Goal: Task Accomplishment & Management: Manage account settings

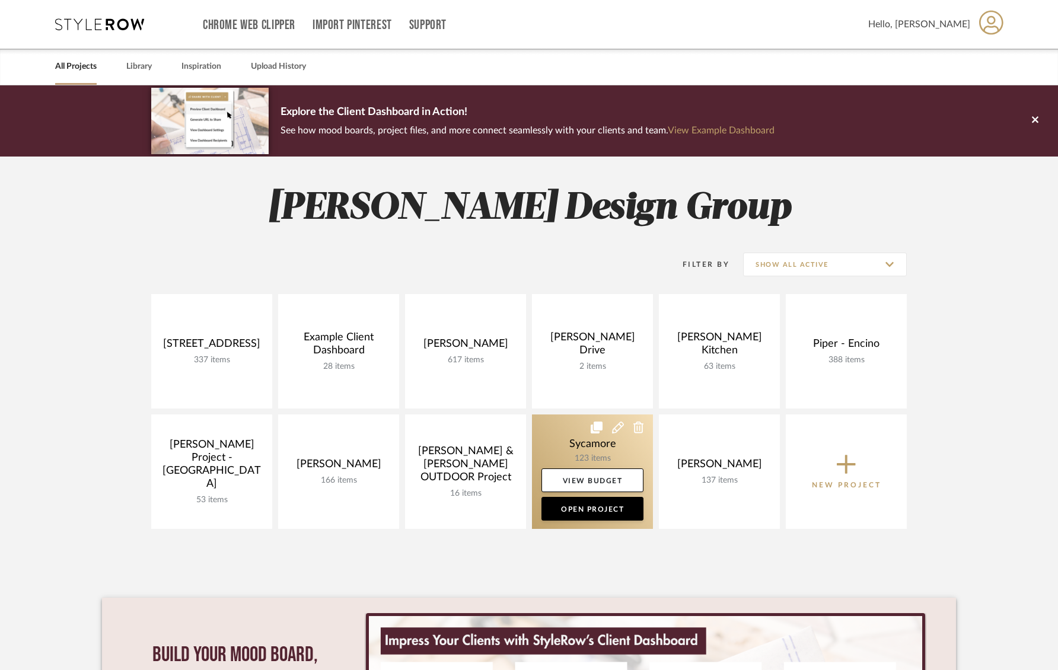
click at [571, 441] on link at bounding box center [592, 471] width 121 height 114
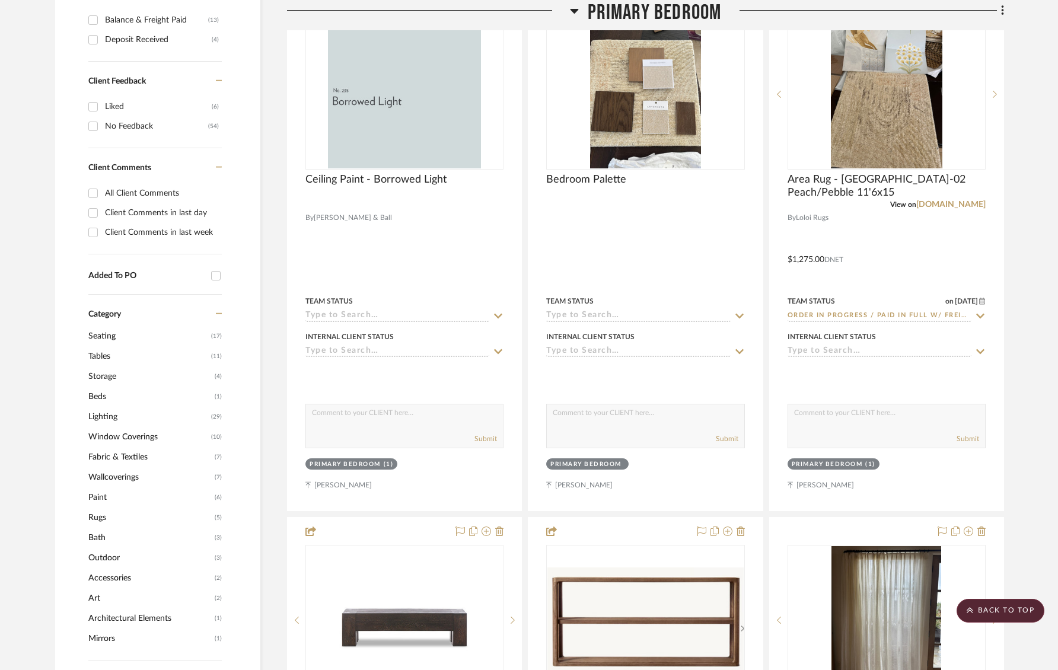
scroll to position [715, 0]
click at [116, 478] on span "Wallcoverings" at bounding box center [149, 477] width 123 height 20
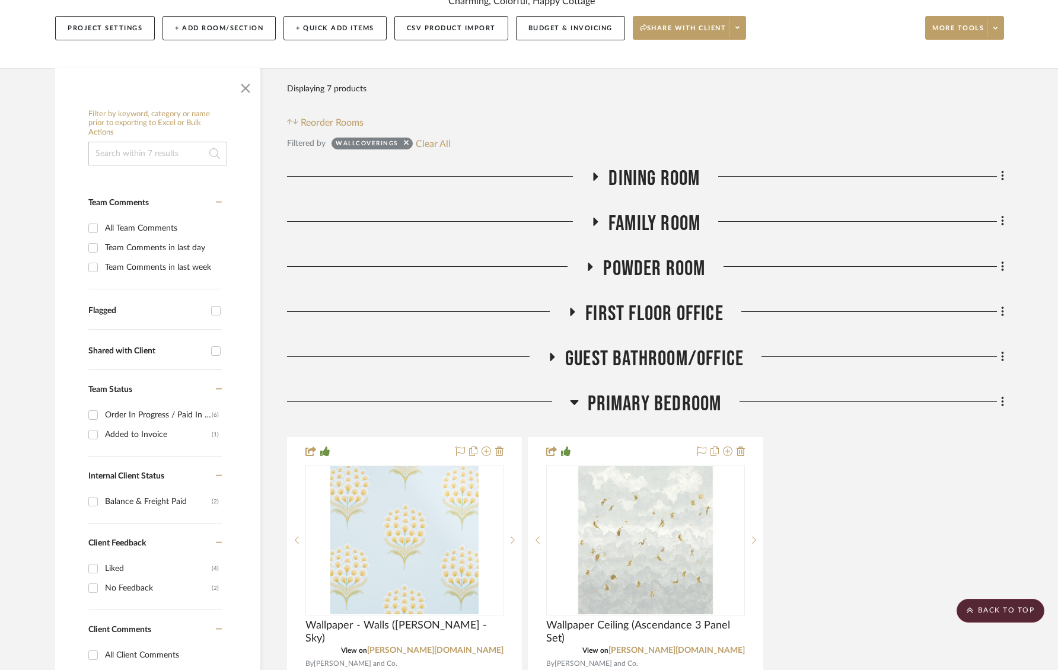
scroll to position [0, 0]
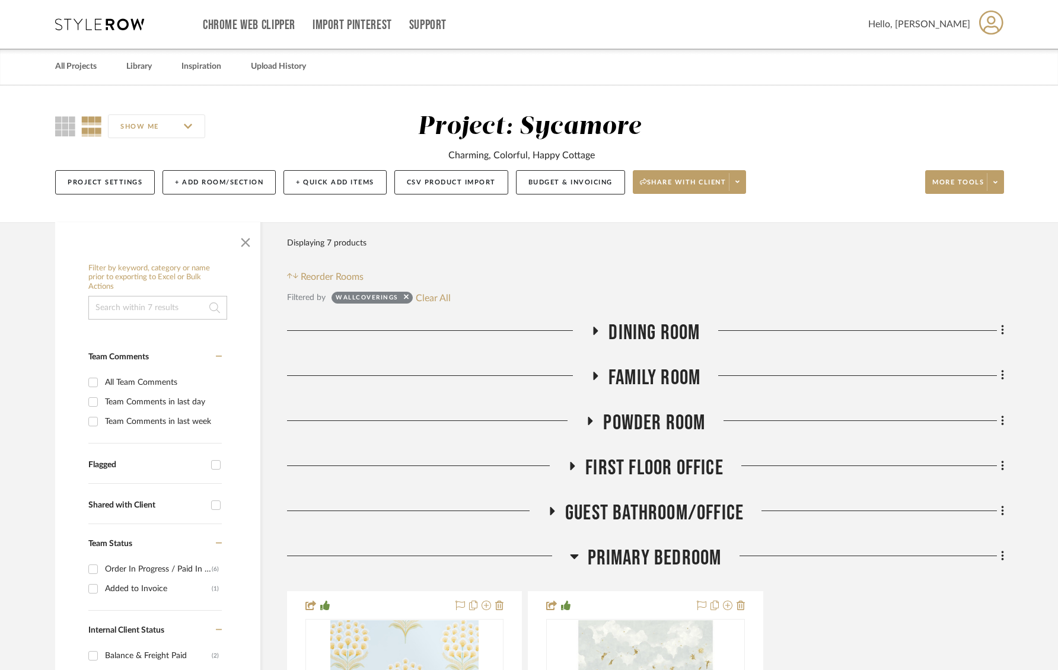
click at [666, 331] on span "Dining Room" at bounding box center [653, 332] width 91 height 25
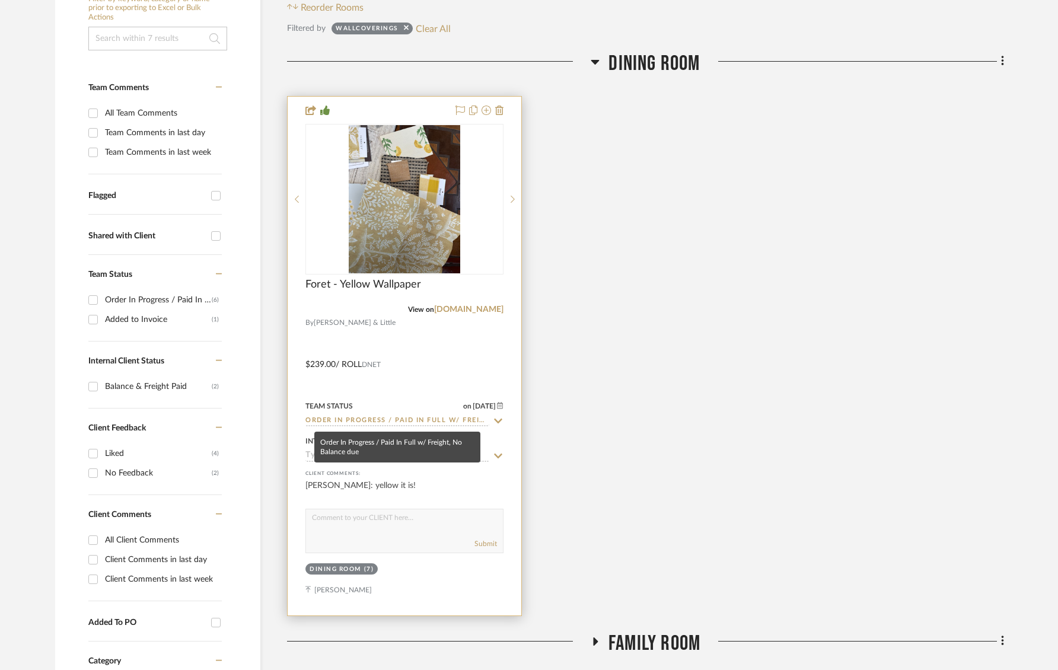
click at [385, 419] on input "Order In Progress / Paid In Full w/ Freight, No Balance due" at bounding box center [397, 421] width 184 height 11
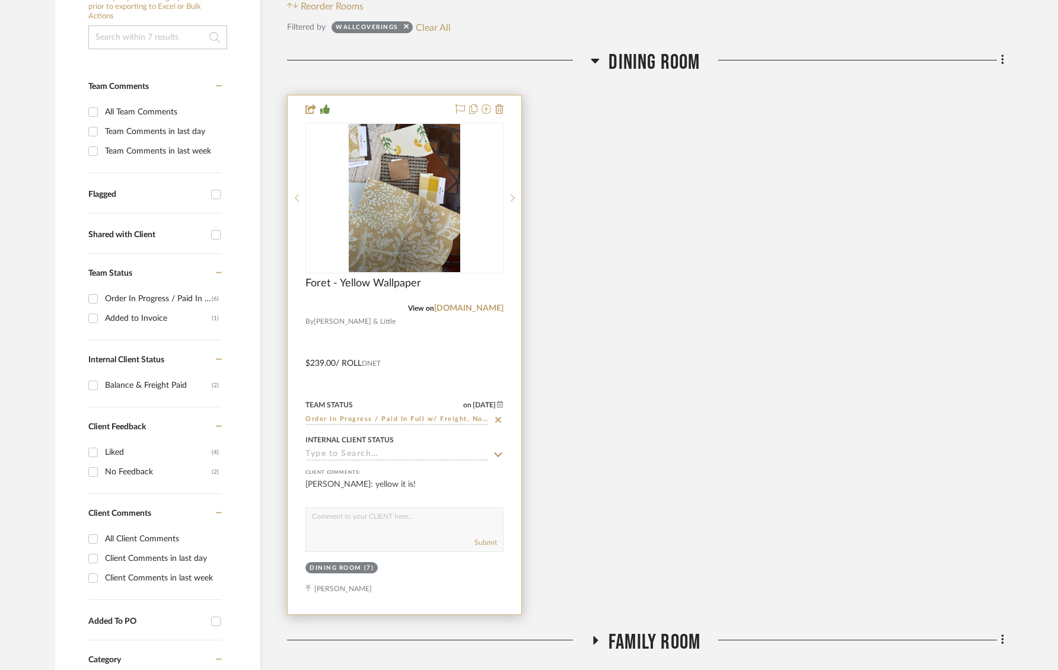
scroll to position [272, 0]
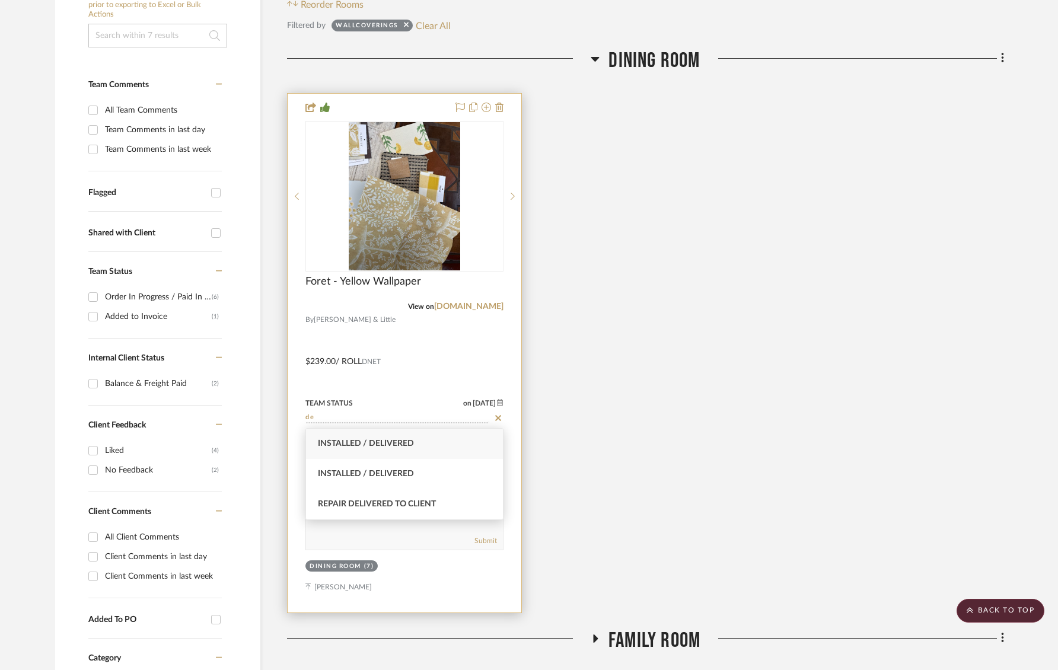
type input "d"
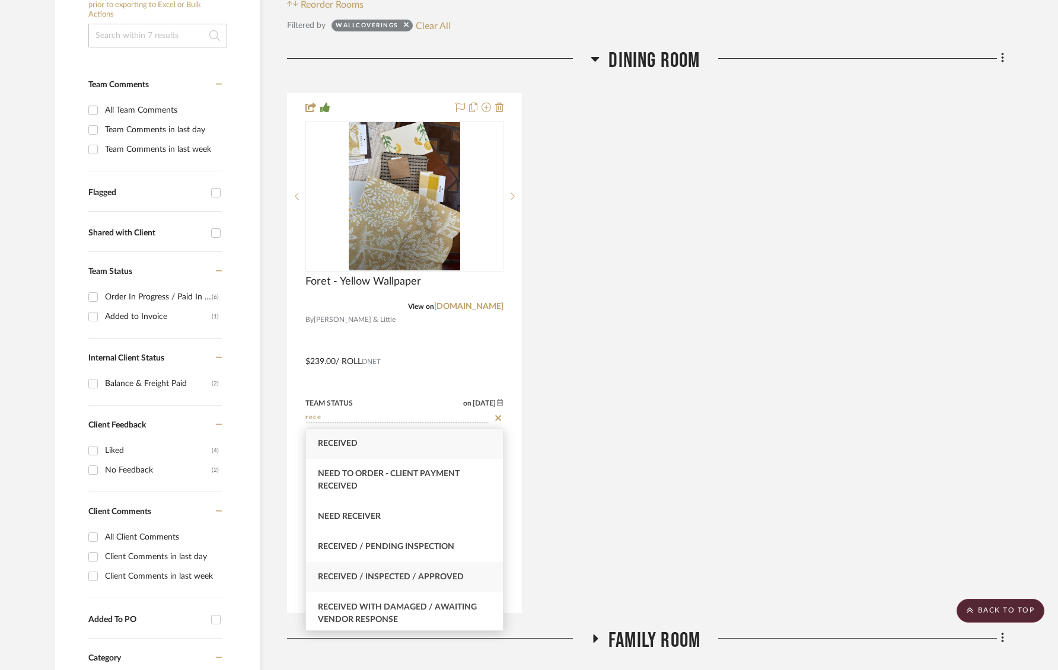
type input "rece"
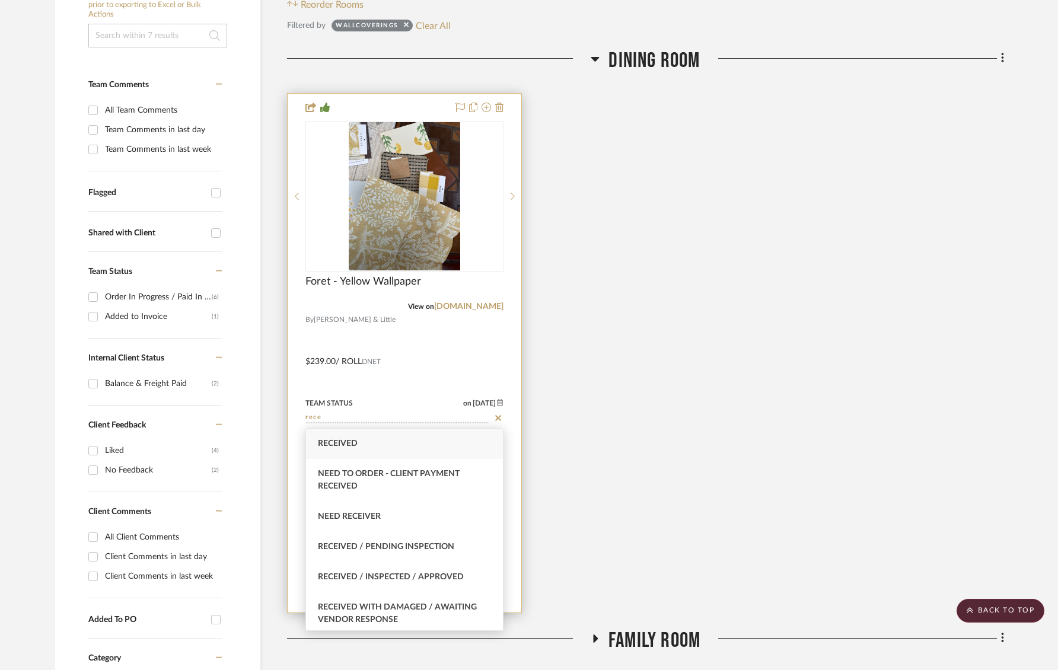
drag, startPoint x: 434, startPoint y: 573, endPoint x: 427, endPoint y: 506, distance: 66.8
click at [434, 573] on span "Received / Inspected / Approved" at bounding box center [391, 577] width 146 height 8
type input "[DATE]"
type input "Received / Inspected / Approved"
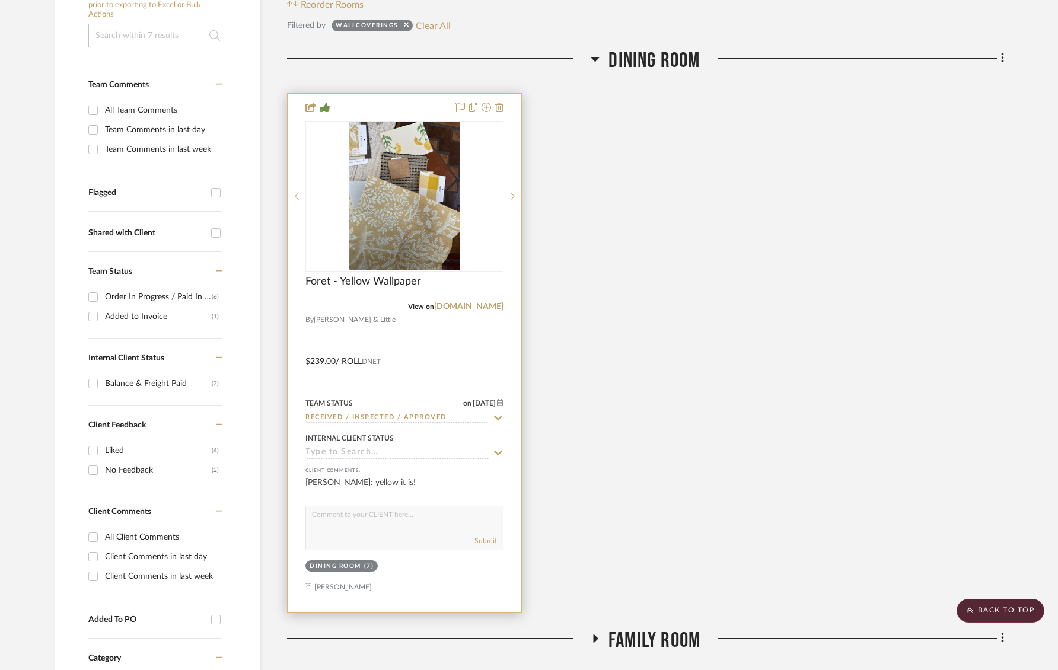
click at [433, 451] on input at bounding box center [397, 453] width 184 height 11
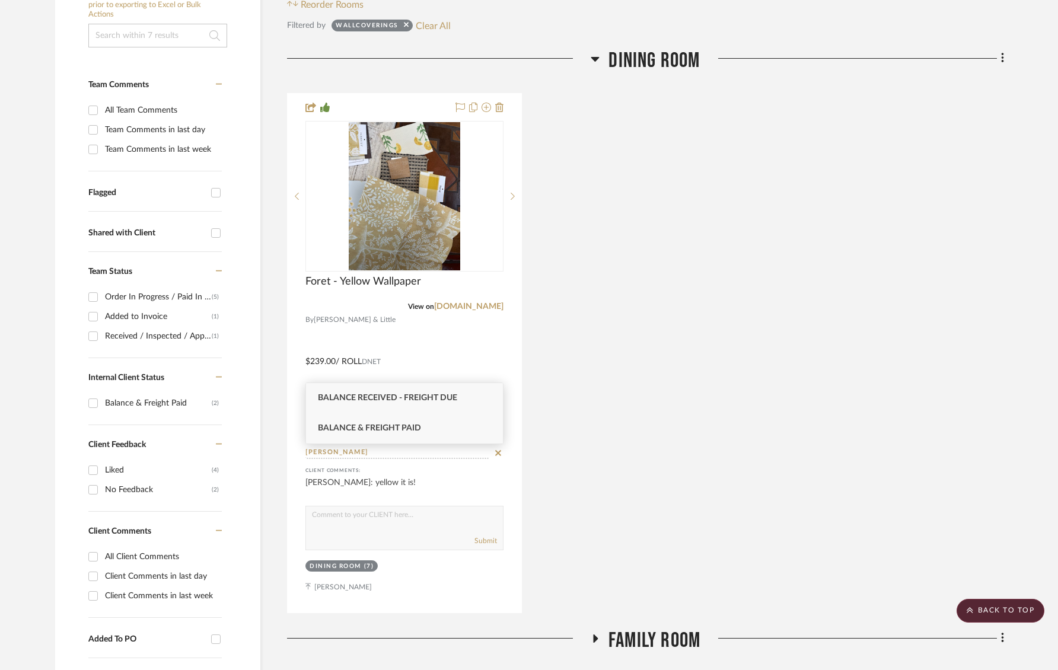
type input "[PERSON_NAME]"
click at [429, 432] on div "Balance & Freight Paid" at bounding box center [404, 428] width 197 height 30
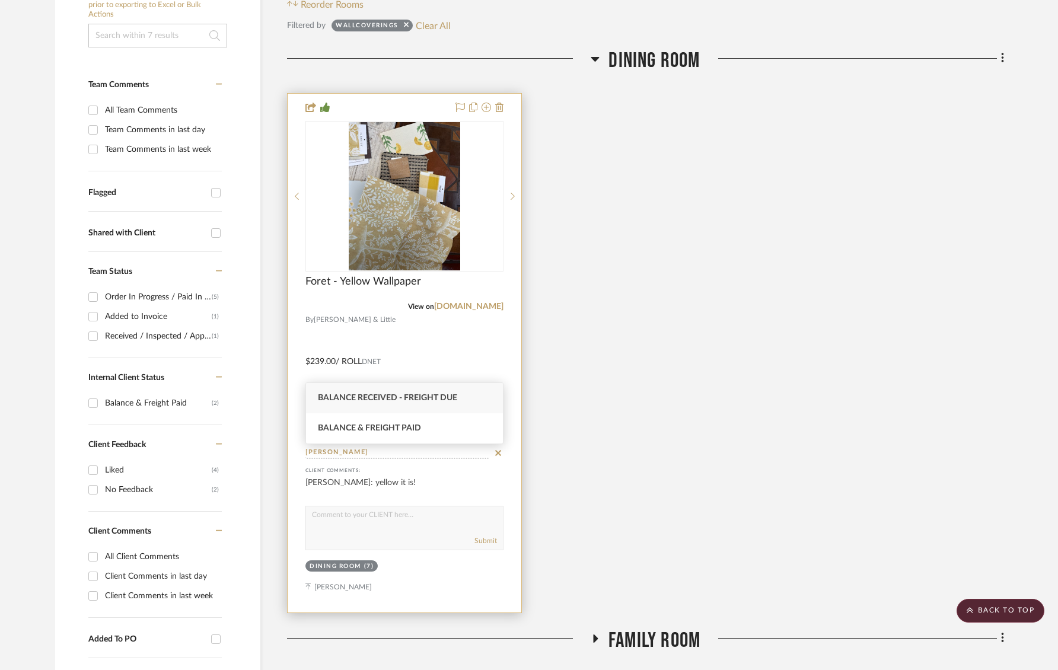
type input "[DATE]"
type input "Balance & Freight Paid"
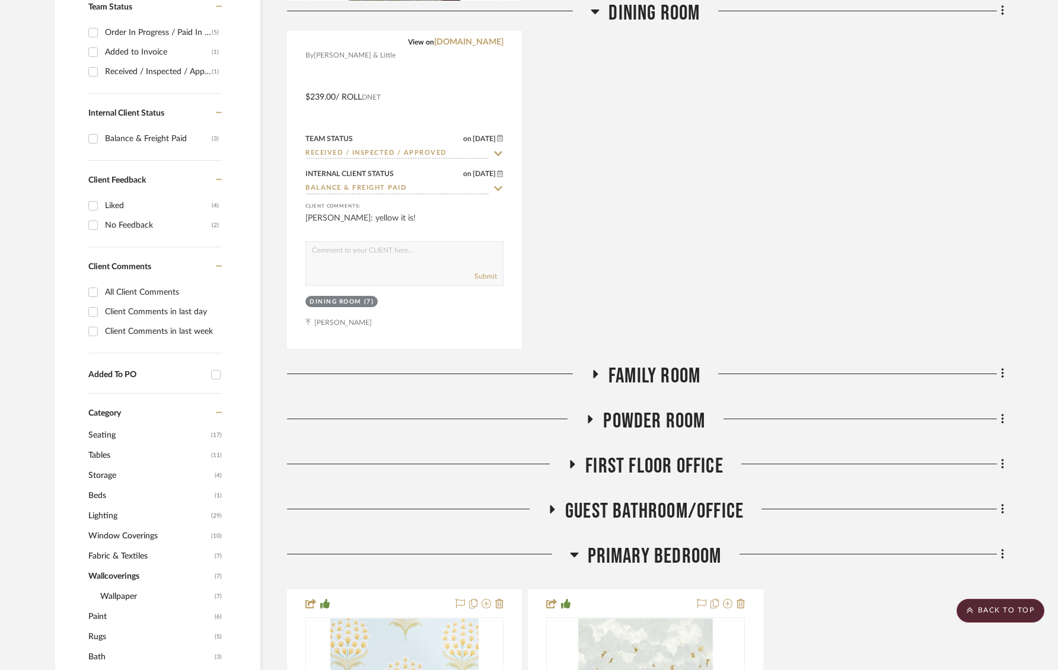
scroll to position [544, 0]
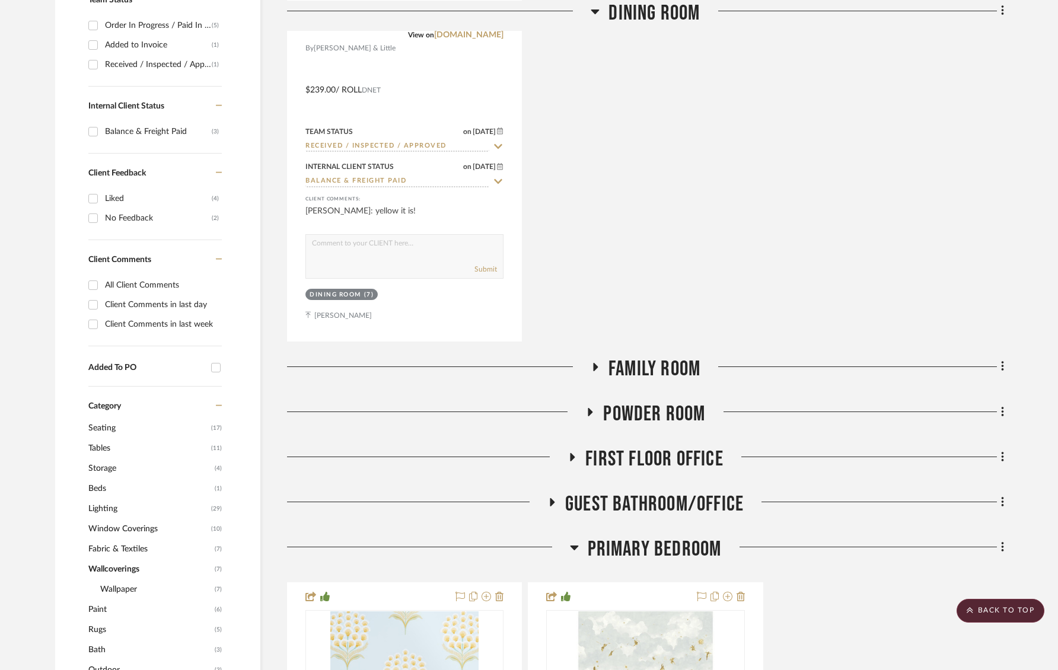
drag, startPoint x: 660, startPoint y: 361, endPoint x: 602, endPoint y: 394, distance: 66.1
click at [659, 361] on span "Family Room" at bounding box center [654, 368] width 92 height 25
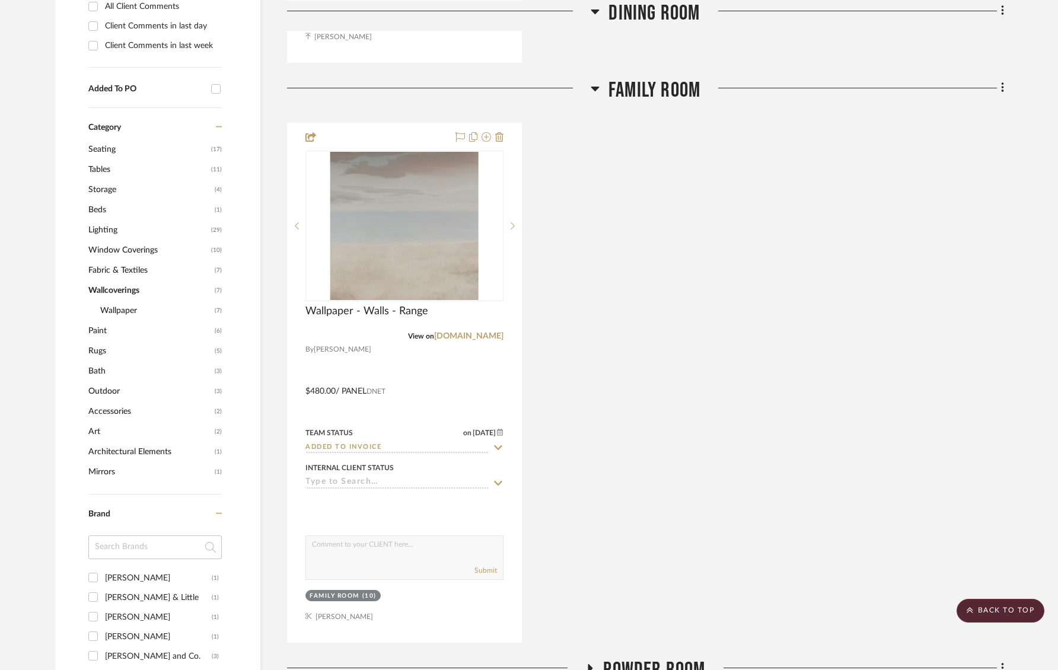
scroll to position [1012, 0]
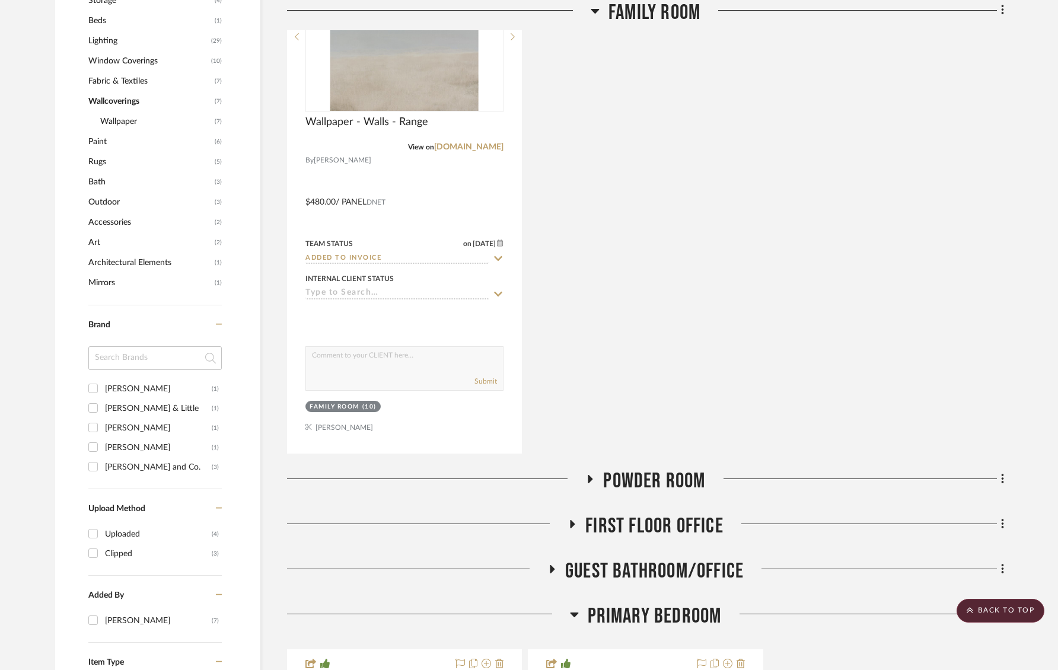
click at [612, 486] on span "Powder Room" at bounding box center [654, 480] width 102 height 25
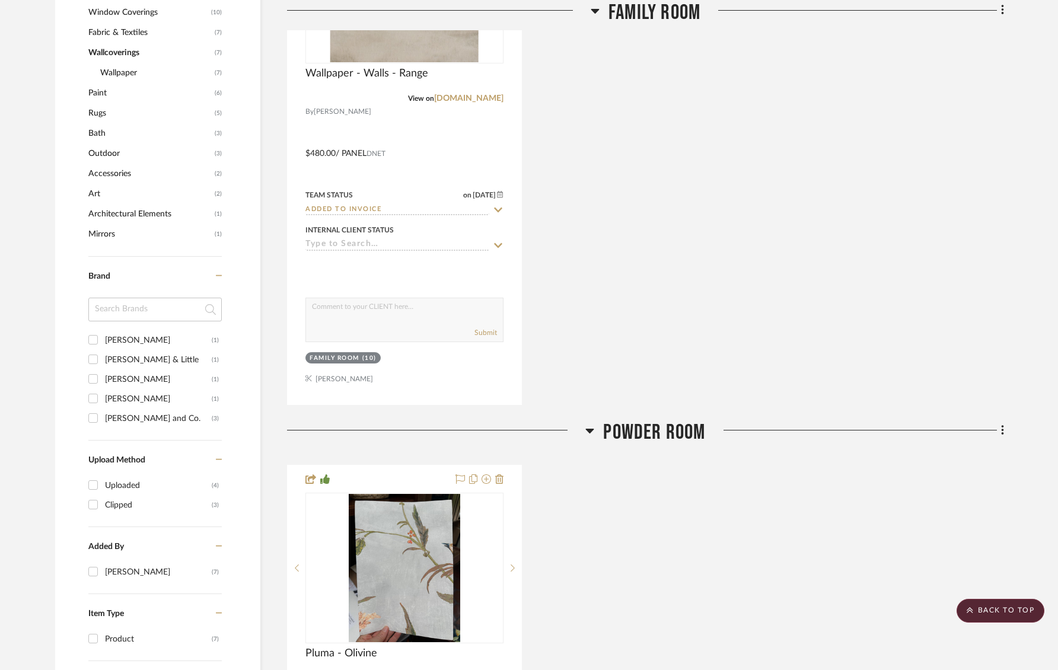
scroll to position [1409, 0]
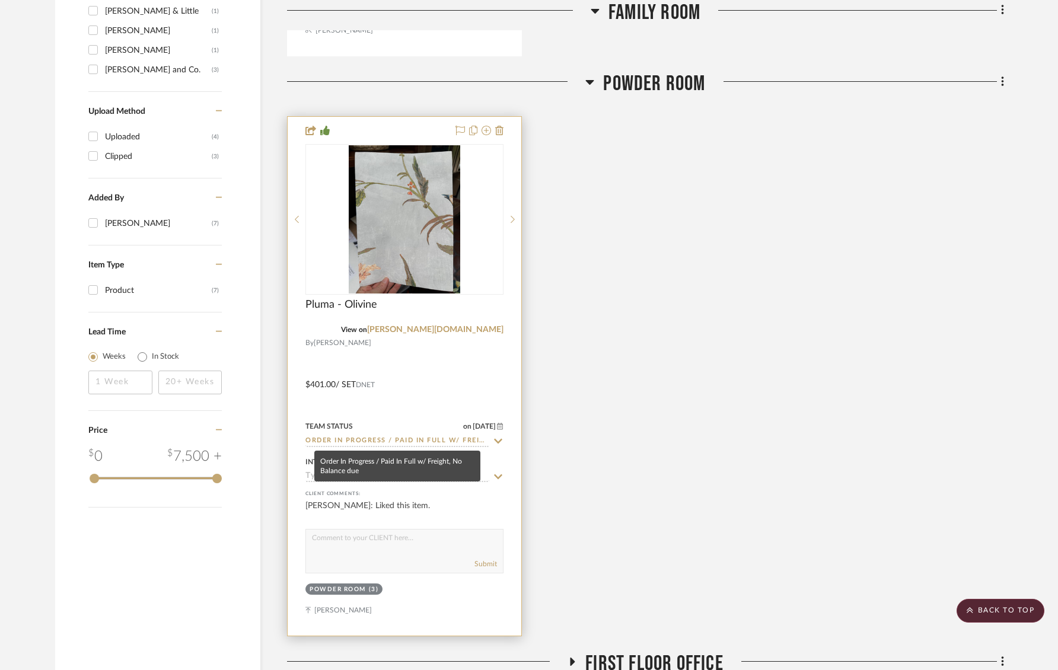
click at [327, 438] on input "Order In Progress / Paid In Full w/ Freight, No Balance due" at bounding box center [397, 441] width 184 height 11
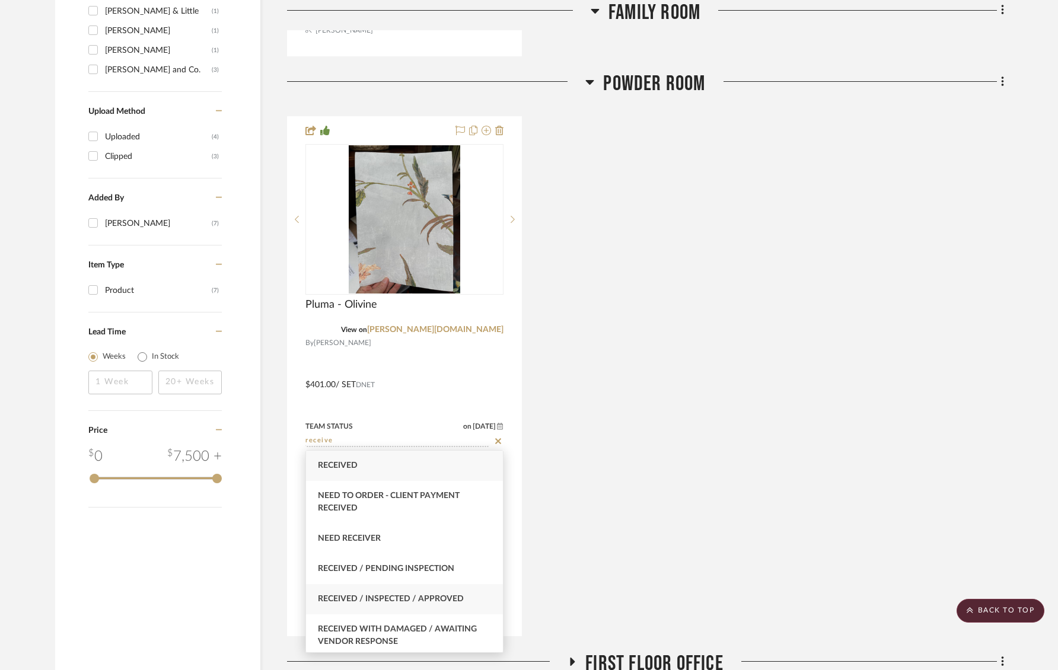
type input "receive"
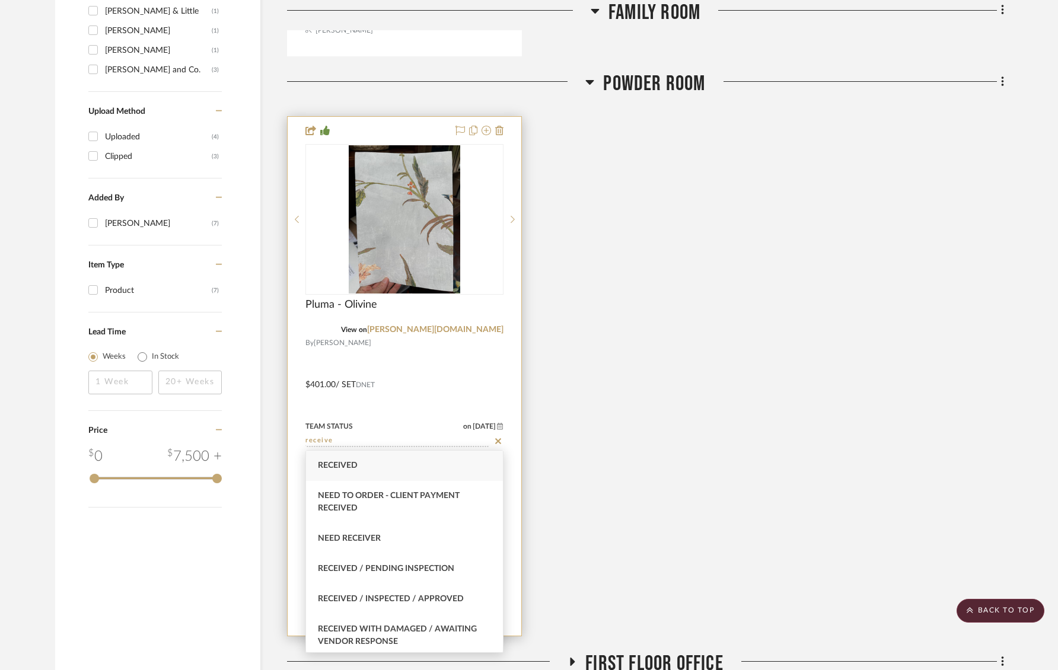
drag, startPoint x: 363, startPoint y: 589, endPoint x: 337, endPoint y: 514, distance: 79.7
click at [363, 589] on div "Received / Inspected / Approved" at bounding box center [404, 599] width 197 height 30
type input "[DATE]"
type input "Received / Inspected / Approved"
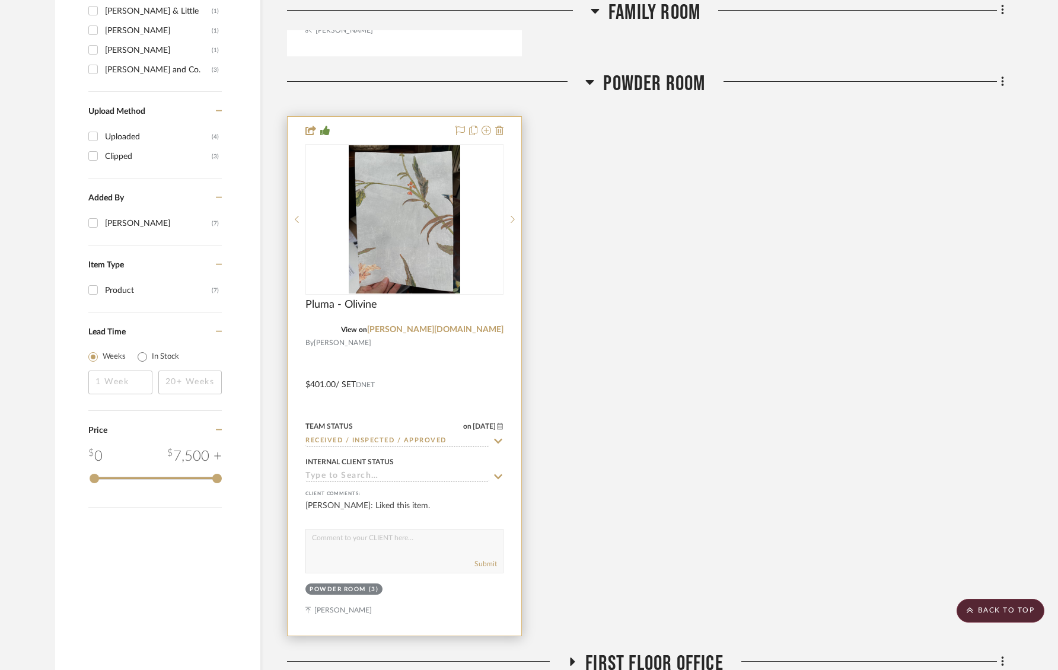
click at [339, 477] on input at bounding box center [397, 476] width 184 height 11
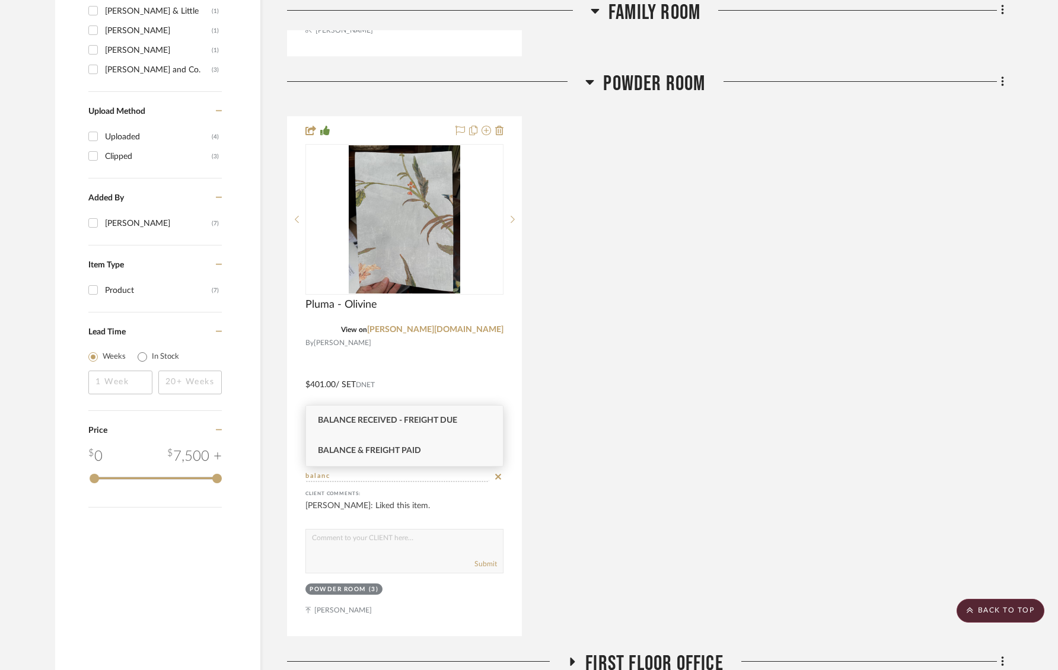
type input "balanc"
drag, startPoint x: 372, startPoint y: 457, endPoint x: 644, endPoint y: 500, distance: 275.6
click at [372, 457] on div "Balance & Freight Paid" at bounding box center [404, 451] width 197 height 30
type input "[DATE]"
type input "Balance & Freight Paid"
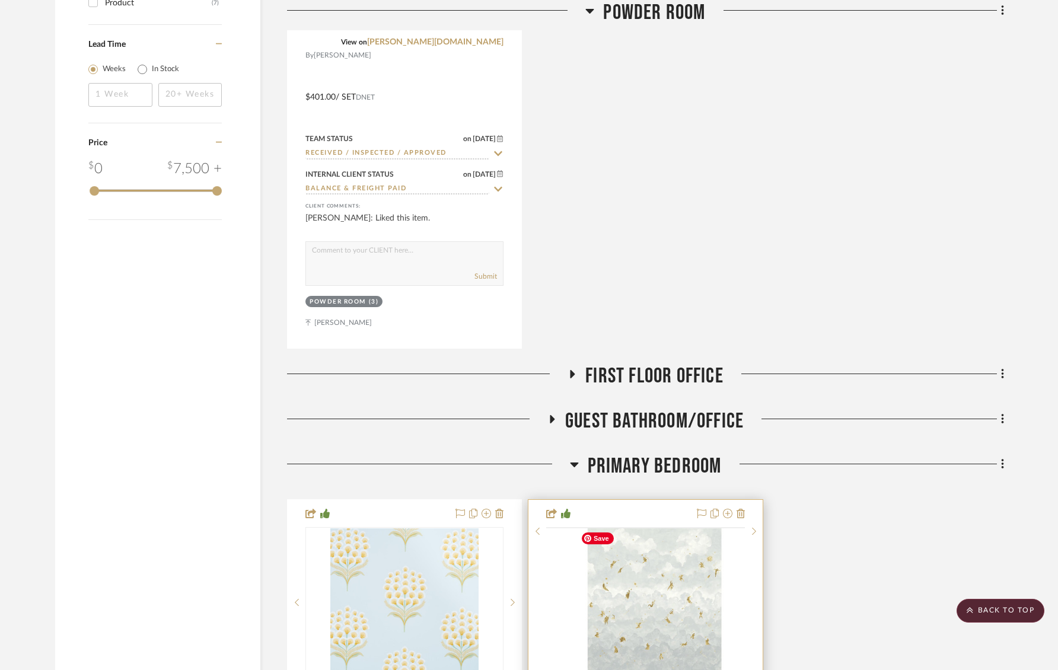
scroll to position [1877, 0]
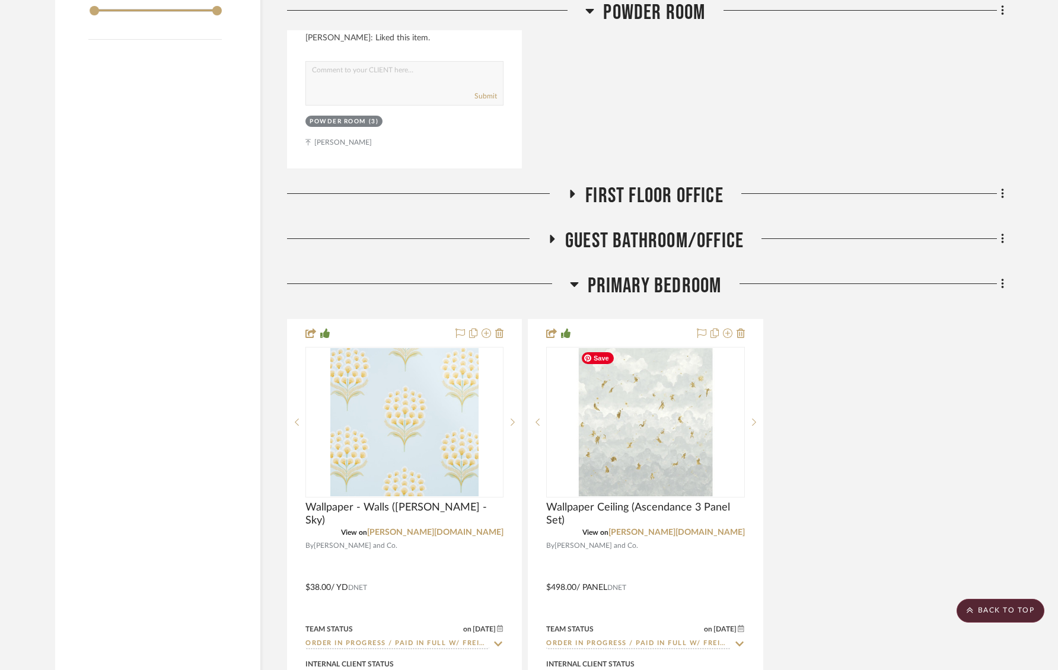
drag, startPoint x: 657, startPoint y: 200, endPoint x: 643, endPoint y: 216, distance: 21.5
click at [657, 200] on span "First Floor Office" at bounding box center [654, 195] width 138 height 25
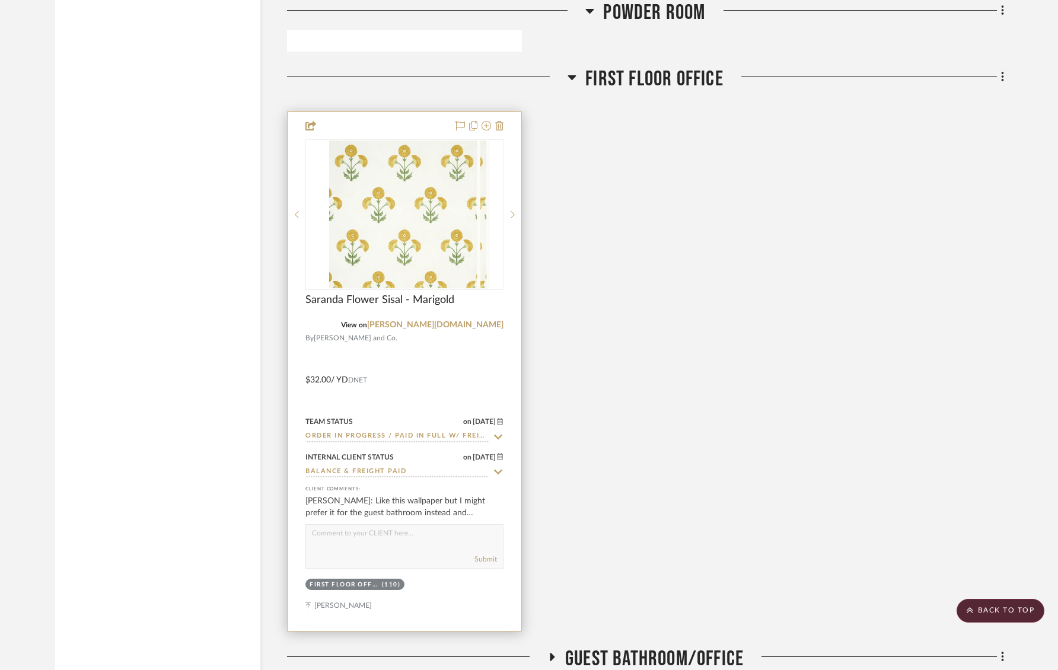
scroll to position [2007, 0]
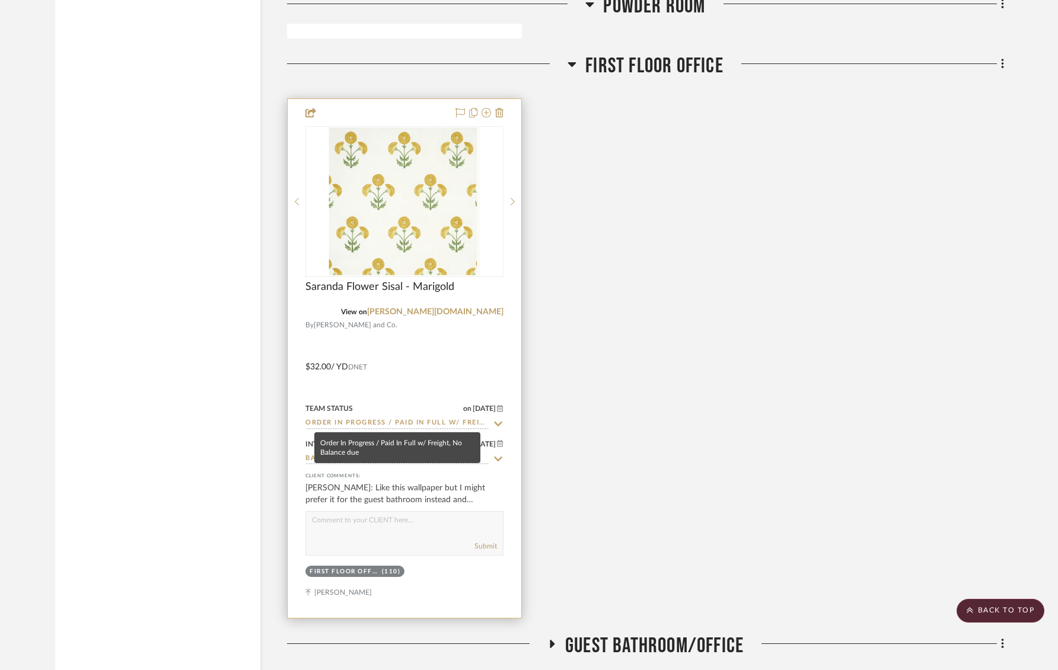
click at [370, 423] on input "Order In Progress / Paid In Full w/ Freight, No Balance due" at bounding box center [397, 423] width 184 height 11
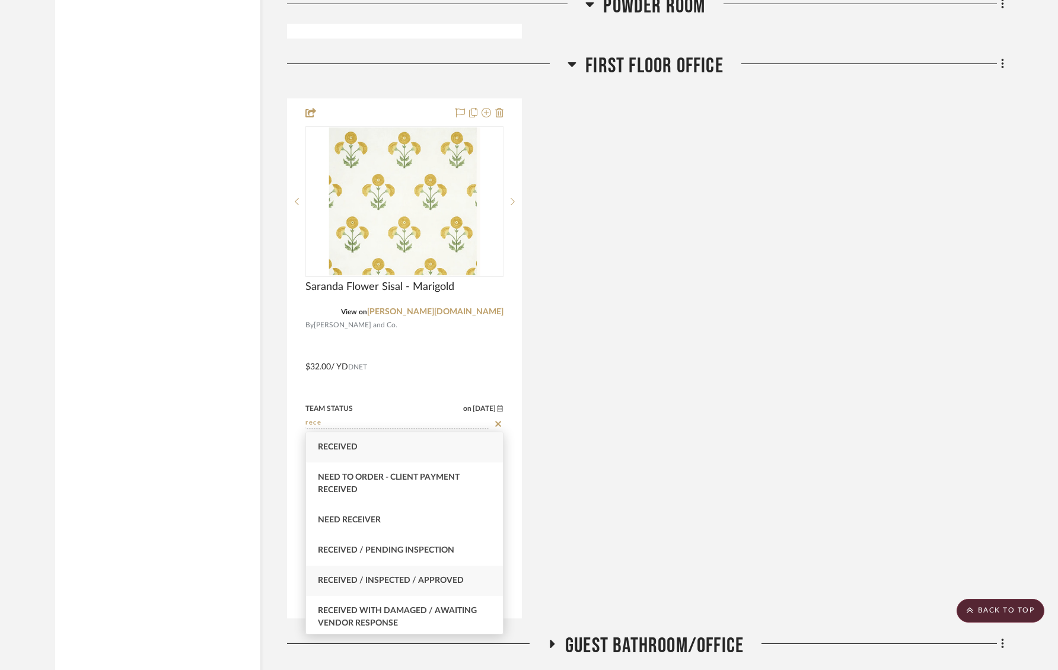
type input "rece"
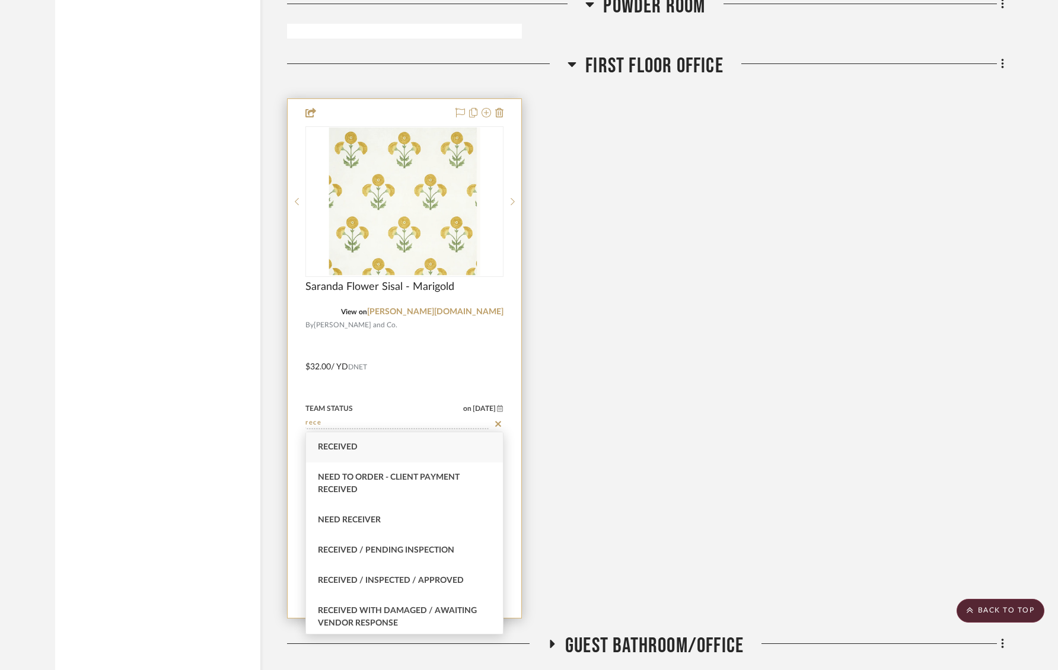
drag, startPoint x: 403, startPoint y: 578, endPoint x: 361, endPoint y: 493, distance: 94.1
click at [403, 578] on span "Received / Inspected / Approved" at bounding box center [391, 580] width 146 height 8
type input "[DATE]"
type input "Received / Inspected / Approved"
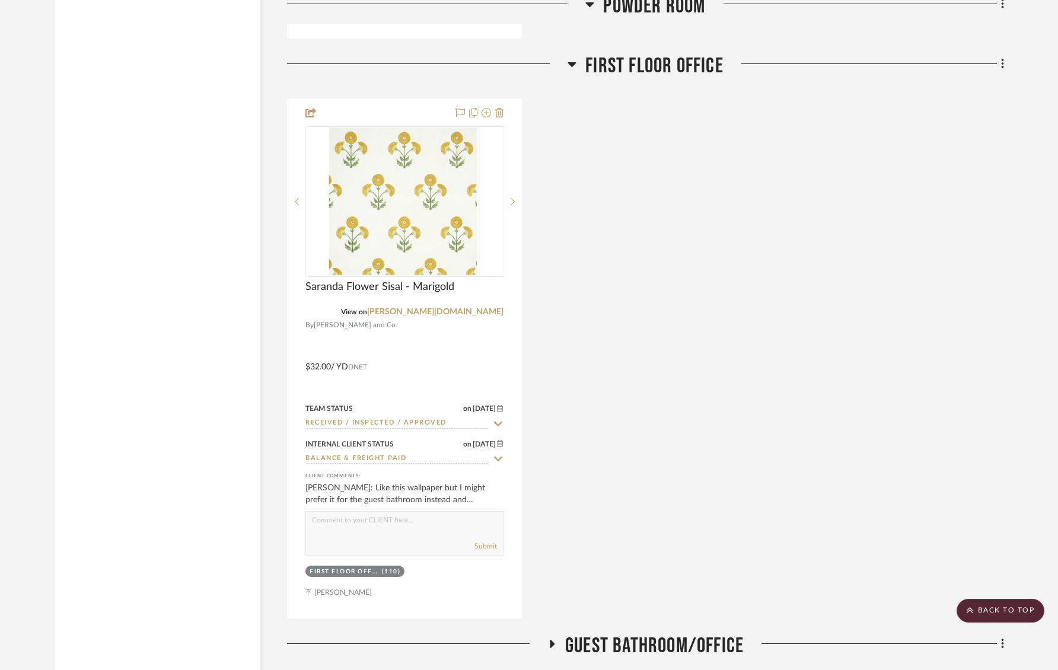
scroll to position [2378, 0]
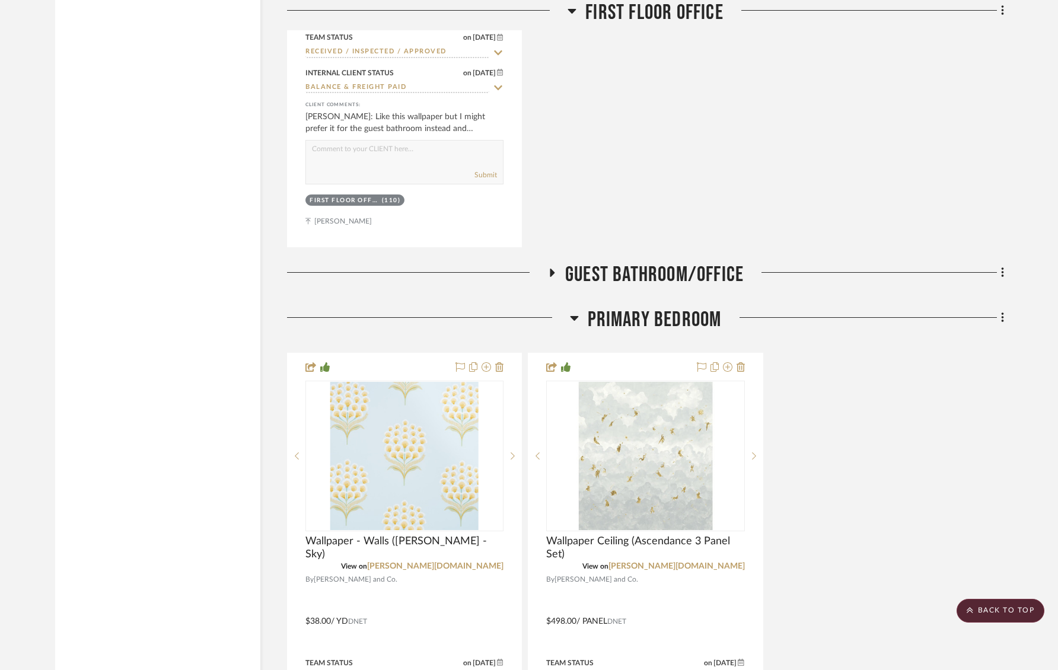
drag, startPoint x: 681, startPoint y: 274, endPoint x: 665, endPoint y: 286, distance: 20.4
click at [681, 274] on span "Guest Bathroom/Office" at bounding box center [654, 274] width 178 height 25
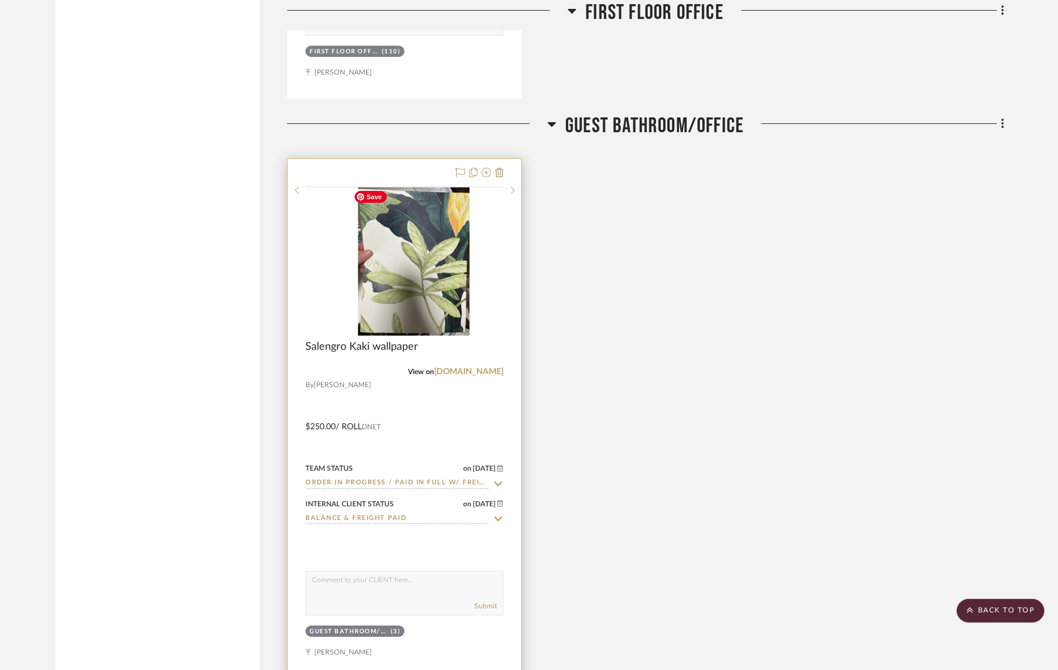
scroll to position [2547, 0]
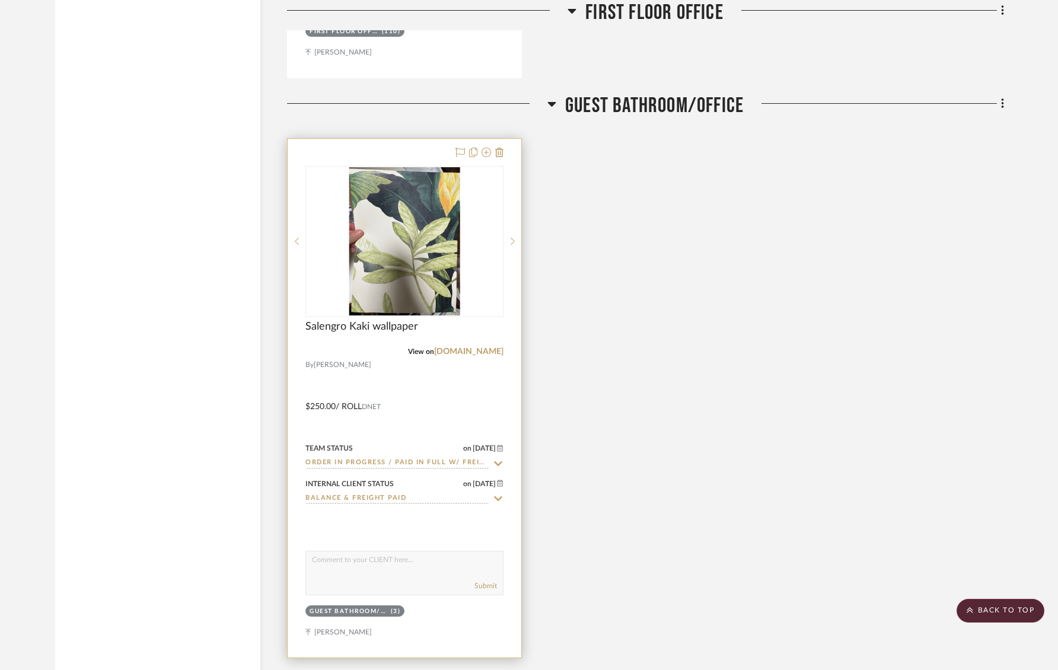
click at [380, 459] on input "Order In Progress / Paid In Full w/ Freight, No Balance due" at bounding box center [397, 463] width 184 height 11
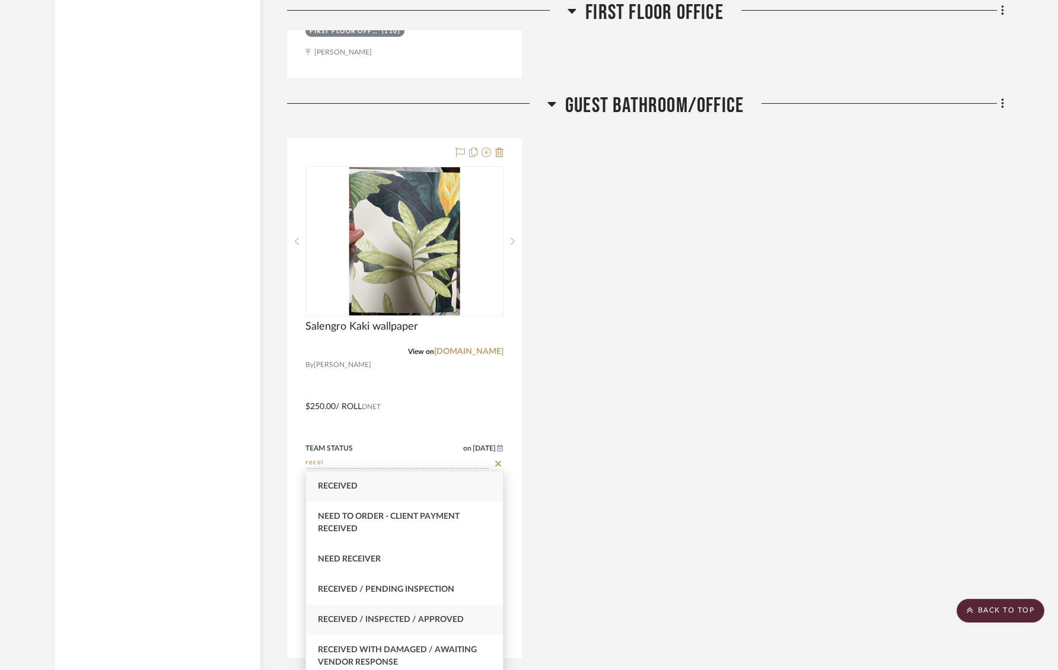
type input "recei"
click at [378, 620] on span "Received / Inspected / Approved" at bounding box center [391, 619] width 146 height 8
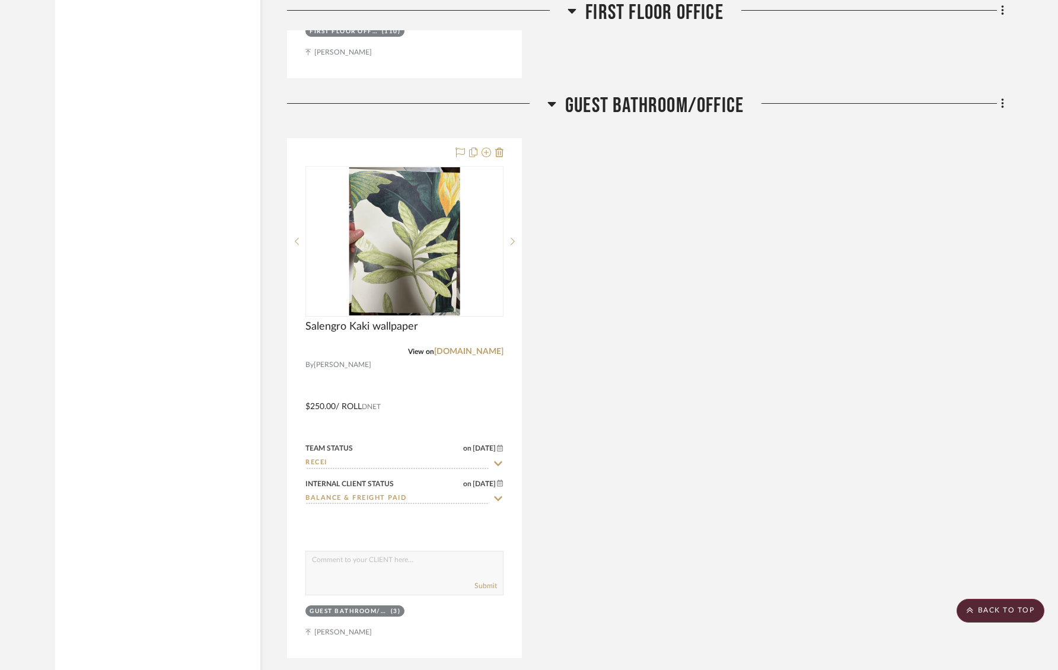
type input "[DATE]"
type input "Received / Inspected / Approved"
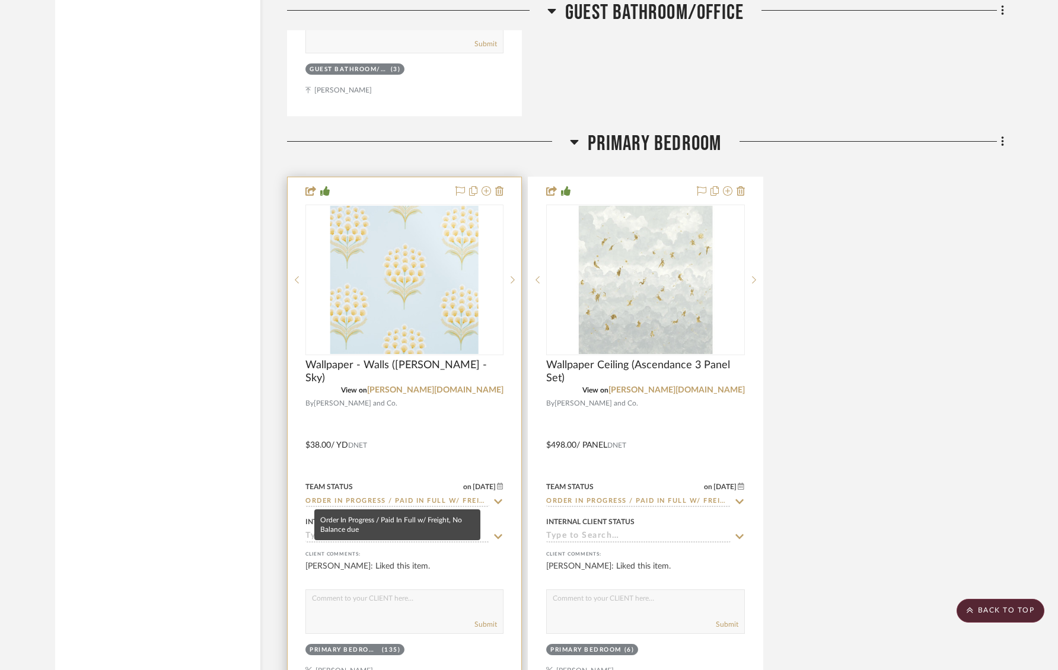
scroll to position [3093, 0]
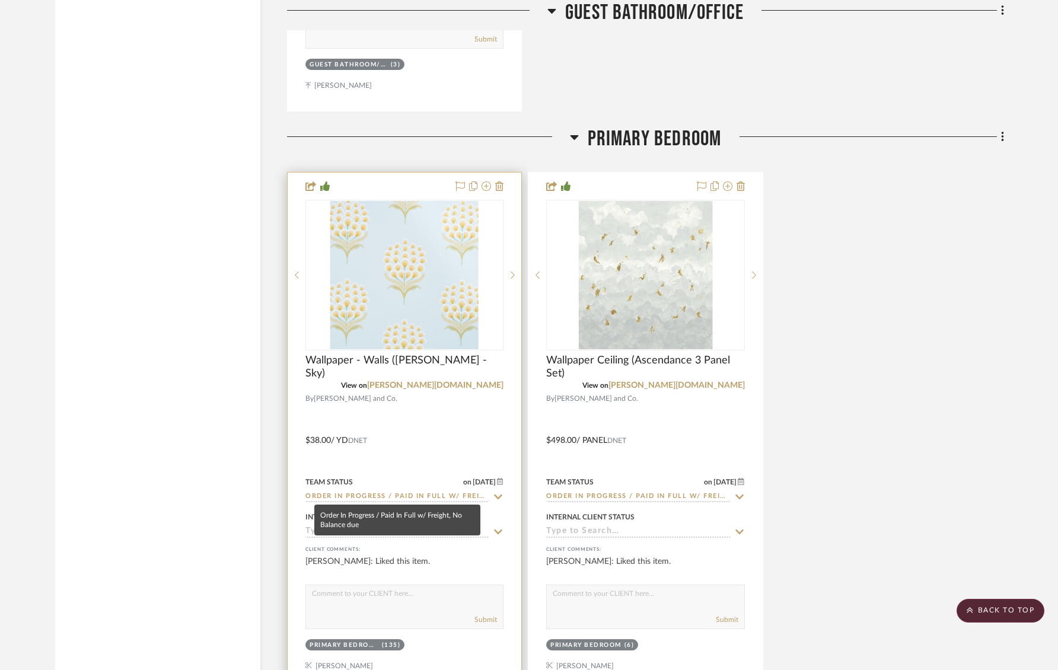
click at [365, 495] on input "Order In Progress / Paid In Full w/ Freight, No Balance due" at bounding box center [397, 497] width 184 height 11
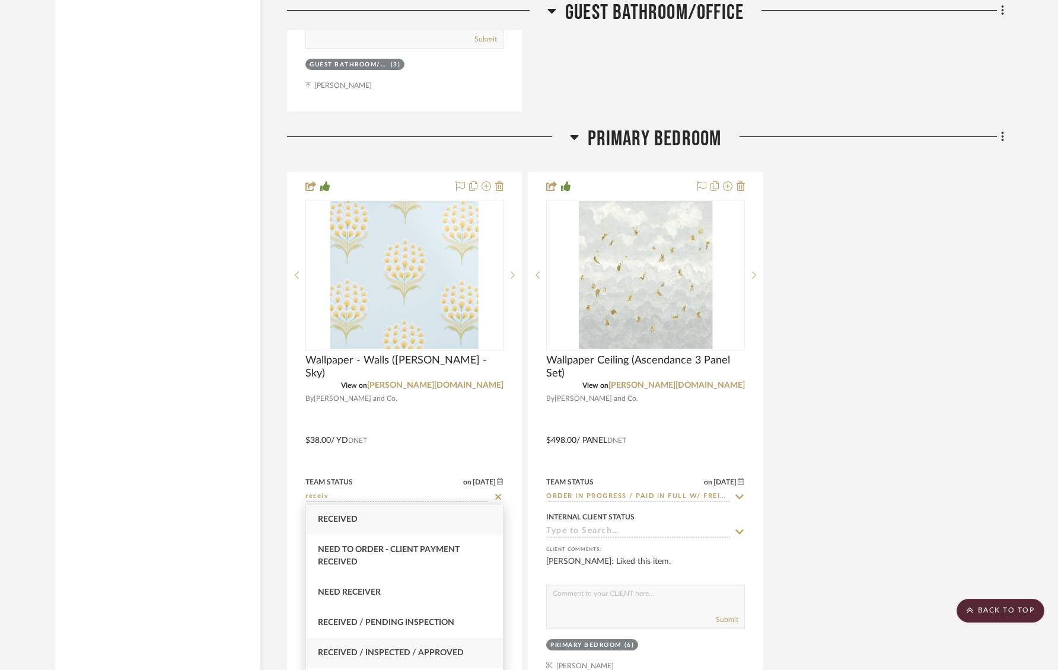
type input "receiv"
click at [382, 647] on div "Received / Inspected / Approved" at bounding box center [404, 653] width 197 height 30
type input "[DATE]"
type input "Received / Inspected / Approved"
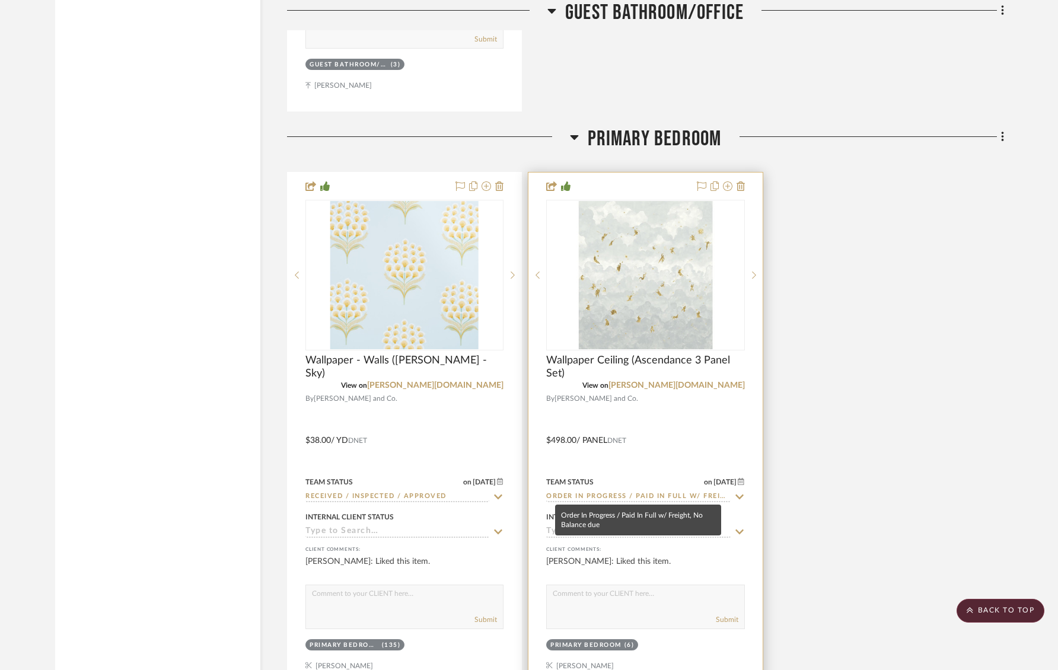
click at [594, 493] on input "Order In Progress / Paid In Full w/ Freight, No Balance due" at bounding box center [638, 497] width 184 height 11
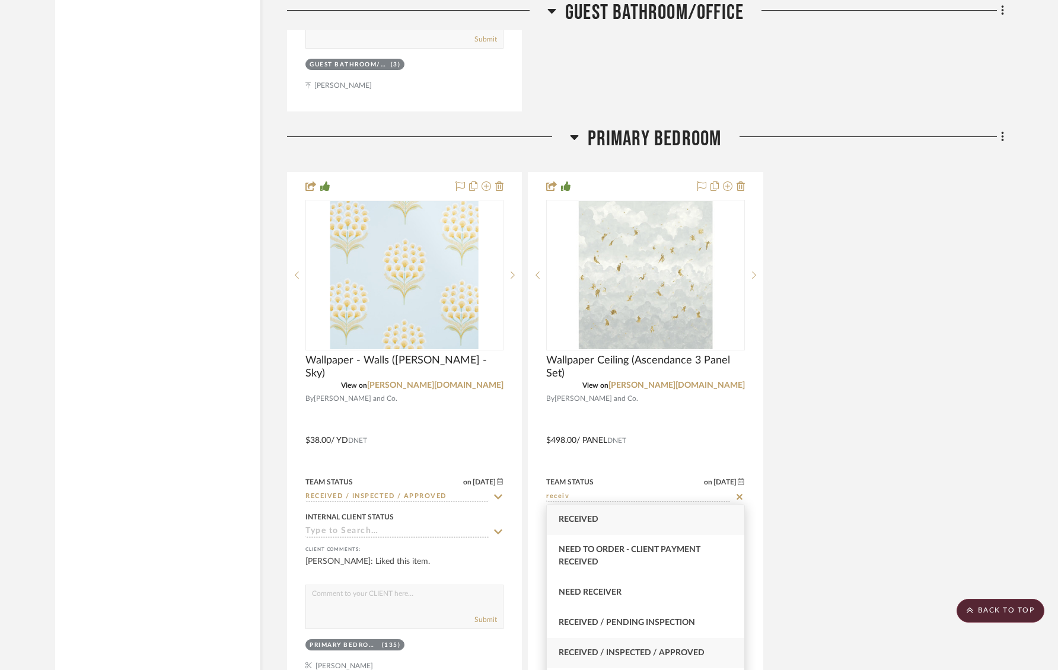
type input "receiv"
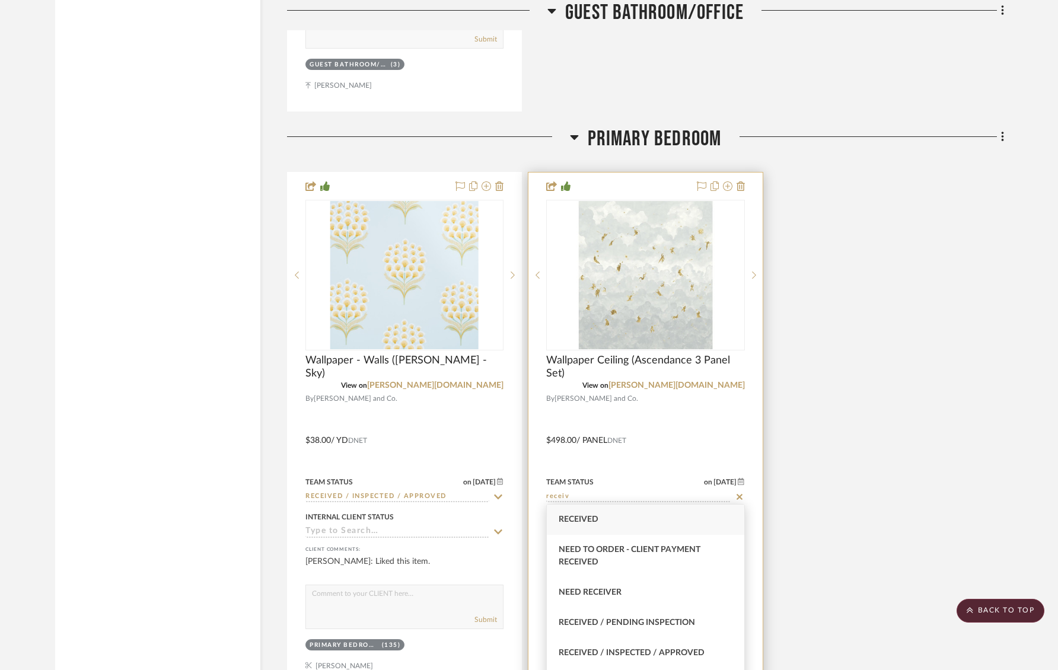
click at [632, 645] on div "Received / Inspected / Approved" at bounding box center [645, 653] width 197 height 30
type input "[DATE]"
type input "Received / Inspected / Approved"
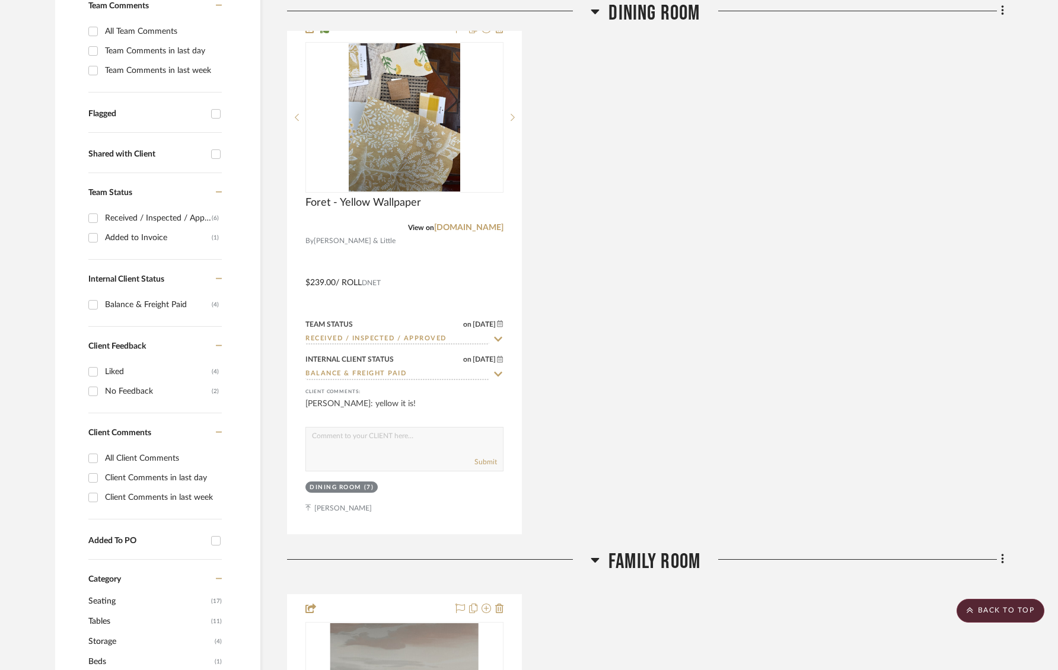
scroll to position [0, 0]
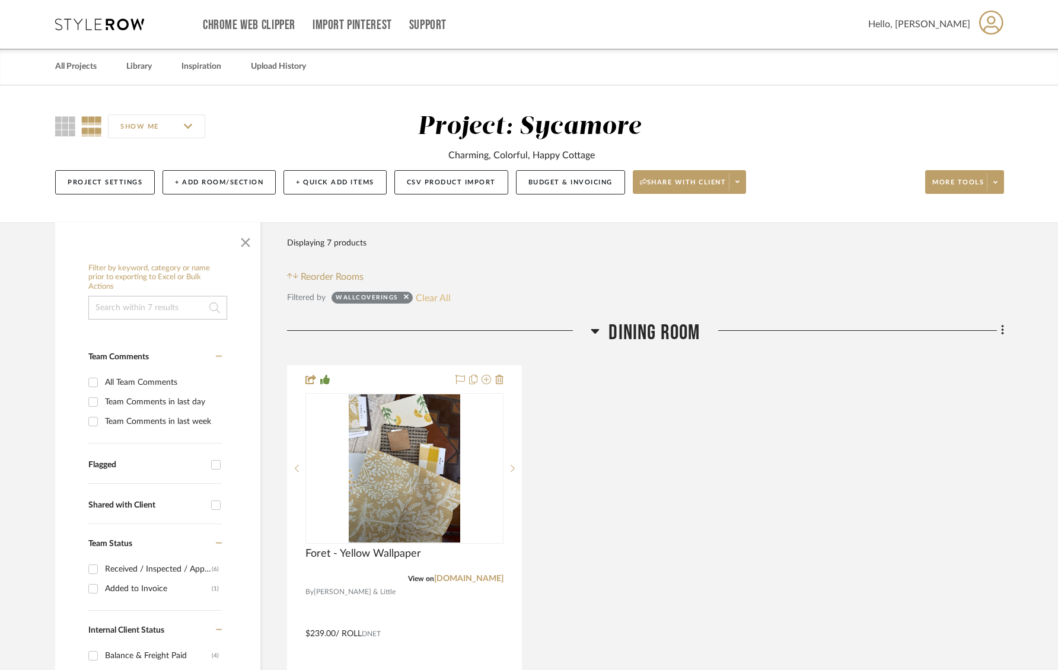
click at [438, 297] on button "Clear All" at bounding box center [433, 297] width 35 height 15
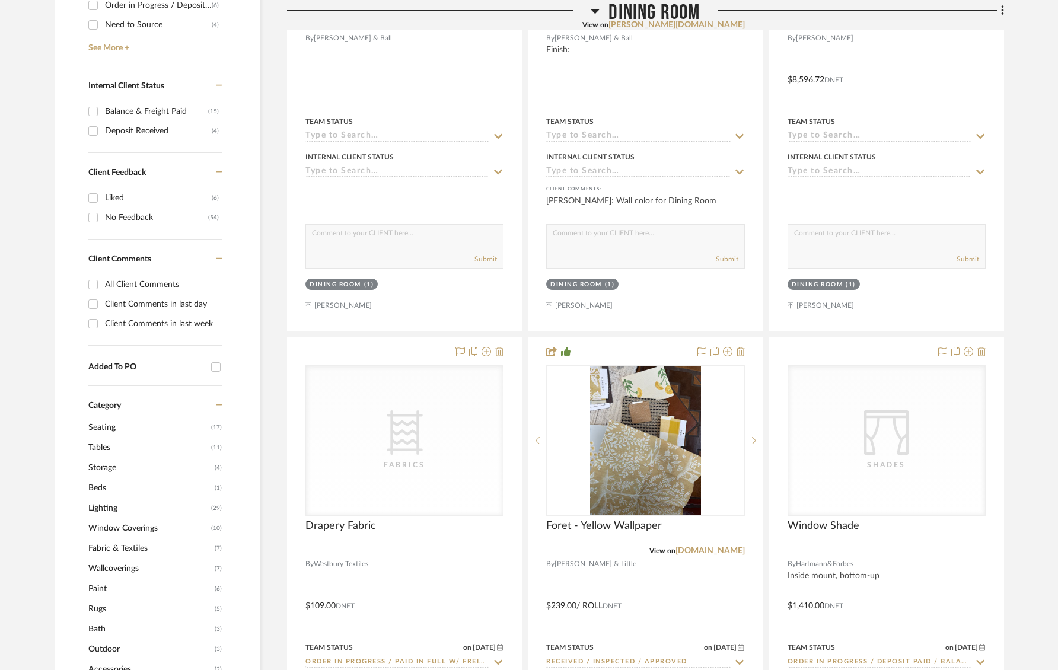
scroll to position [713, 0]
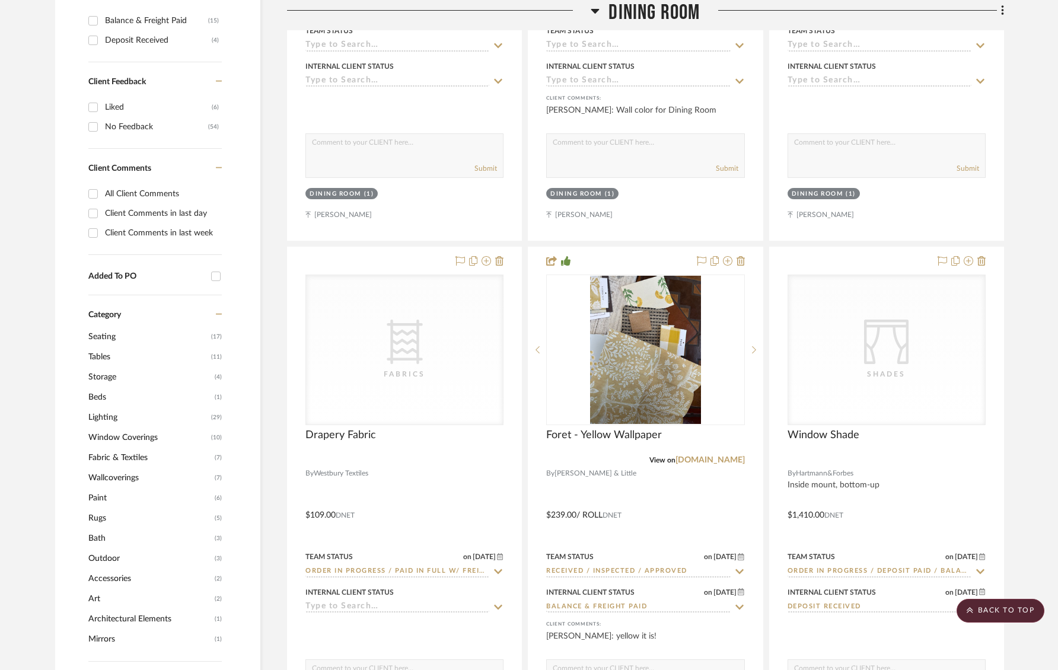
click at [116, 417] on span "Lighting" at bounding box center [148, 417] width 120 height 20
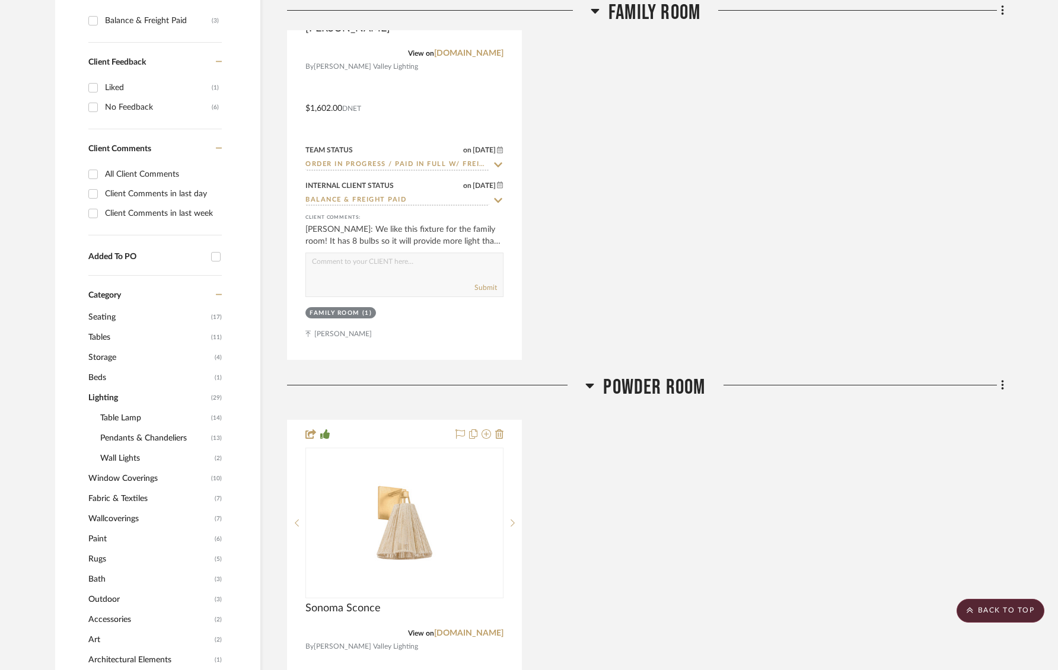
scroll to position [0, 0]
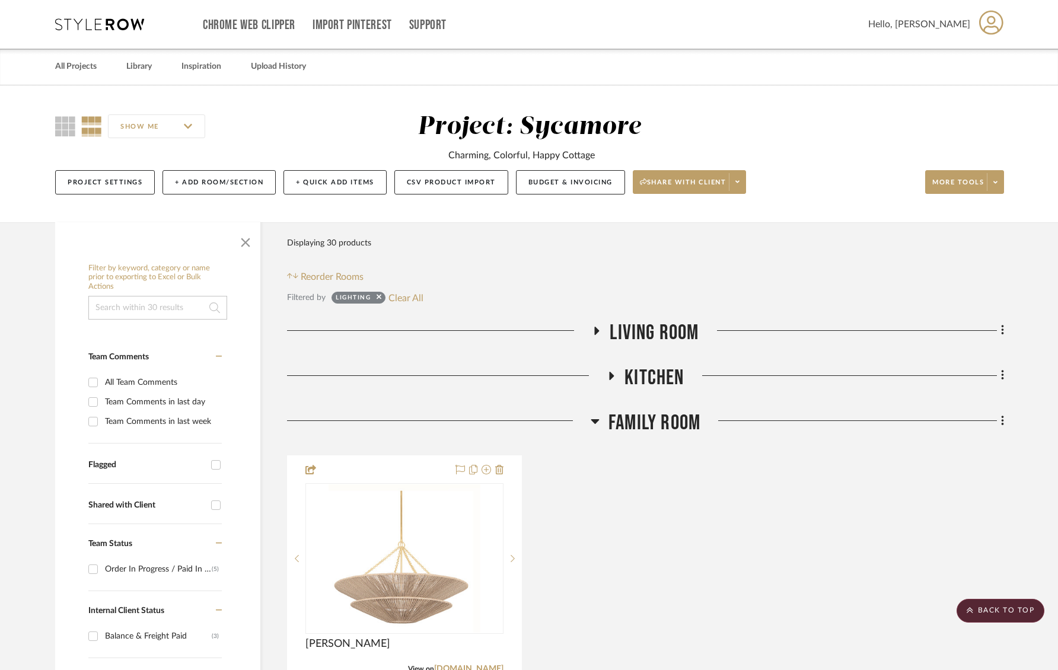
click at [681, 324] on span "Living Room" at bounding box center [654, 332] width 89 height 25
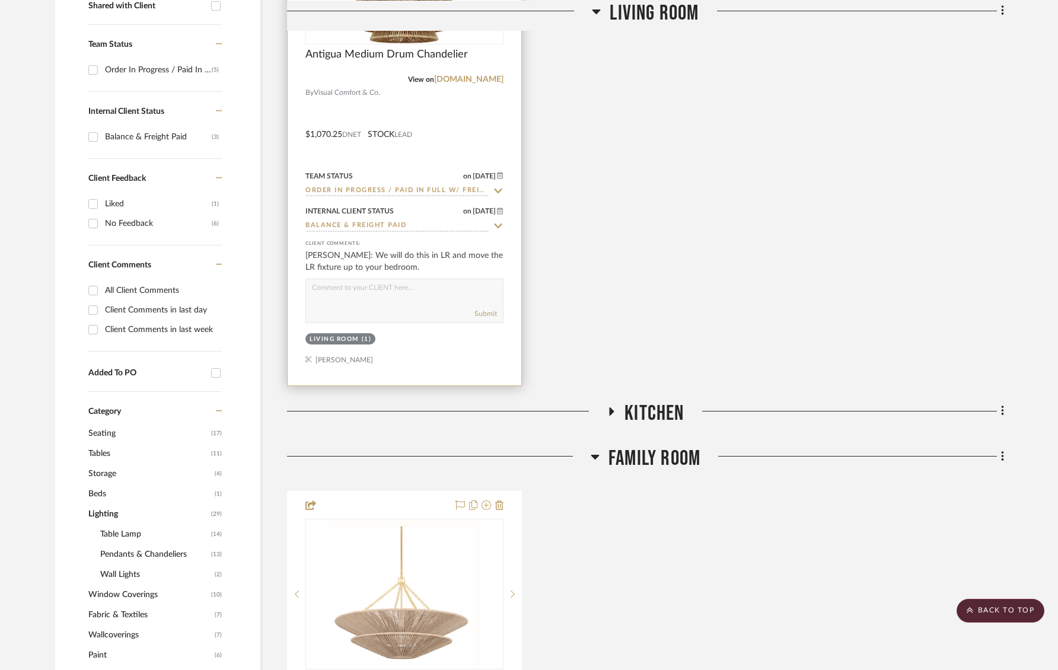
scroll to position [412, 0]
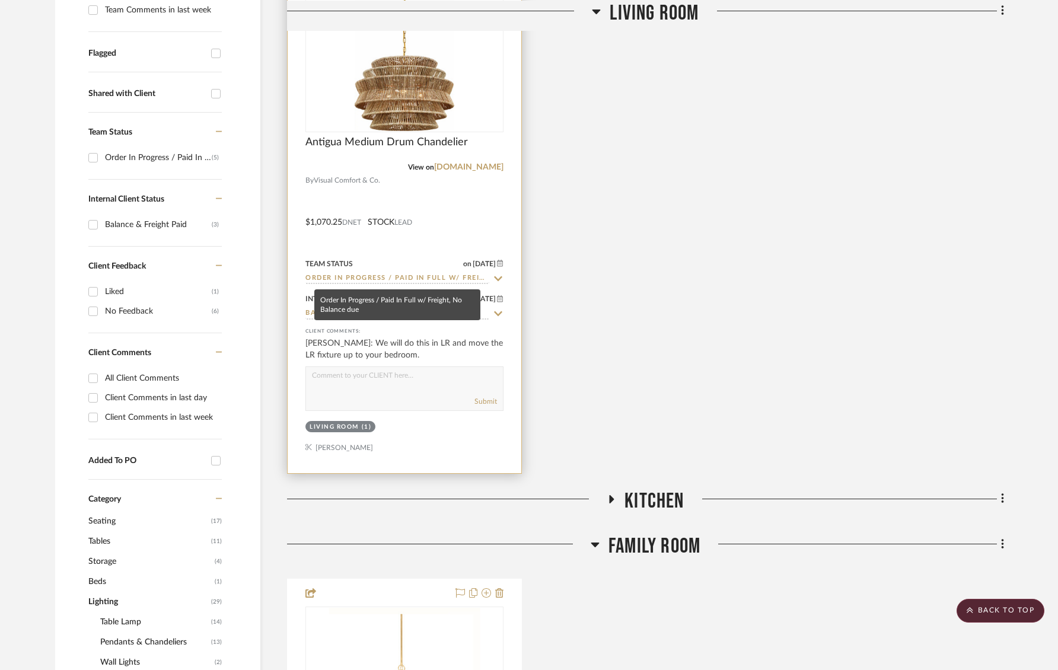
click at [358, 276] on input "Order In Progress / Paid In Full w/ Freight, No Balance due" at bounding box center [397, 278] width 184 height 11
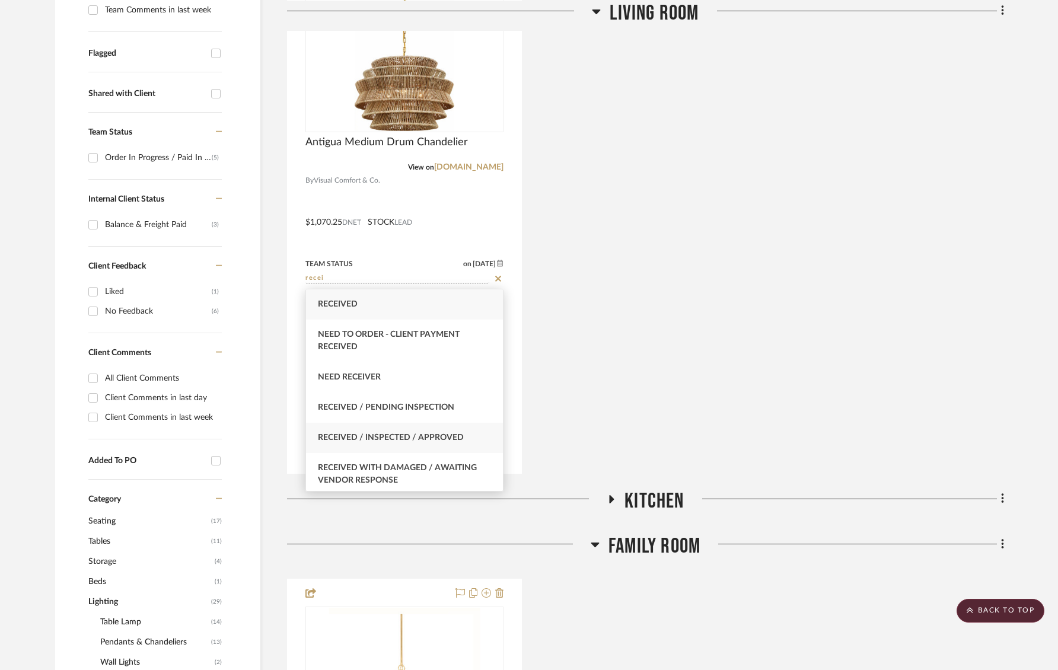
type input "recei"
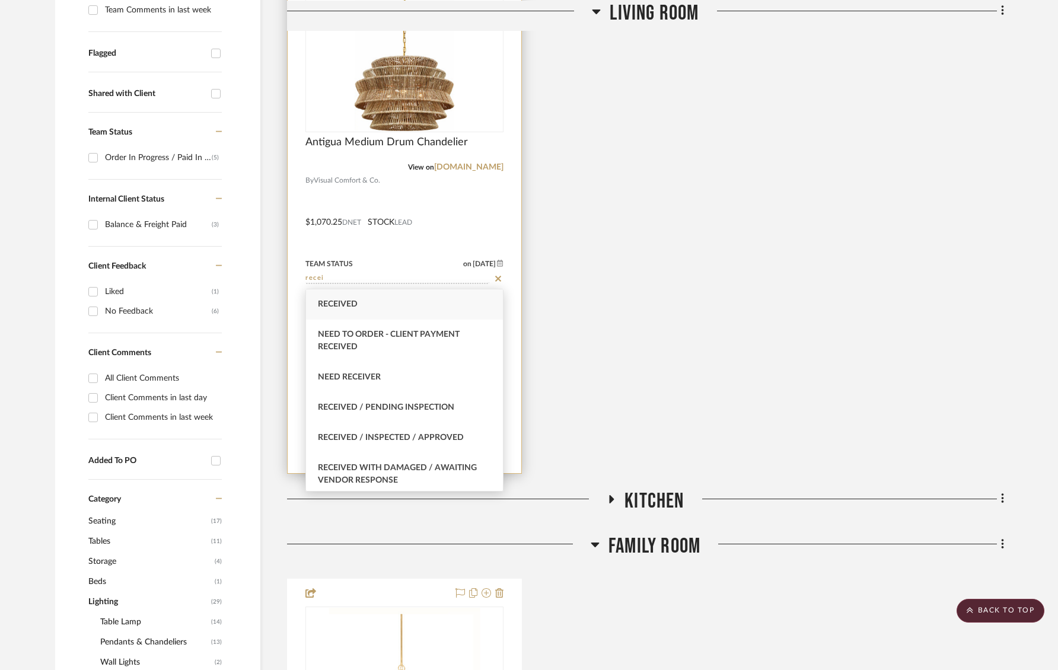
drag, startPoint x: 394, startPoint y: 444, endPoint x: 355, endPoint y: 419, distance: 46.1
click at [394, 444] on div "Received / Inspected / Approved" at bounding box center [404, 438] width 197 height 30
type input "[DATE]"
type input "Received / Inspected / Approved"
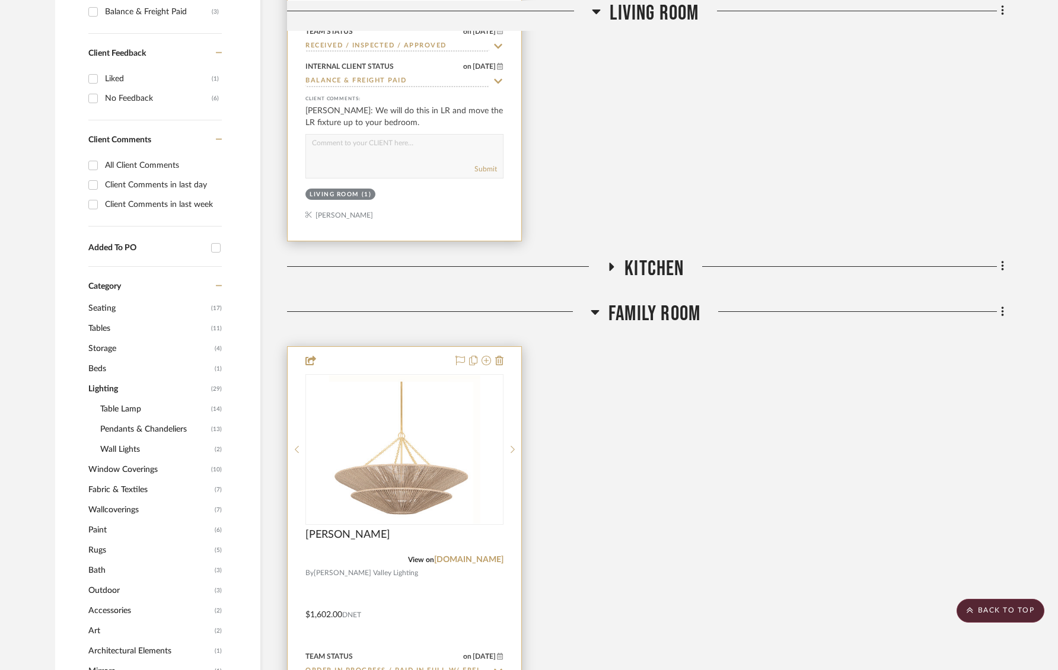
scroll to position [927, 0]
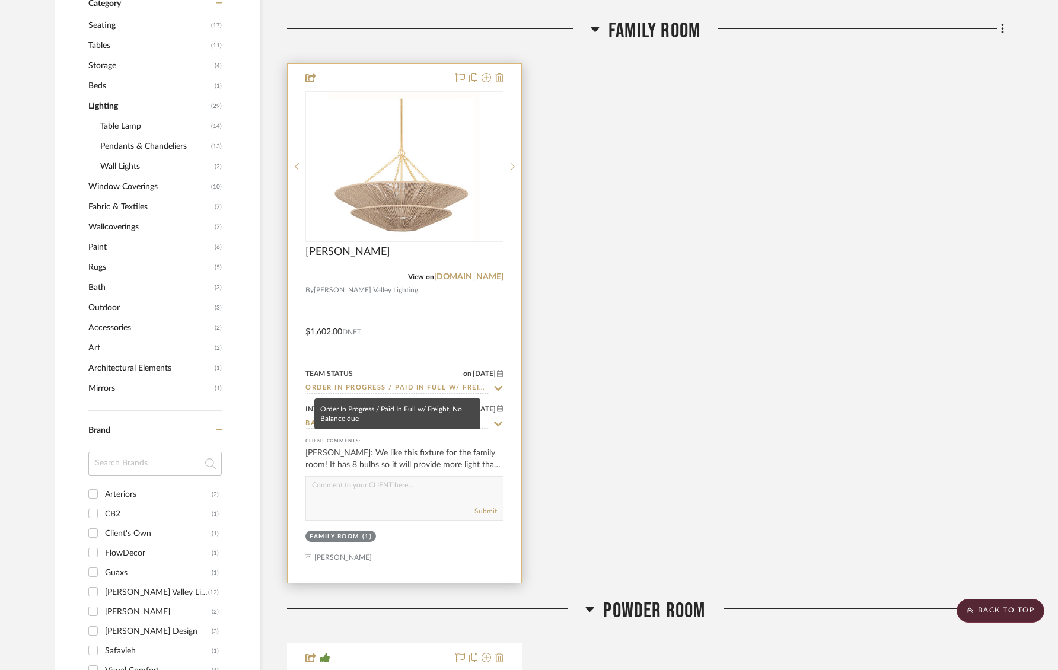
click at [362, 390] on input "Order In Progress / Paid In Full w/ Freight, No Balance due" at bounding box center [397, 388] width 184 height 11
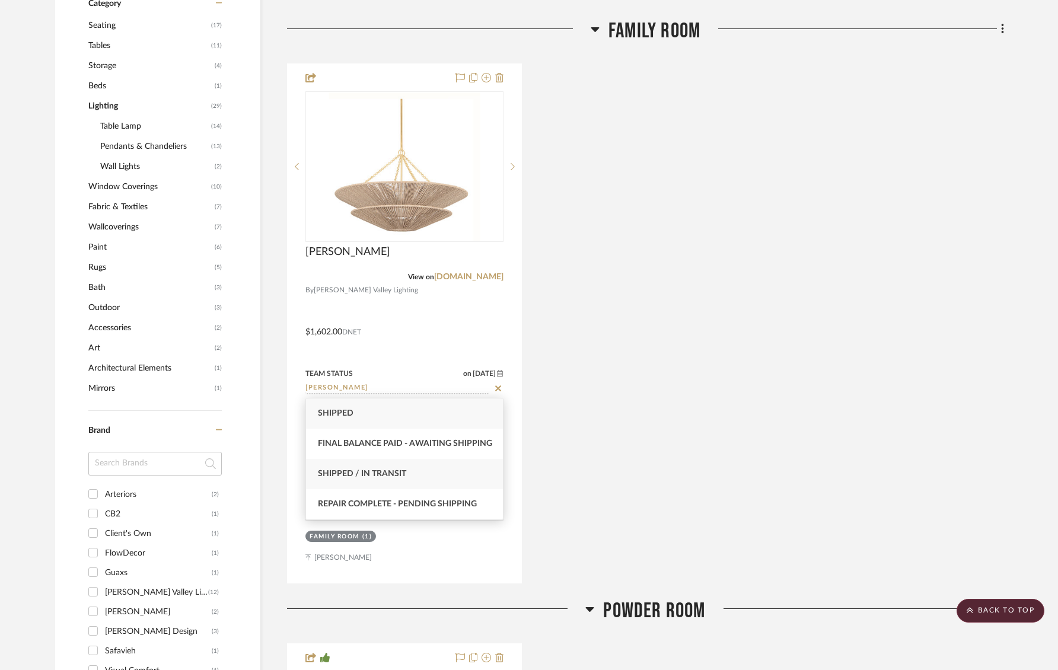
type input "[PERSON_NAME]"
click at [372, 477] on span "Shipped / In Transit" at bounding box center [362, 474] width 88 height 8
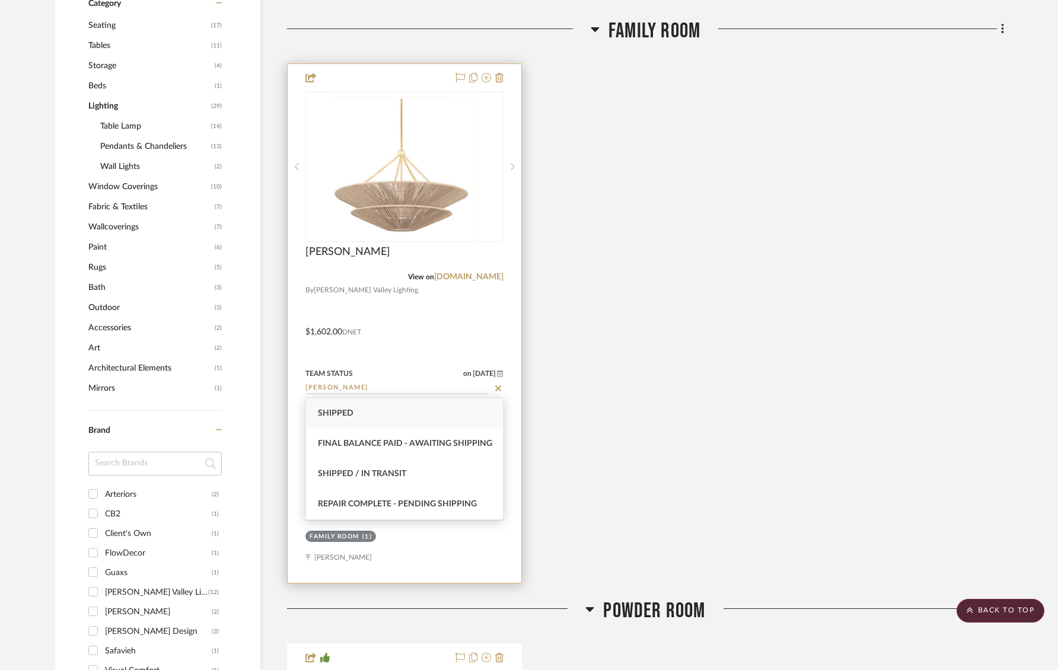
type input "[DATE]"
type input "Shipped / In Transit"
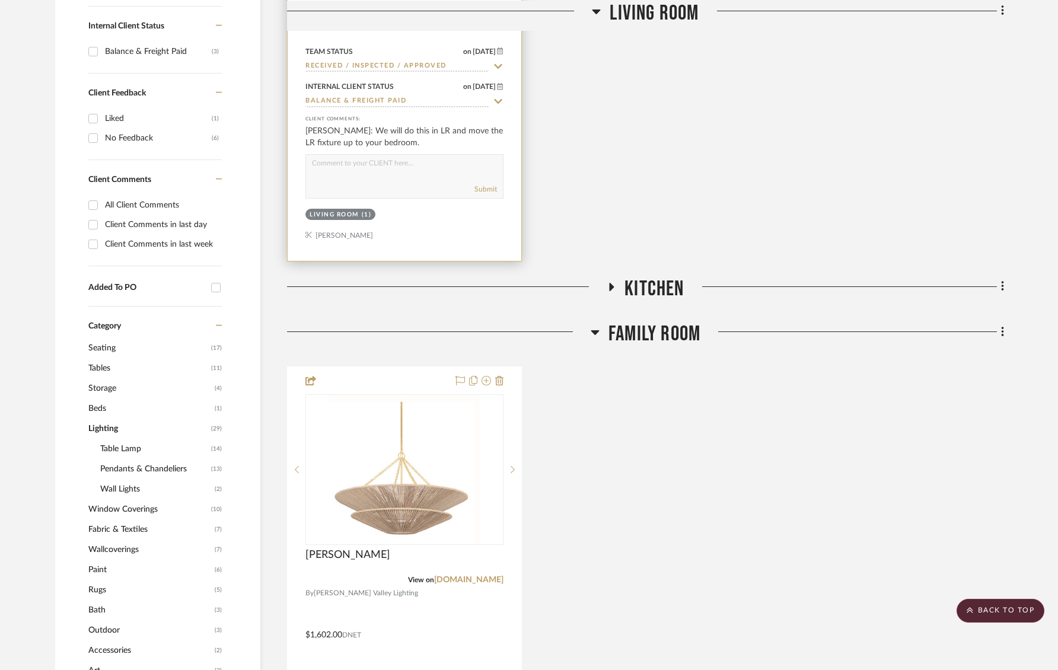
click at [642, 288] on span "Kitchen" at bounding box center [653, 288] width 59 height 25
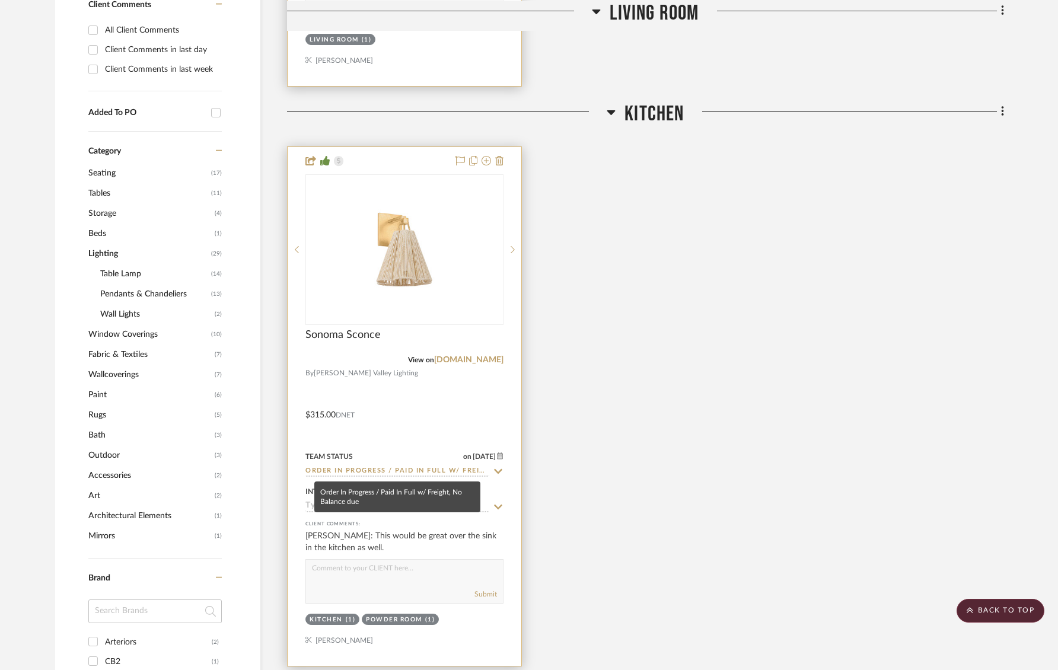
click at [393, 470] on input "Order In Progress / Paid In Full w/ Freight, No Balance due" at bounding box center [397, 471] width 184 height 11
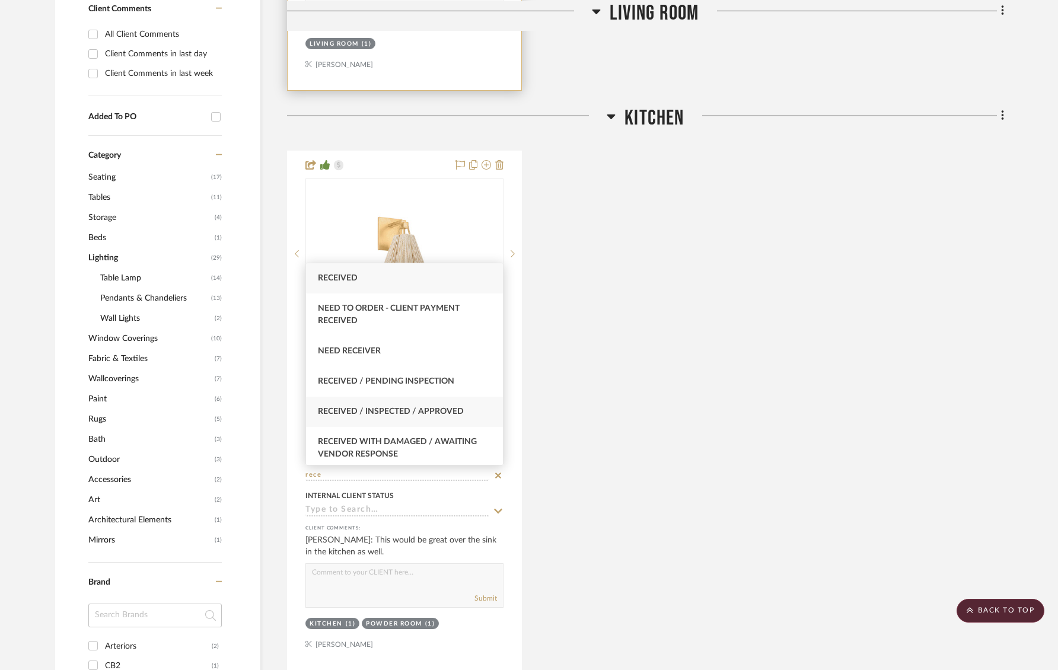
type input "rece"
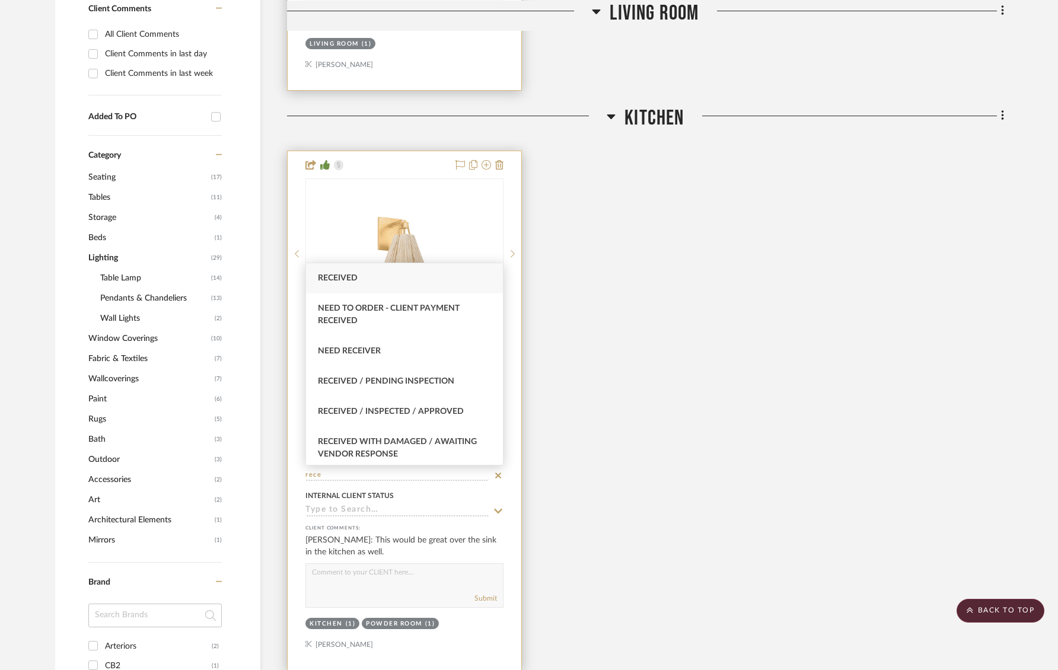
drag, startPoint x: 393, startPoint y: 410, endPoint x: 399, endPoint y: 433, distance: 23.3
click at [393, 410] on span "Received / Inspected / Approved" at bounding box center [391, 411] width 146 height 8
type input "[DATE]"
type input "Received / Inspected / Approved"
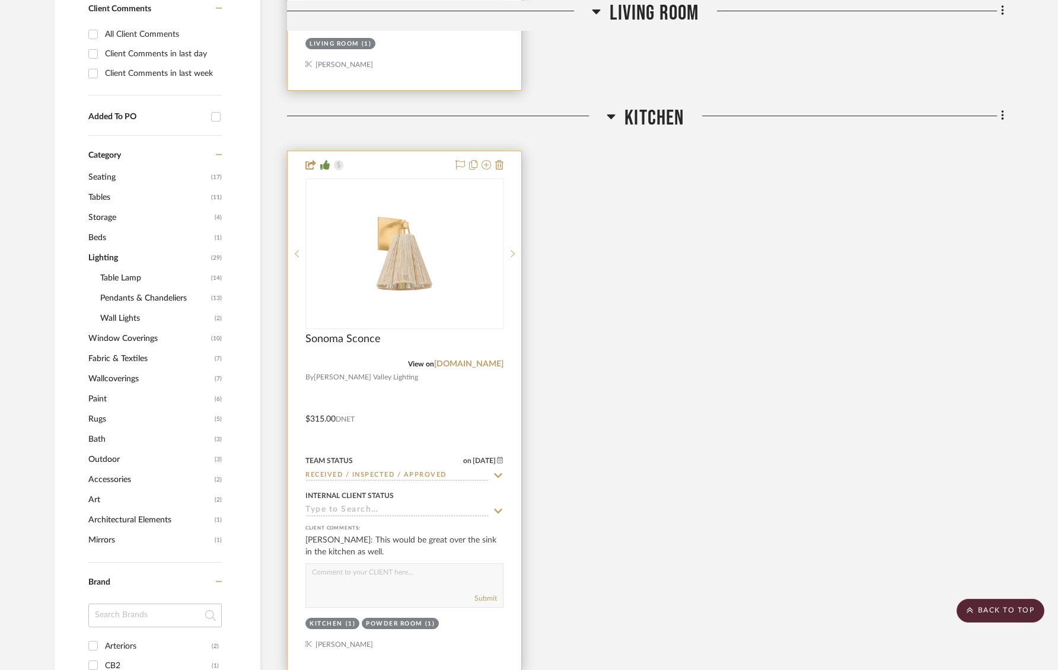
click at [396, 509] on input at bounding box center [397, 510] width 184 height 11
type input "bala"
click at [390, 487] on span "Balance & Freight Paid" at bounding box center [369, 485] width 103 height 8
type input "[DATE]"
type input "Balance & Freight Paid"
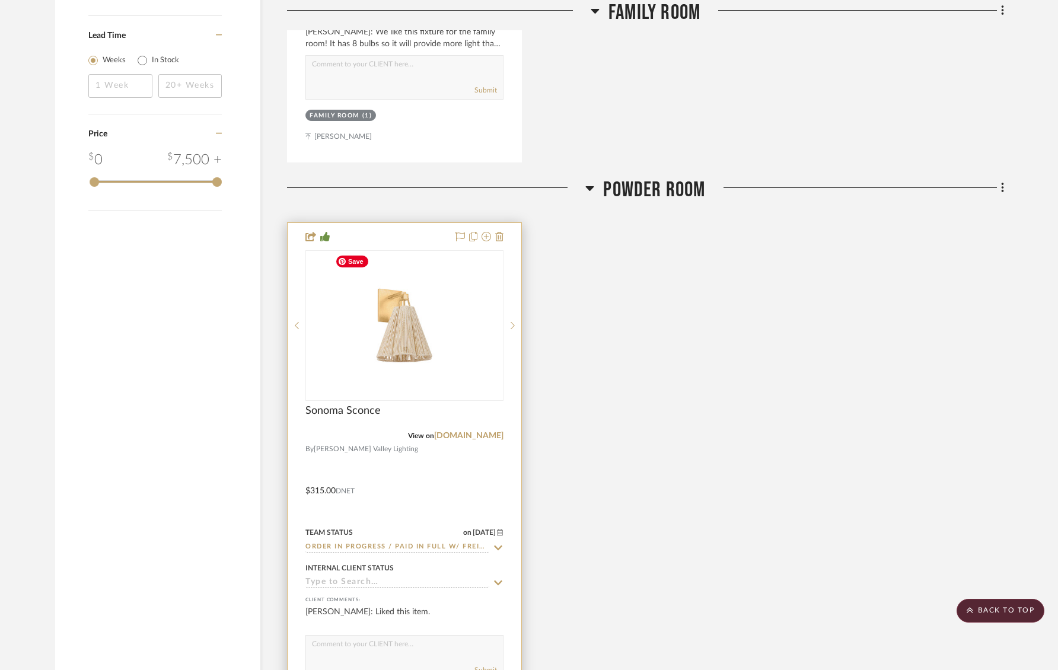
scroll to position [1893, 0]
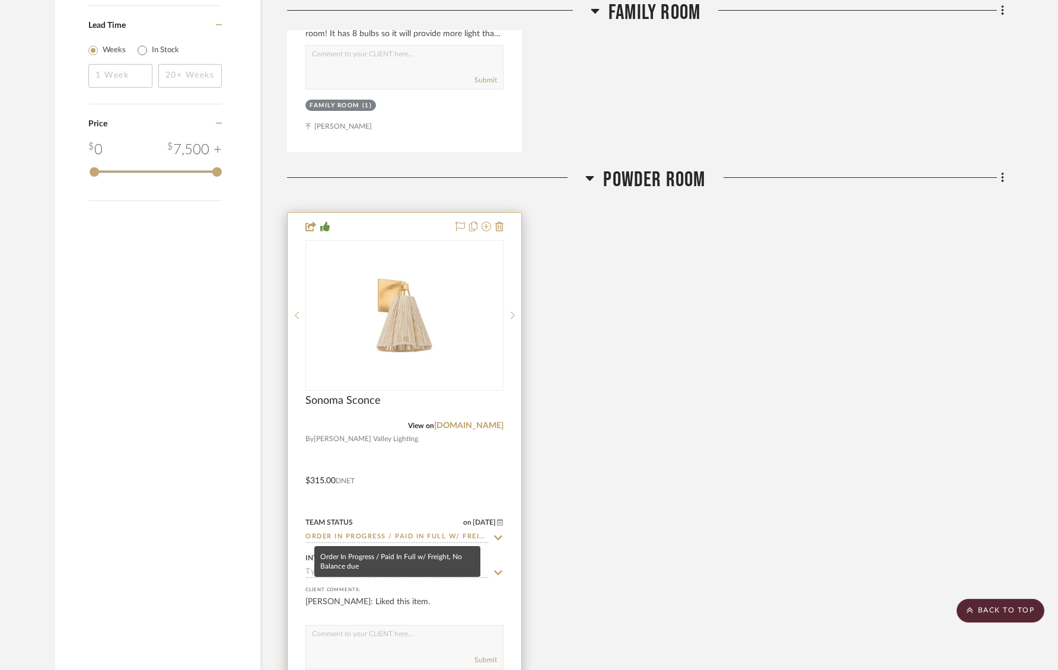
click at [378, 532] on input "Order In Progress / Paid In Full w/ Freight, No Balance due" at bounding box center [397, 537] width 184 height 11
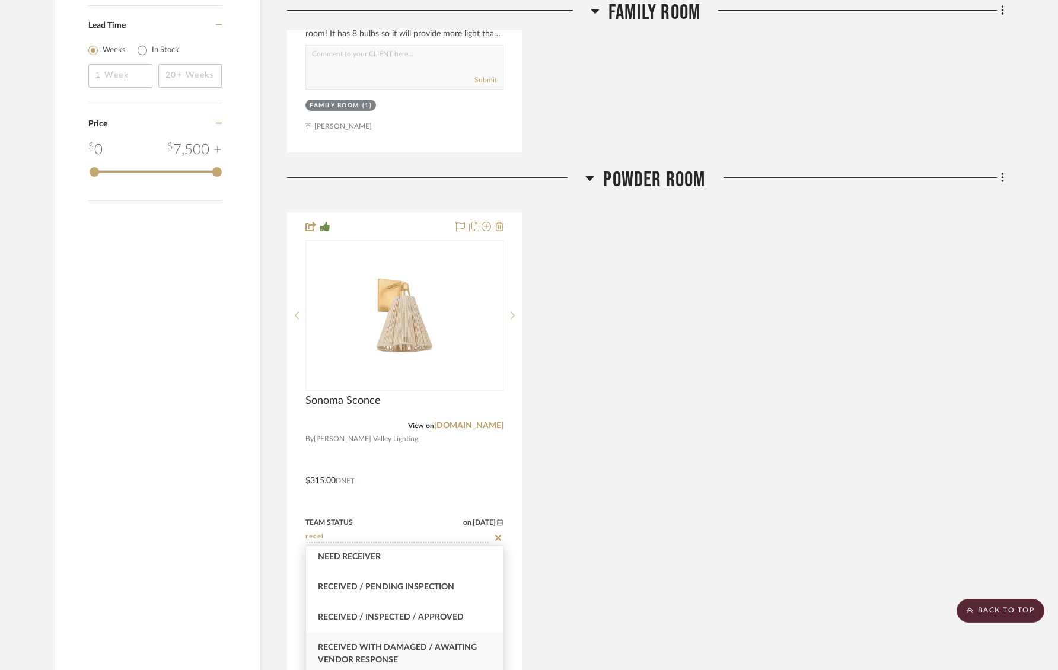
scroll to position [82, 0]
type input "recei"
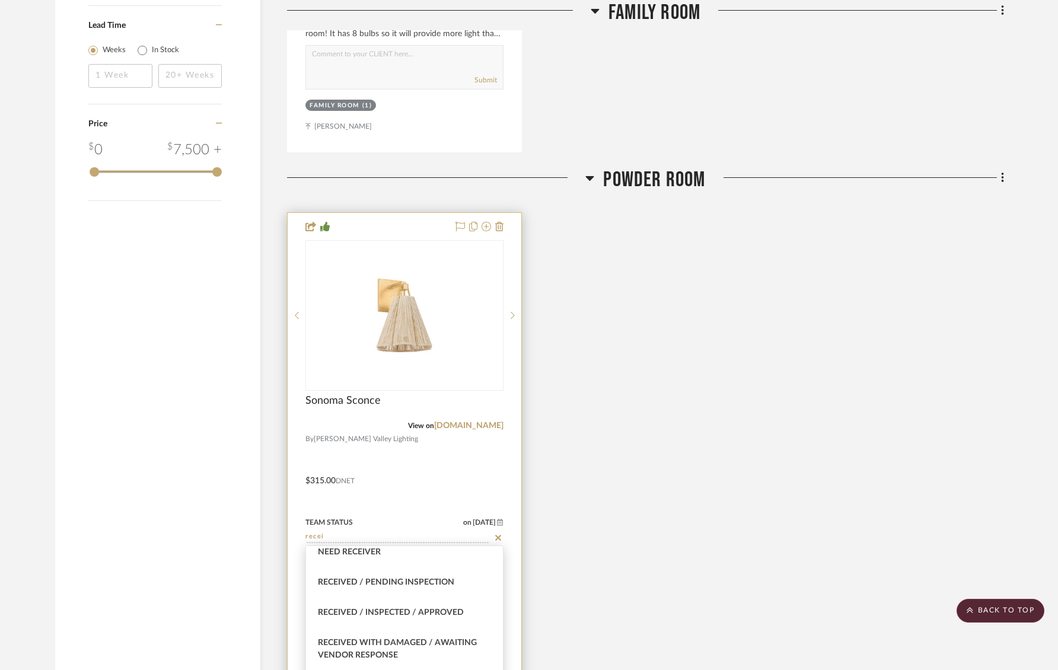
drag, startPoint x: 403, startPoint y: 623, endPoint x: 388, endPoint y: 611, distance: 18.5
click at [403, 623] on div "Received / Inspected / Approved" at bounding box center [404, 613] width 197 height 30
type input "[DATE]"
type input "Received / Inspected / Approved"
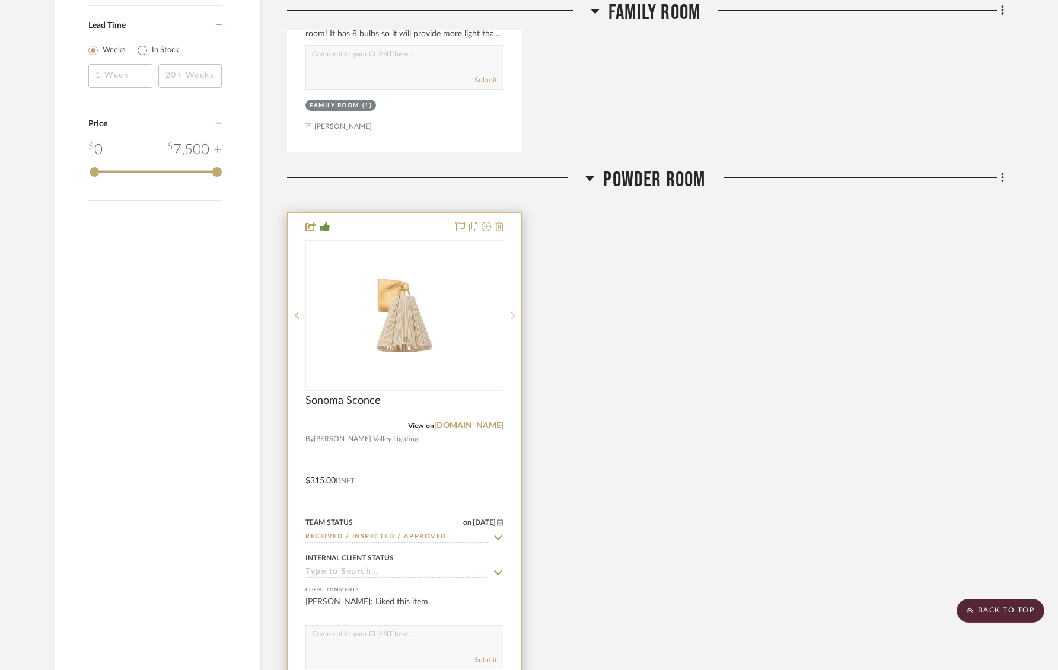
click at [363, 566] on div "Internal Client Status" at bounding box center [404, 564] width 198 height 28
click at [366, 570] on input at bounding box center [397, 572] width 184 height 11
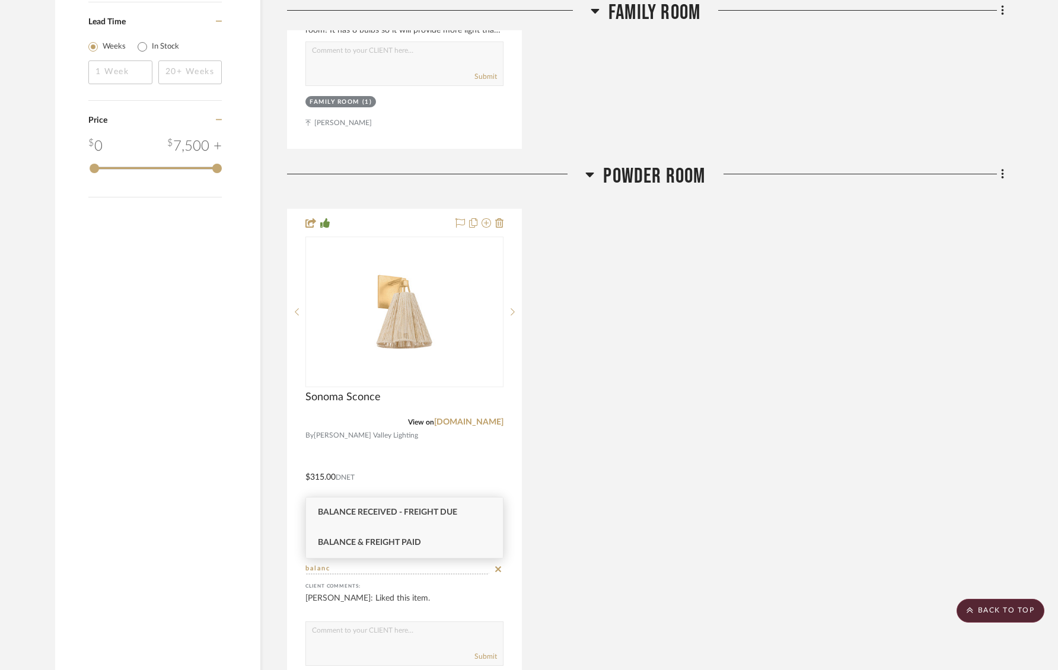
type input "balanc"
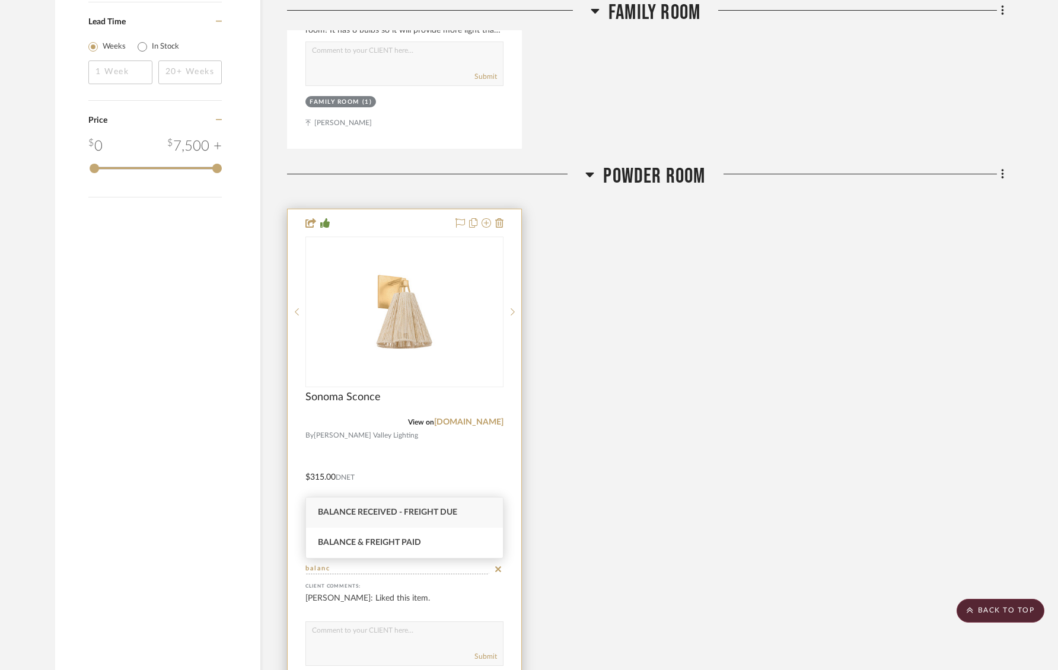
drag, startPoint x: 374, startPoint y: 547, endPoint x: 440, endPoint y: 553, distance: 66.7
click at [374, 546] on span "Balance & Freight Paid" at bounding box center [369, 542] width 103 height 8
type input "[DATE]"
type input "Balance & Freight Paid"
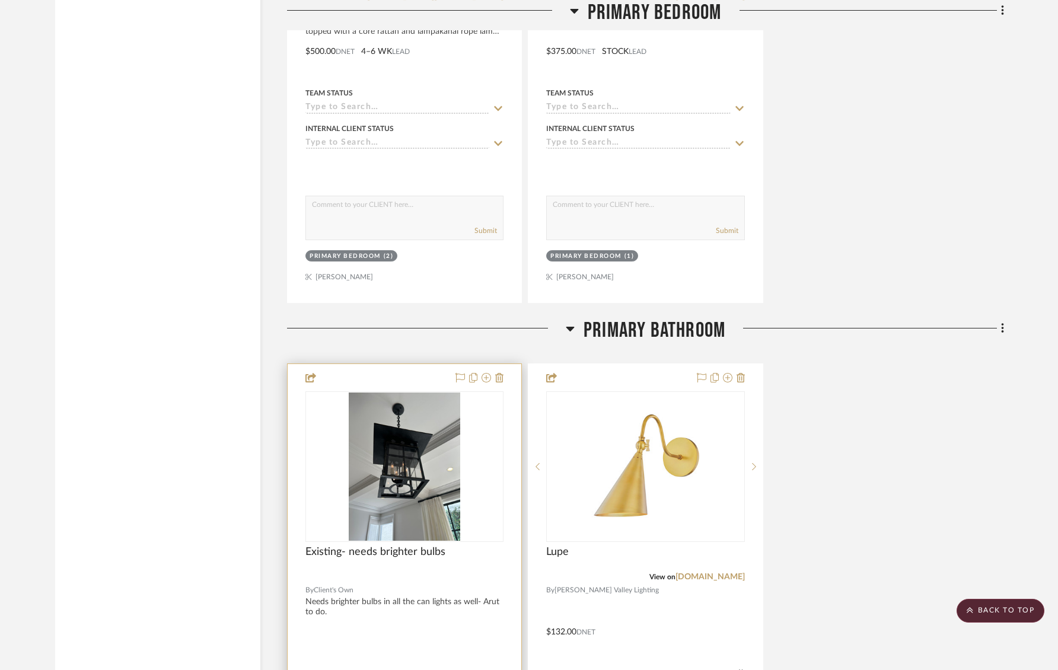
scroll to position [3202, 0]
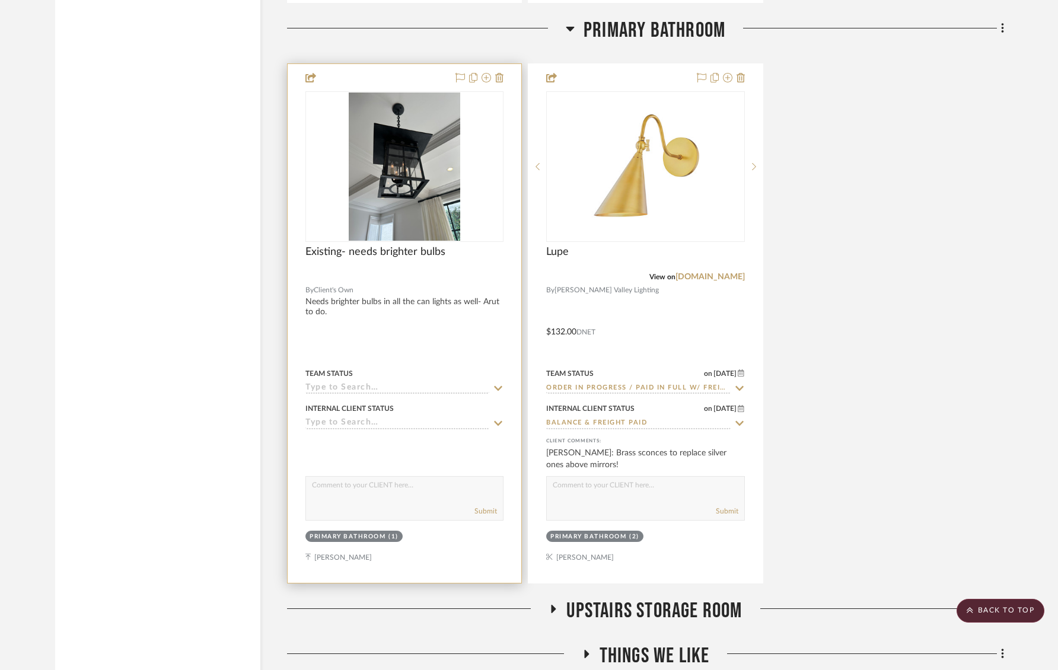
click at [352, 384] on input at bounding box center [397, 388] width 184 height 11
type input "c"
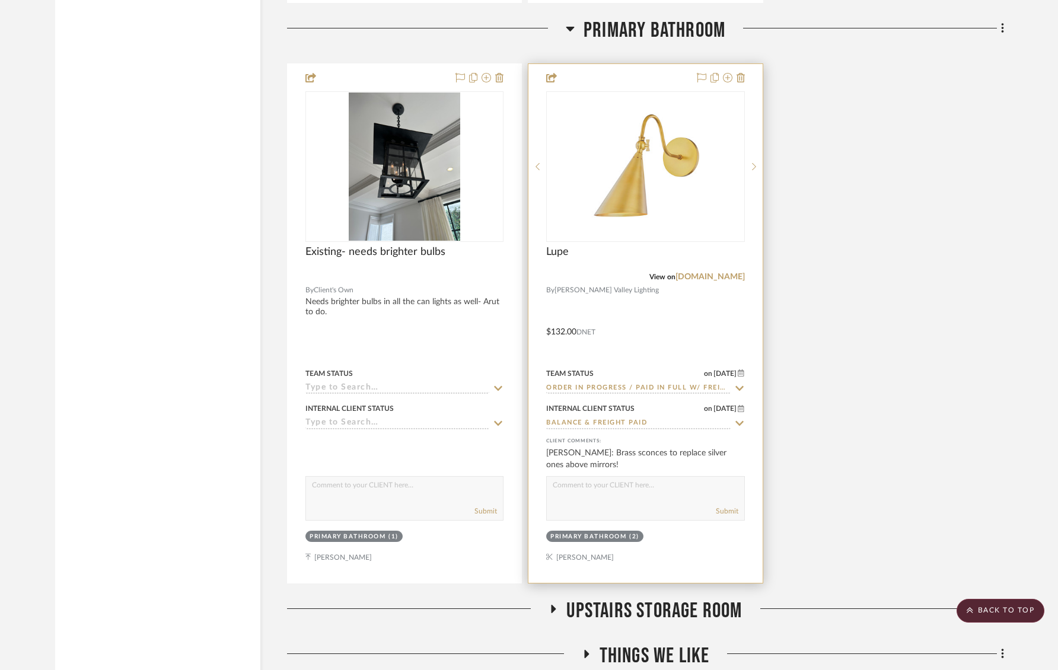
scroll to position [3203, 0]
click at [719, 383] on input "Order In Progress / Paid In Full w/ Freight, No Balance due" at bounding box center [638, 387] width 184 height 11
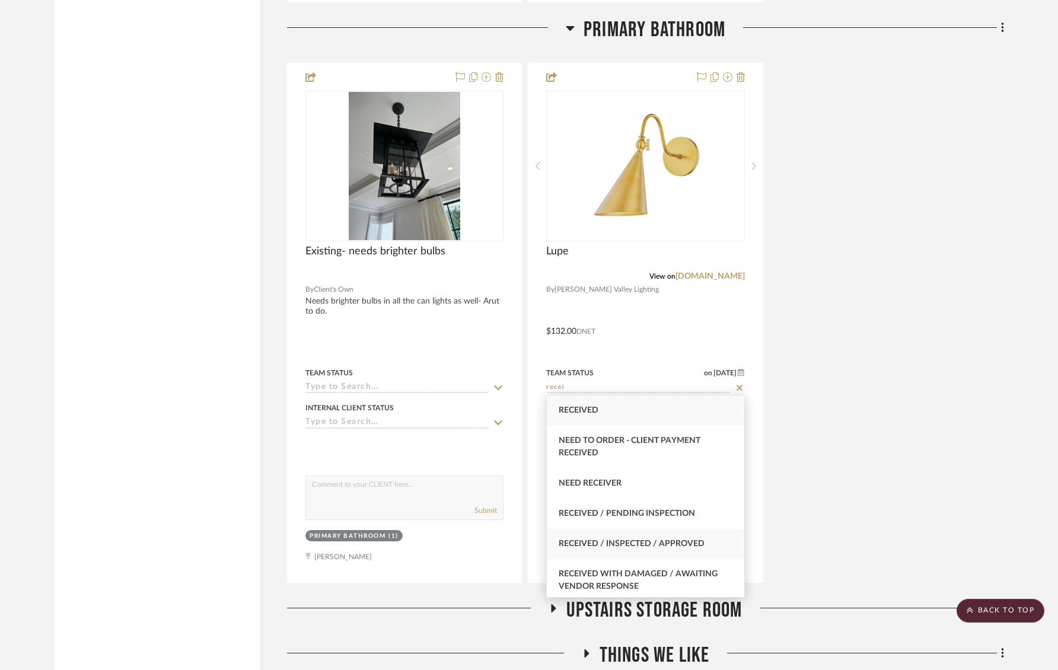
type input "recei"
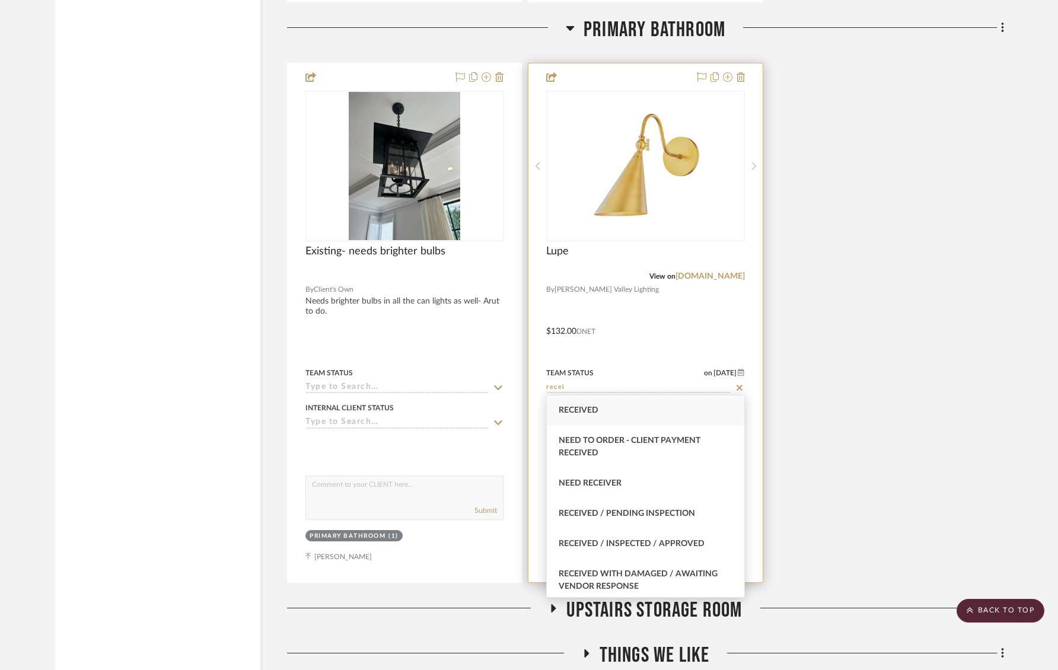
drag, startPoint x: 714, startPoint y: 536, endPoint x: 687, endPoint y: 497, distance: 47.4
click at [714, 536] on div "Received / Inspected / Approved" at bounding box center [645, 544] width 197 height 30
type input "[DATE]"
type input "Received / Inspected / Approved"
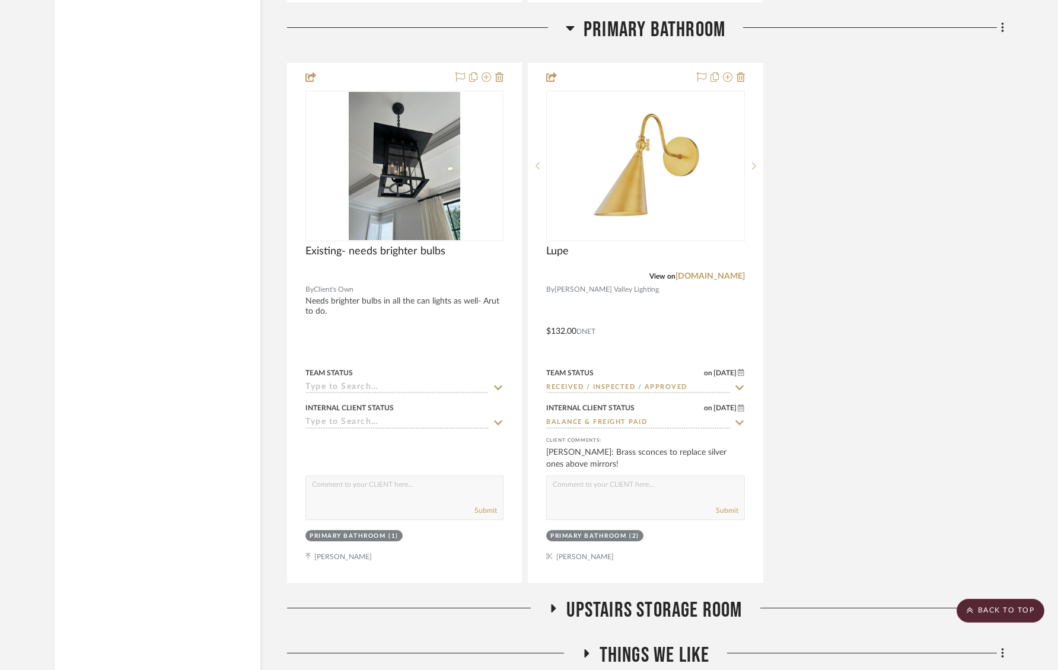
drag, startPoint x: 879, startPoint y: 456, endPoint x: 857, endPoint y: 475, distance: 29.0
click at [879, 456] on div "Existing- needs brighter bulbs By Client's Own Needs brighter bulbs in all the …" at bounding box center [645, 323] width 717 height 520
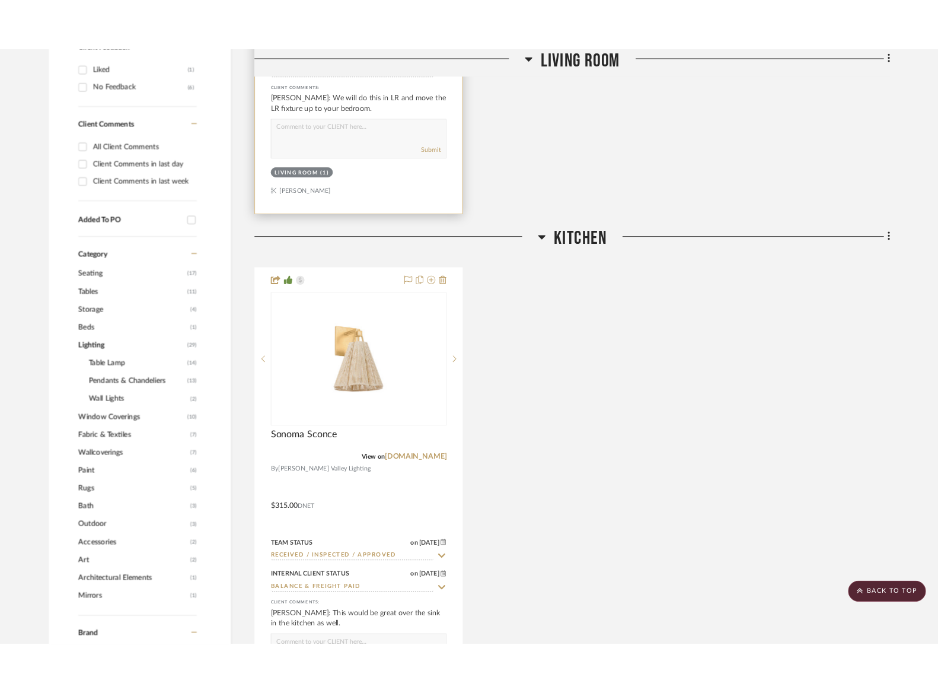
scroll to position [0, 0]
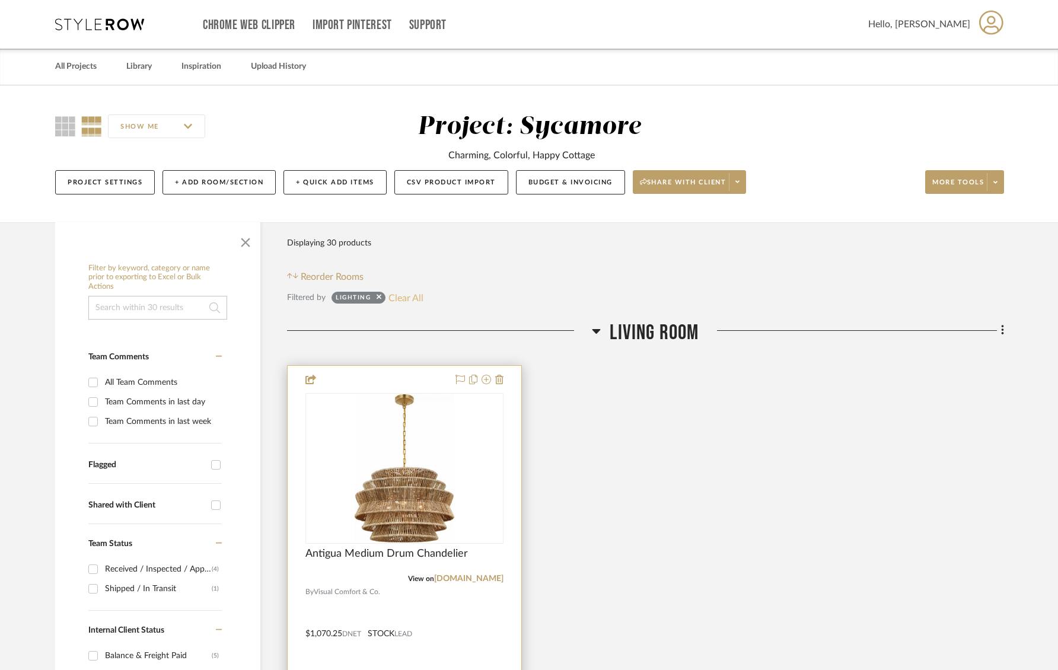
click at [409, 296] on button "Clear All" at bounding box center [405, 297] width 35 height 15
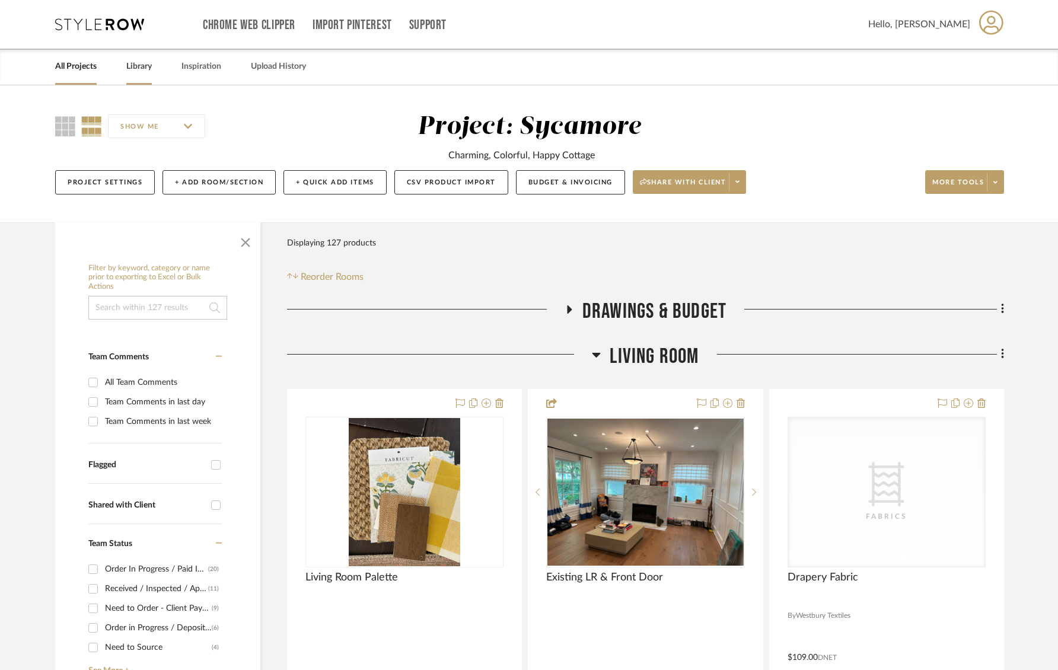
click at [147, 65] on link "Library" at bounding box center [138, 67] width 25 height 16
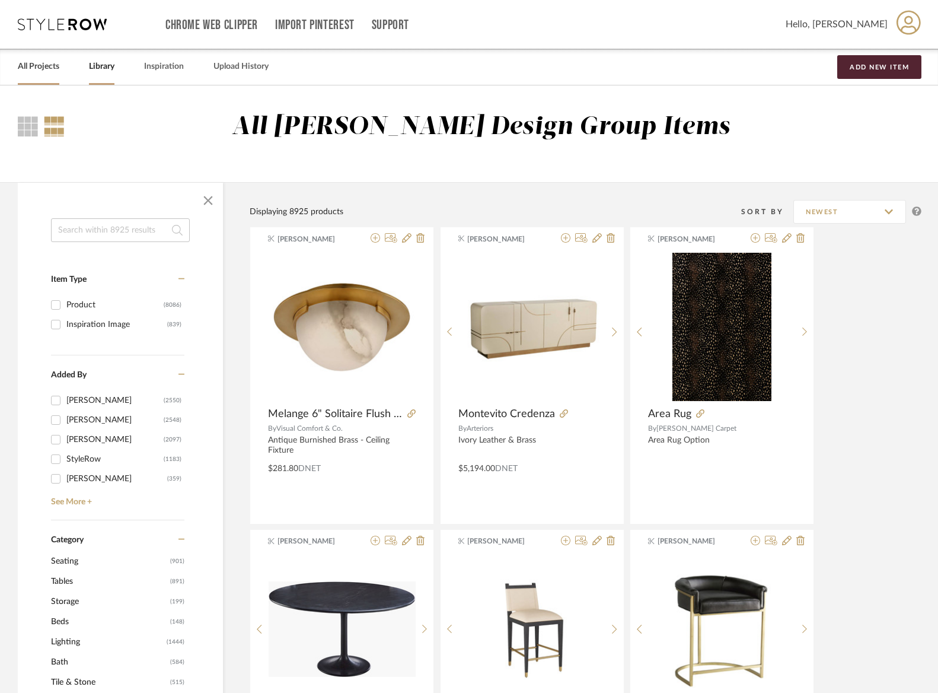
click at [31, 65] on link "All Projects" at bounding box center [39, 67] width 42 height 16
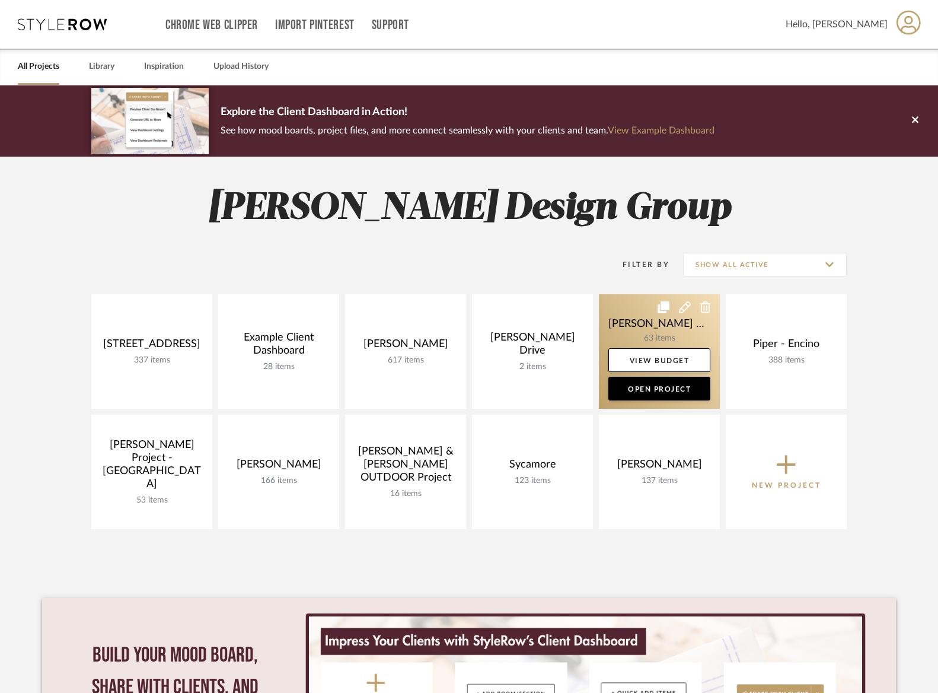
click at [619, 321] on link at bounding box center [659, 351] width 121 height 114
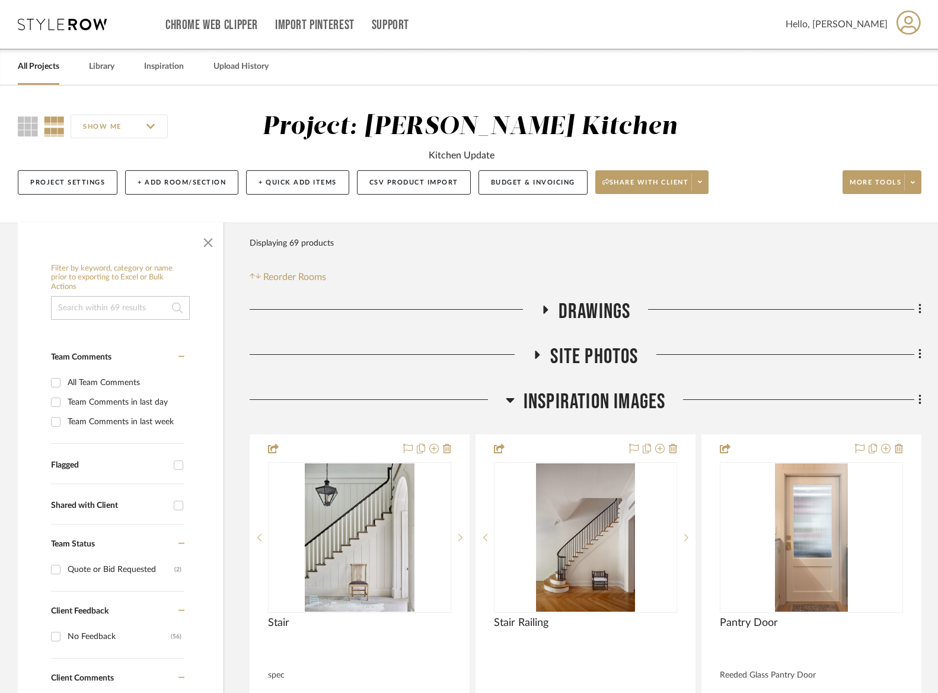
click at [604, 312] on span "Drawings" at bounding box center [595, 311] width 72 height 25
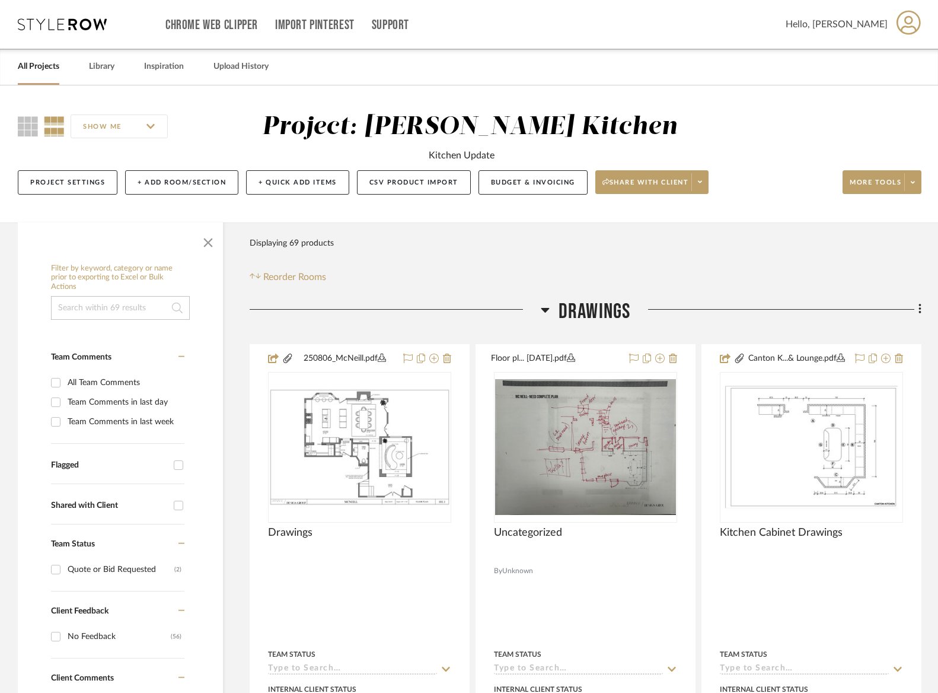
click at [604, 312] on span "Drawings" at bounding box center [595, 311] width 72 height 25
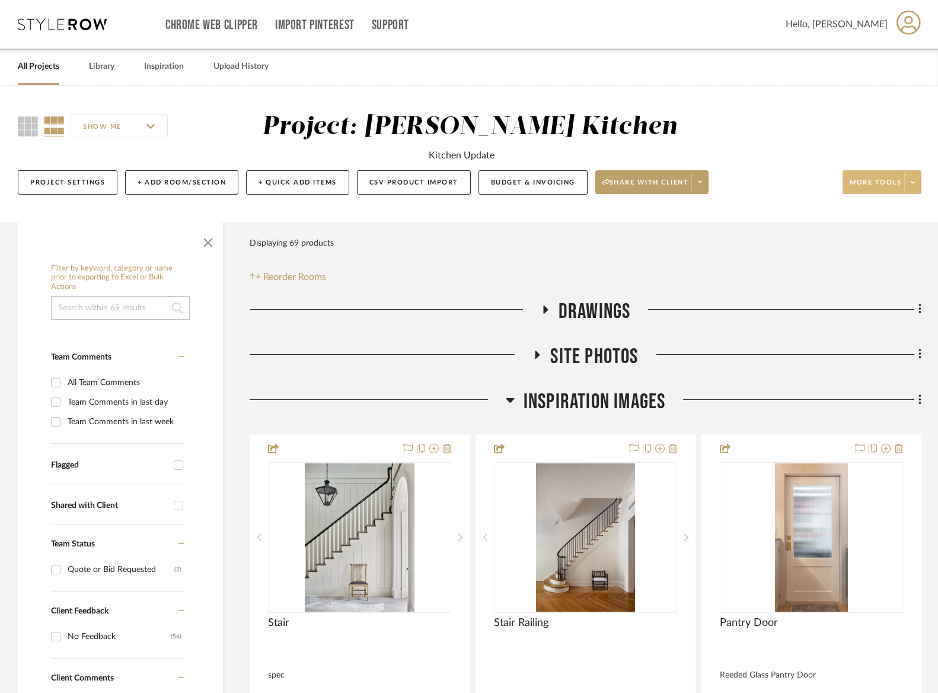
click at [880, 177] on button "More tools" at bounding box center [882, 182] width 79 height 24
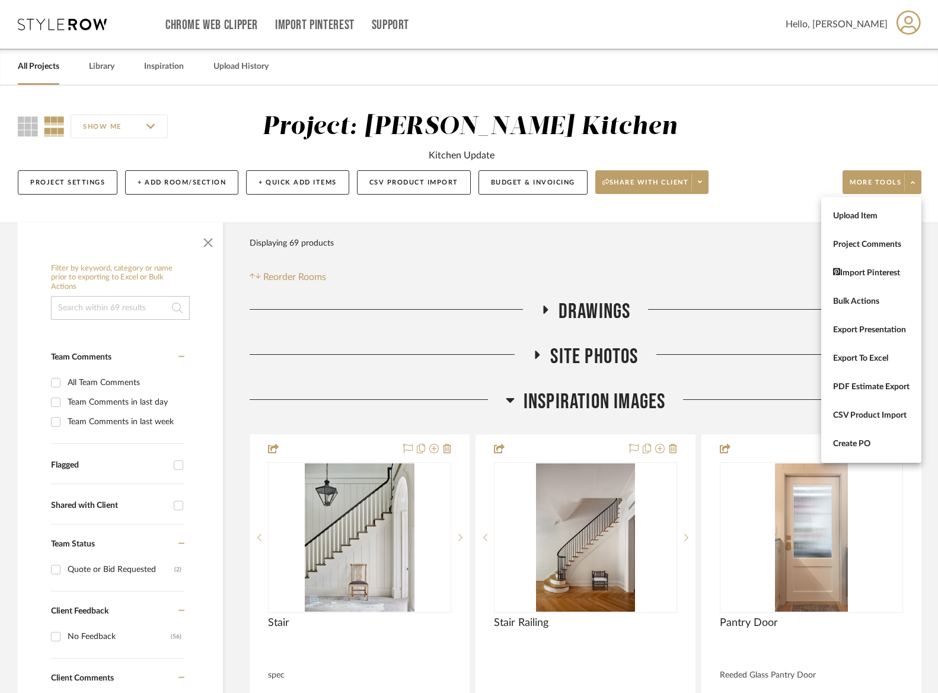
drag, startPoint x: 661, startPoint y: 380, endPoint x: 630, endPoint y: 399, distance: 36.2
click at [660, 379] on div at bounding box center [469, 346] width 938 height 693
click at [622, 406] on span "Inspiration Images" at bounding box center [595, 401] width 142 height 25
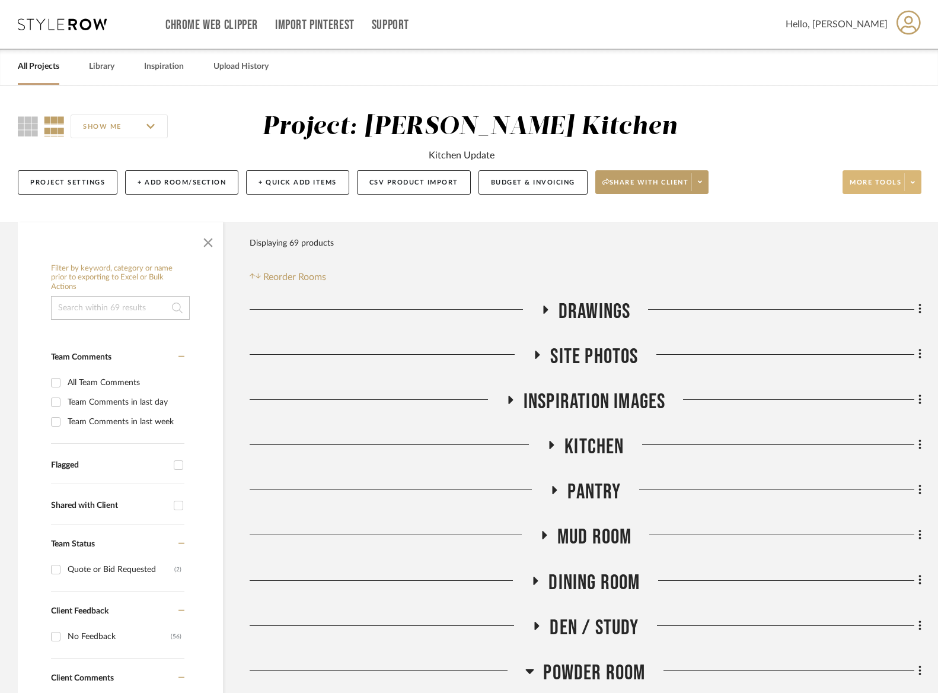
click at [878, 183] on span "More tools" at bounding box center [876, 187] width 52 height 18
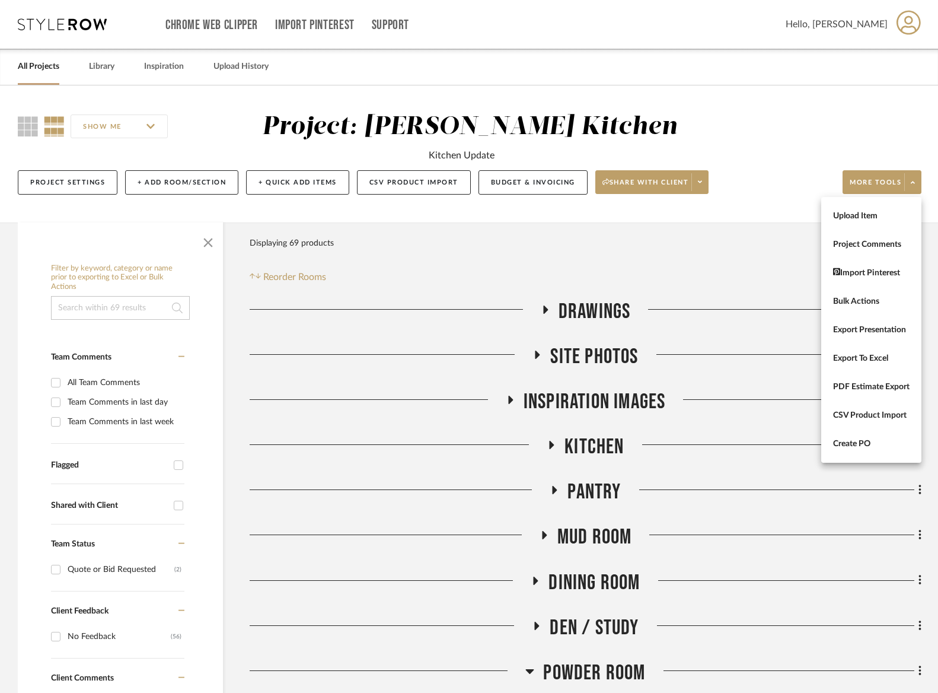
click at [468, 240] on div at bounding box center [469, 346] width 938 height 693
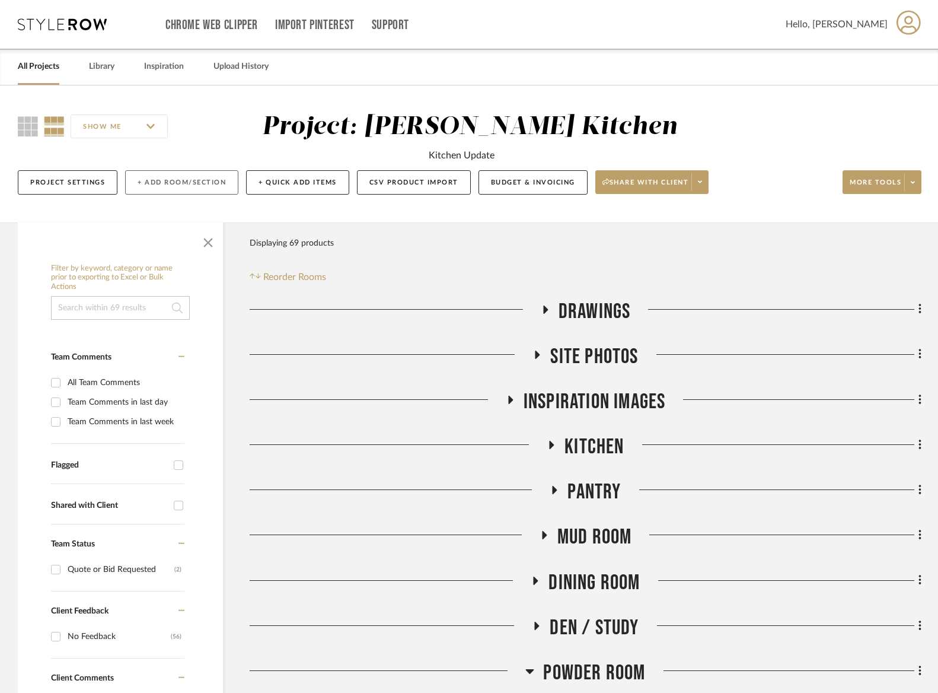
click at [161, 172] on button "+ Add Room/Section" at bounding box center [181, 182] width 113 height 24
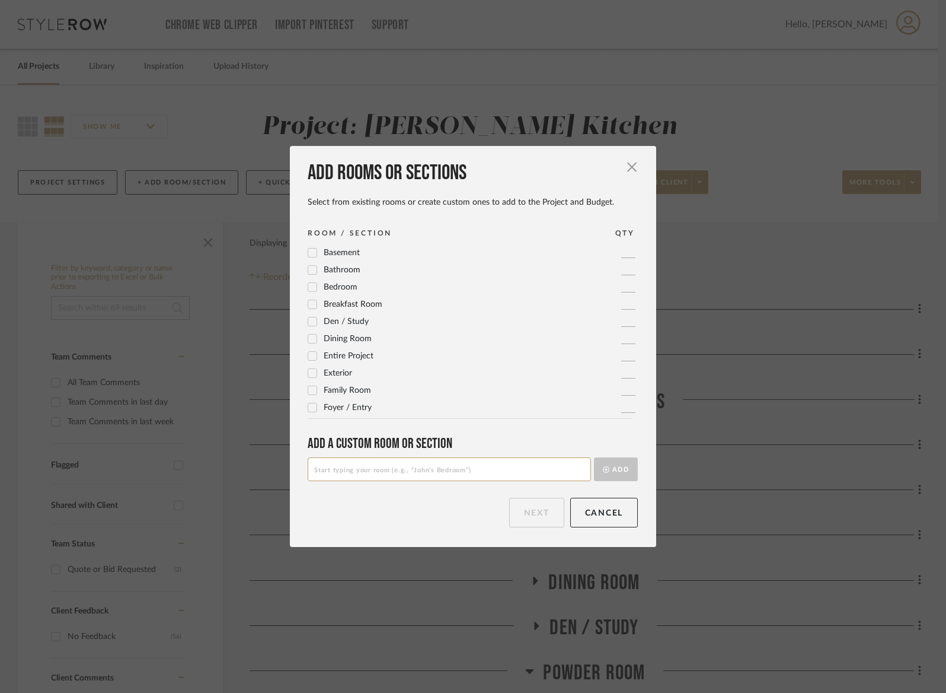
click at [370, 472] on input at bounding box center [449, 469] width 283 height 24
type input "Budgets"
click at [610, 464] on button "Add" at bounding box center [616, 469] width 44 height 24
click at [548, 521] on button "Next" at bounding box center [536, 512] width 55 height 30
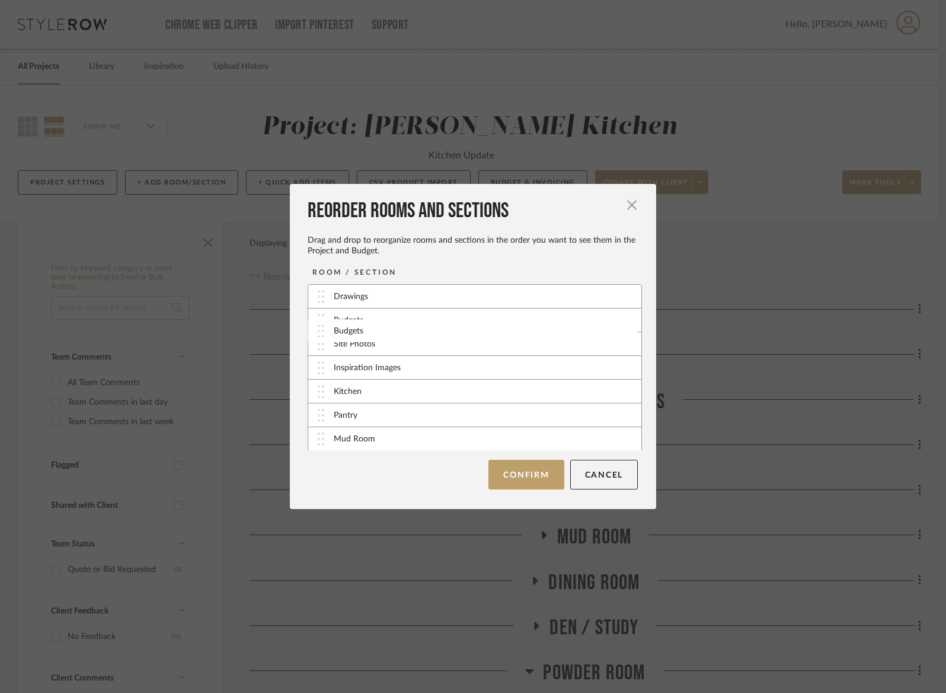
drag, startPoint x: 320, startPoint y: 397, endPoint x: 321, endPoint y: 331, distance: 65.8
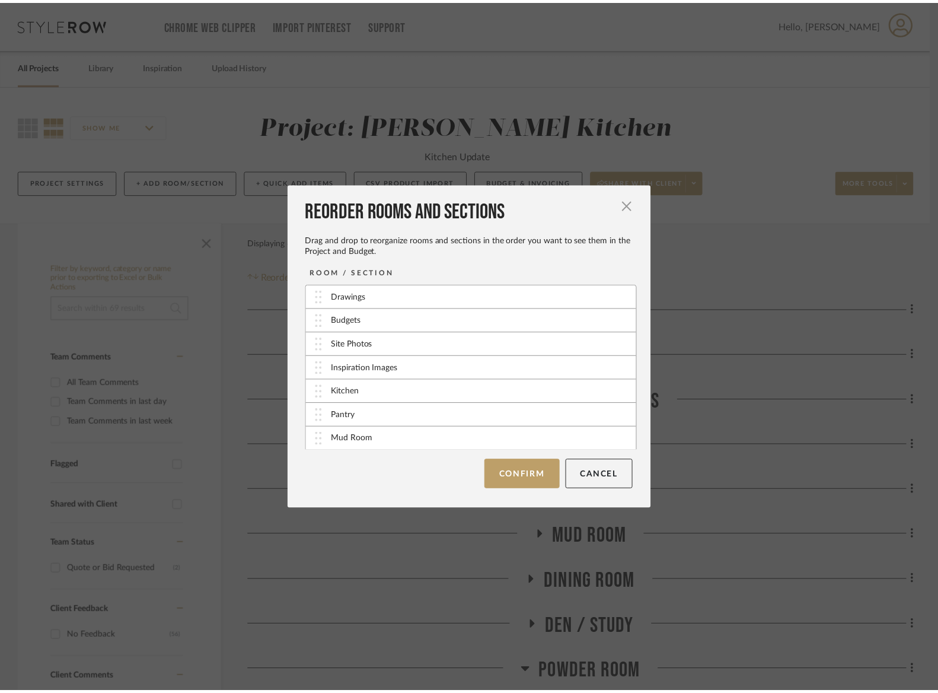
scroll to position [9, 0]
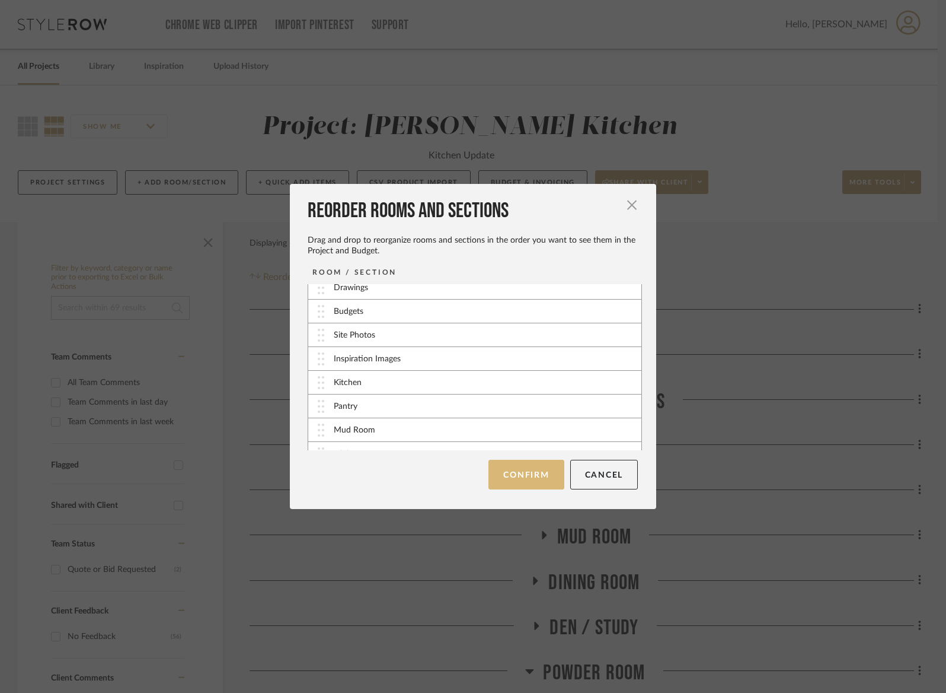
click at [508, 473] on button "Confirm" at bounding box center [526, 475] width 75 height 30
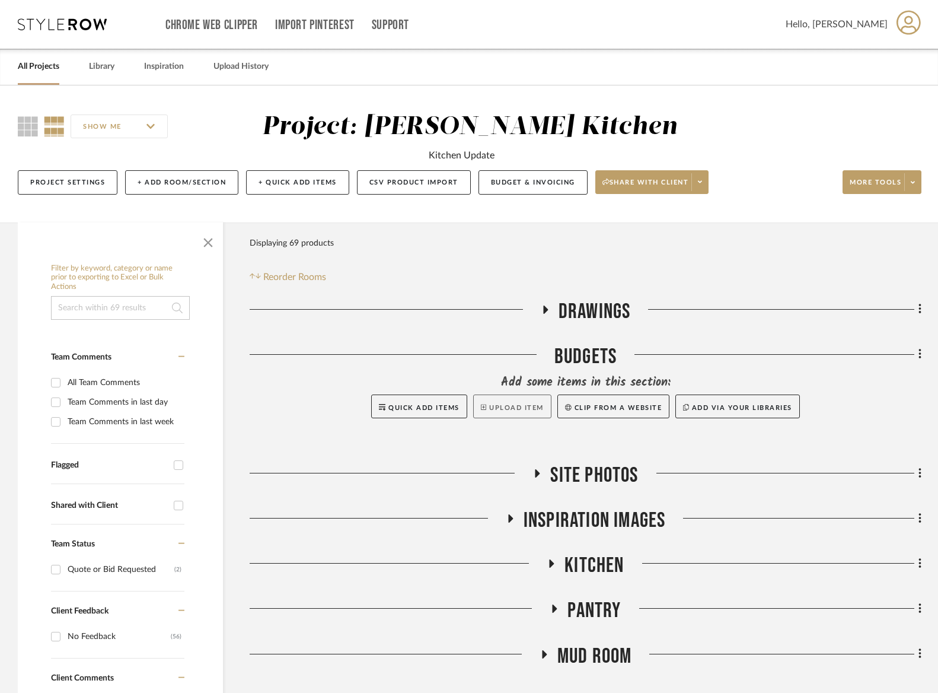
click at [524, 403] on button "Upload Item" at bounding box center [512, 406] width 78 height 24
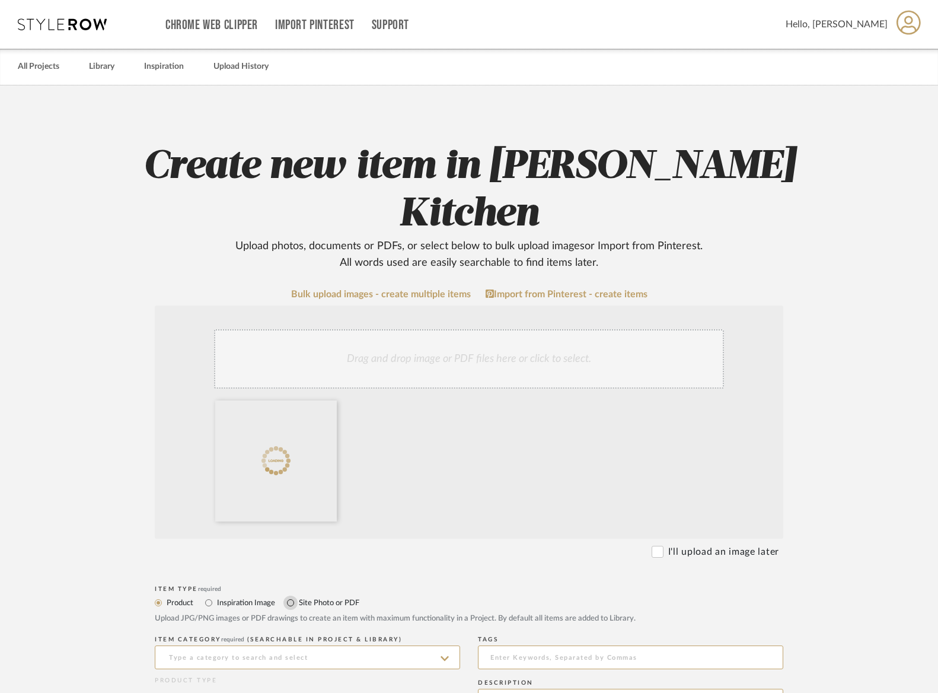
click at [296, 595] on input "Site Photo or PDF" at bounding box center [290, 602] width 14 height 14
radio input "true"
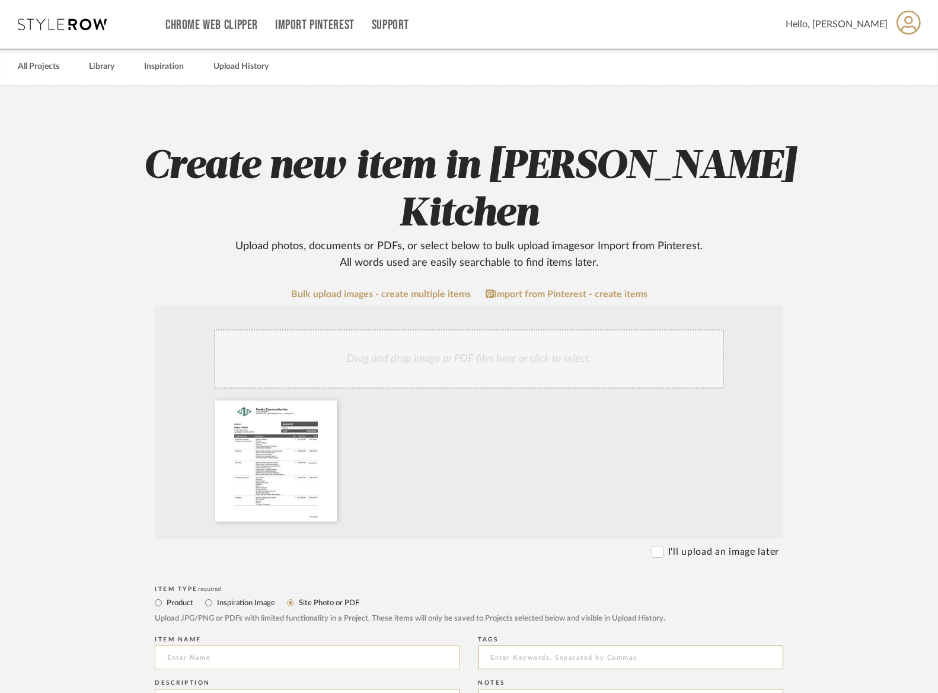
click at [266, 645] on input at bounding box center [307, 657] width 305 height 24
type input "Arut Construction Estimate"
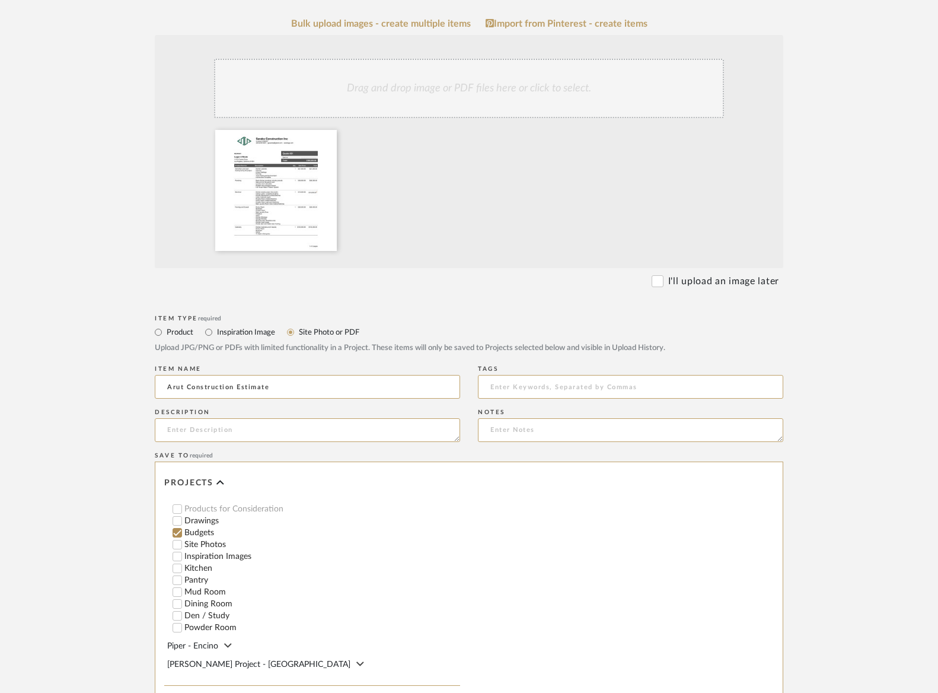
scroll to position [405, 0]
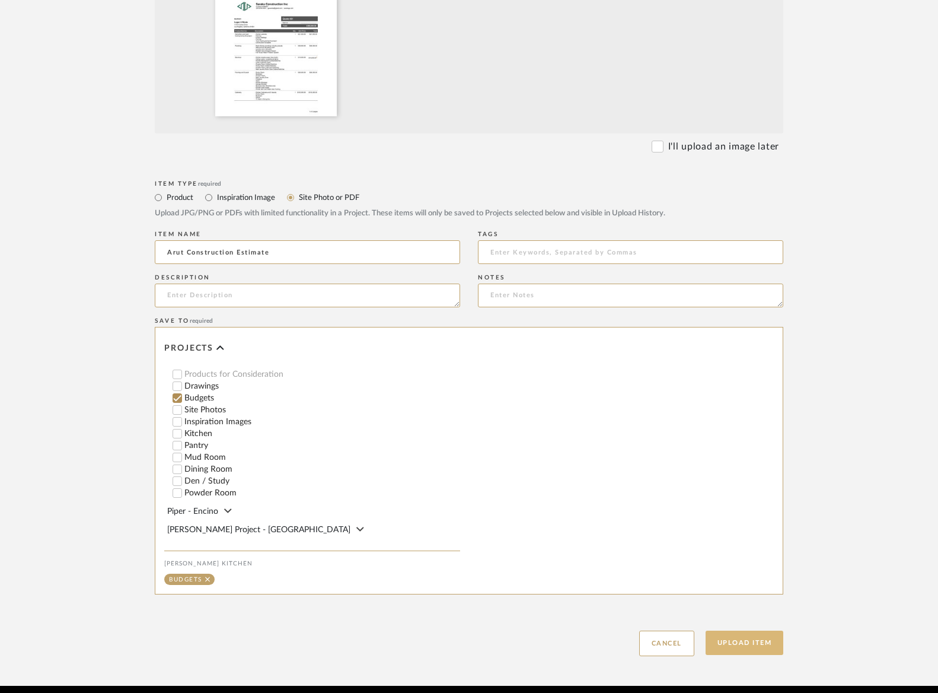
drag, startPoint x: 744, startPoint y: 599, endPoint x: 735, endPoint y: 598, distance: 9.0
click at [744, 630] on button "Upload Item" at bounding box center [745, 642] width 78 height 24
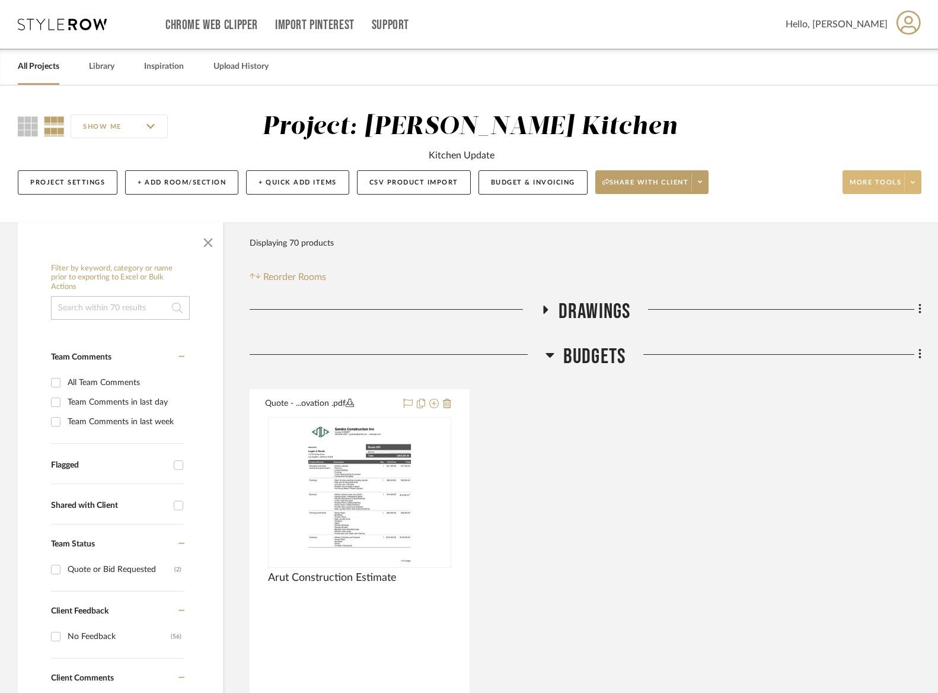
click at [882, 181] on span "More tools" at bounding box center [876, 187] width 52 height 18
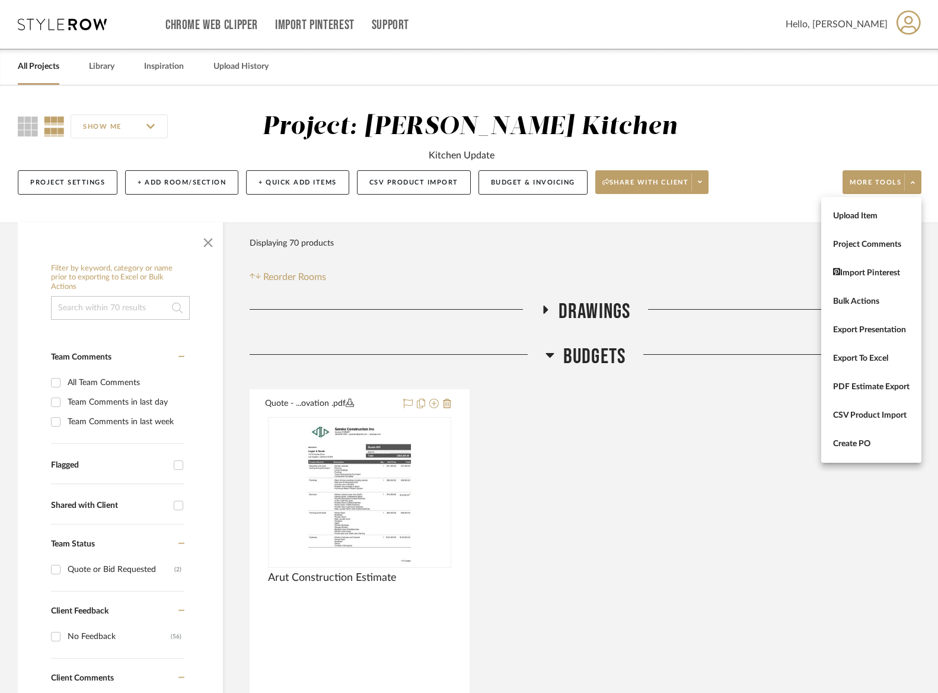
click at [878, 211] on button "Upload Item" at bounding box center [871, 216] width 100 height 28
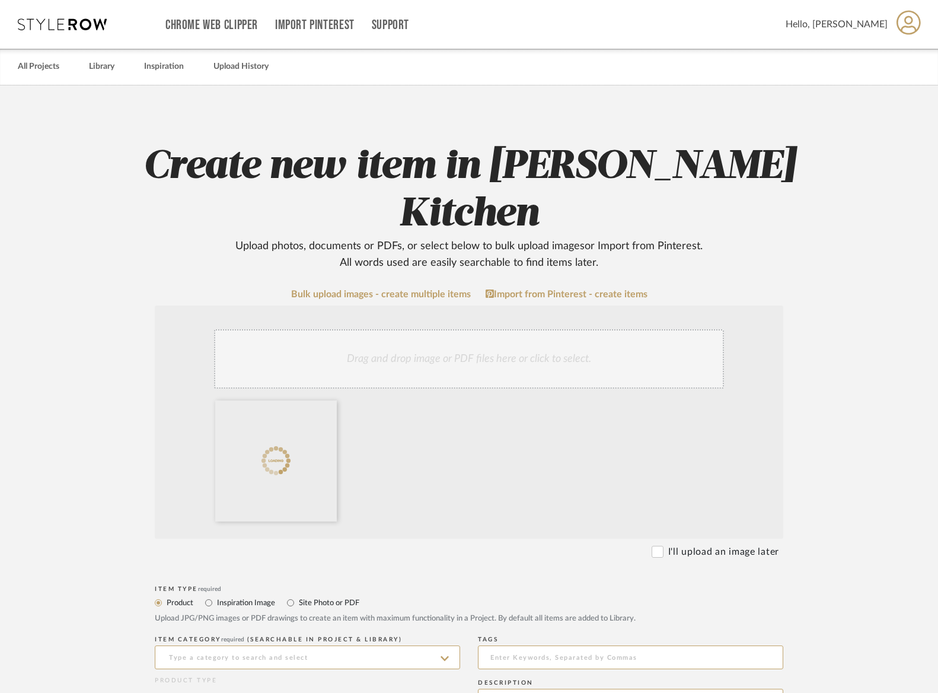
click at [338, 596] on label "Site Photo or PDF" at bounding box center [329, 602] width 62 height 13
click at [298, 595] on input "Site Photo or PDF" at bounding box center [290, 602] width 14 height 14
radio input "true"
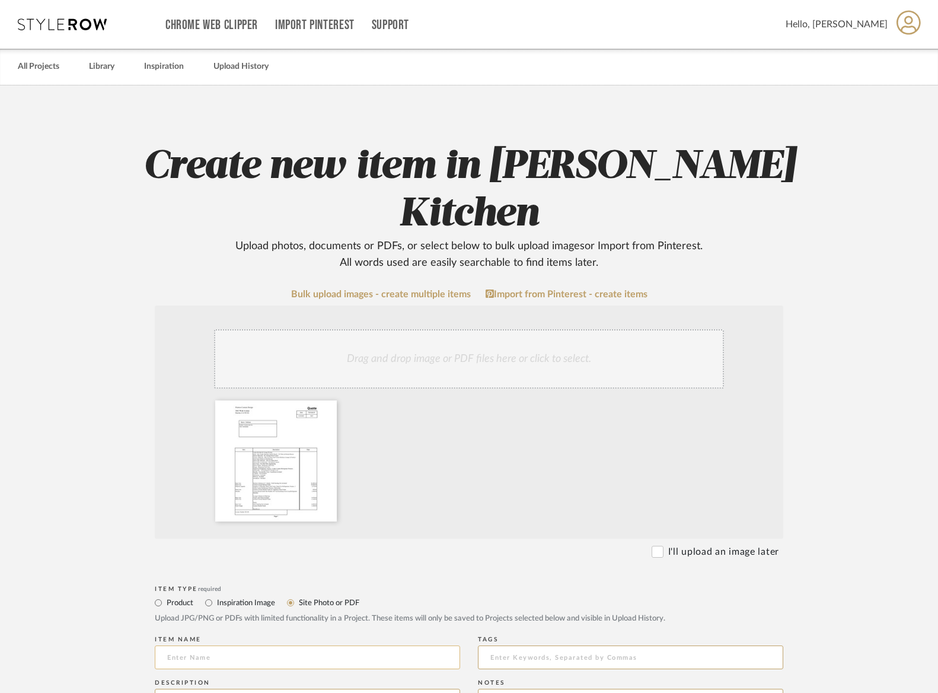
click at [266, 645] on input at bounding box center [307, 657] width 305 height 24
type input "M"
type input "C"
type input "Millwork Quote"
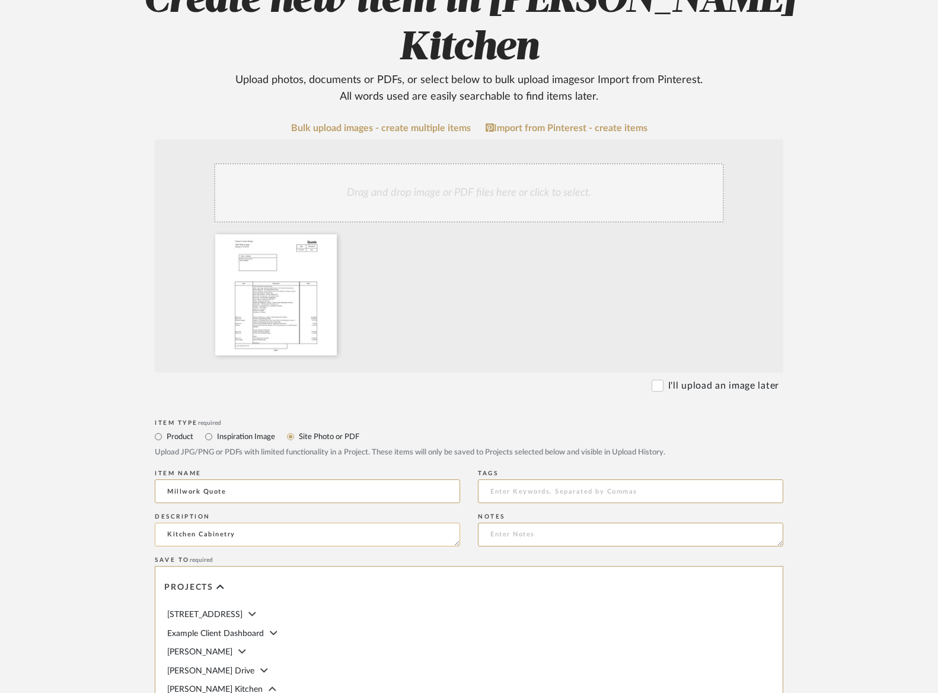
click at [256, 522] on textarea "Kitchen Cabinetry" at bounding box center [307, 534] width 305 height 24
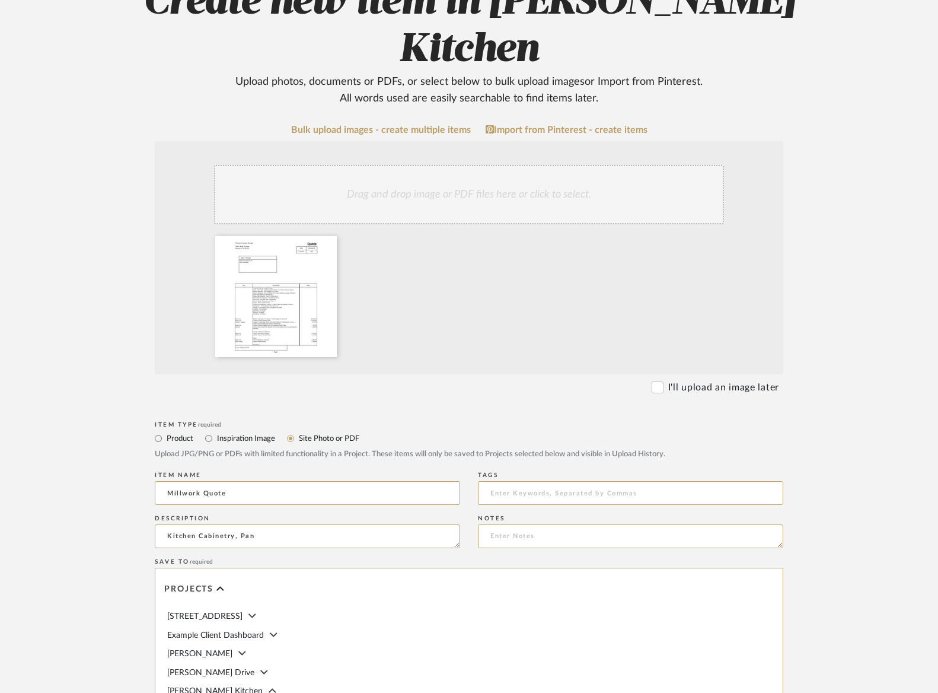
drag, startPoint x: 311, startPoint y: 493, endPoint x: 142, endPoint y: 492, distance: 169.6
click at [119, 492] on form "Bulk upload images - create multiple items Import from Pinterest - create items…" at bounding box center [468, 511] width 755 height 772
click at [289, 524] on textarea "Kitchen Cabinetry, Pan" at bounding box center [307, 536] width 305 height 24
drag, startPoint x: 236, startPoint y: 489, endPoint x: 124, endPoint y: 489, distance: 112.1
click at [125, 489] on form "Bulk upload images - create multiple items Import from Pinterest - create items…" at bounding box center [468, 511] width 755 height 772
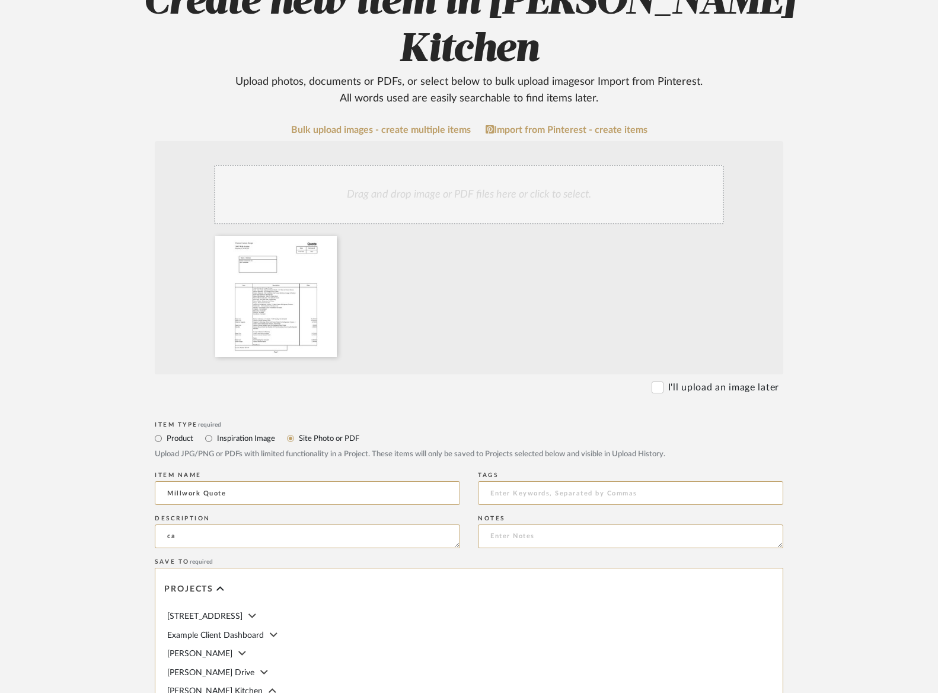
type textarea "c"
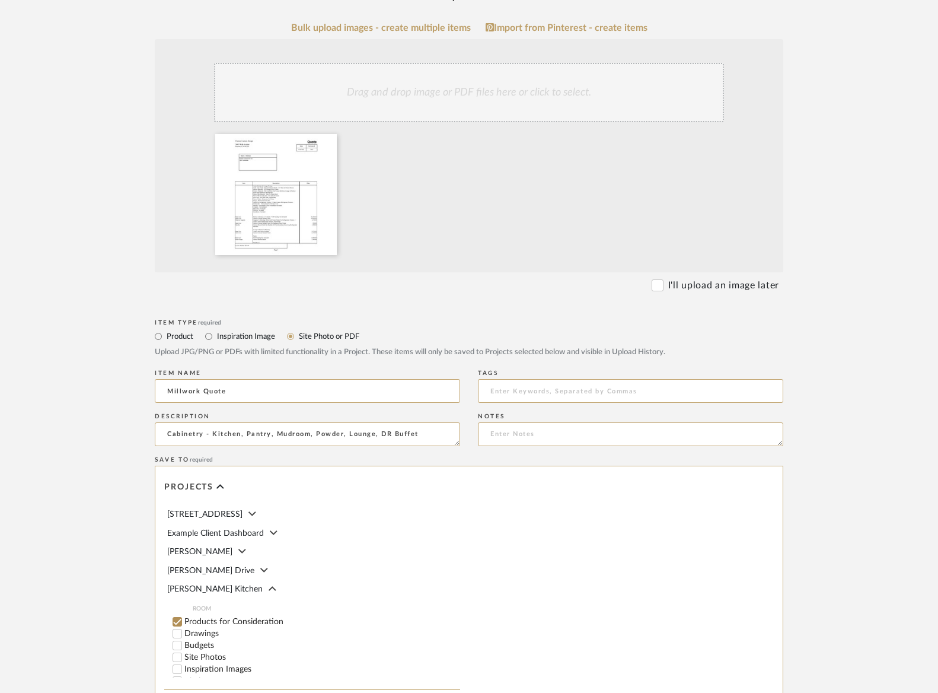
type textarea "Cabinetry - Kitchen, Pantry, Mudroom, Powder, Lounge, DR Buffet"
click at [174, 639] on input "Budgets" at bounding box center [177, 645] width 12 height 12
checkbox input "false"
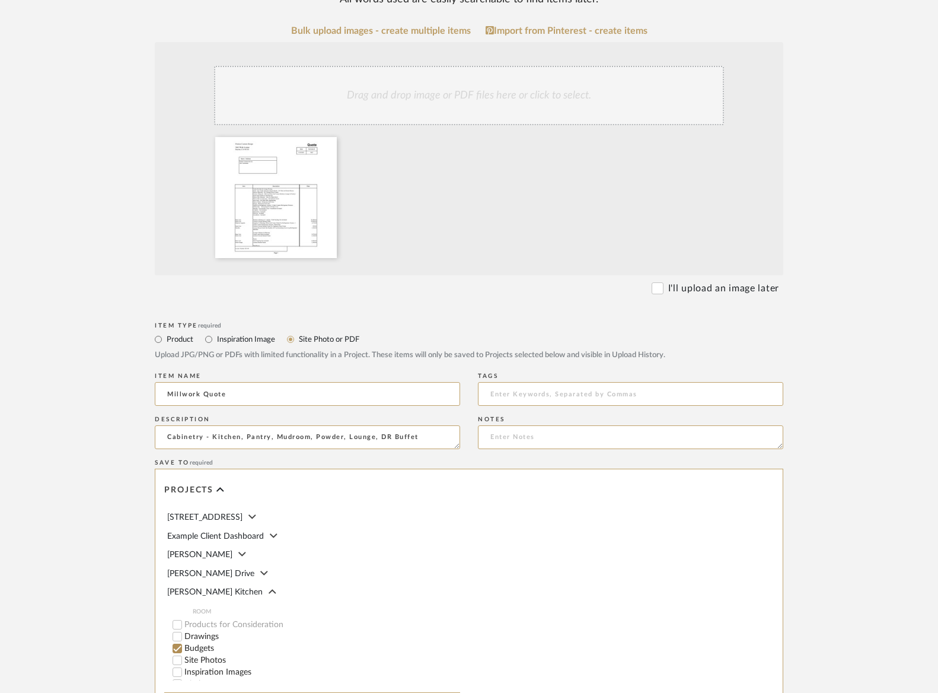
scroll to position [405, 0]
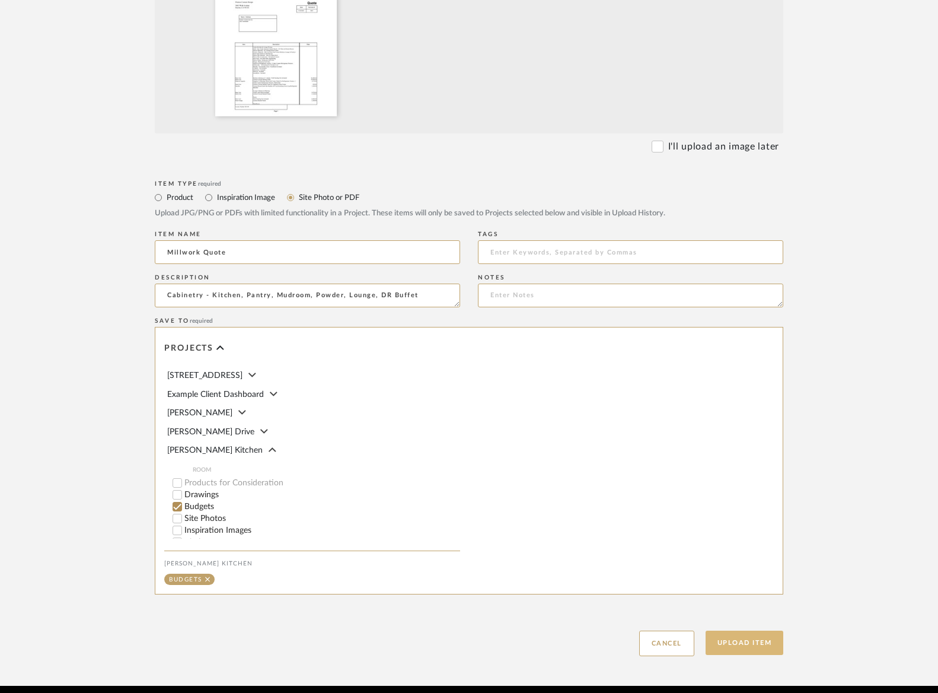
click at [757, 630] on button "Upload Item" at bounding box center [745, 642] width 78 height 24
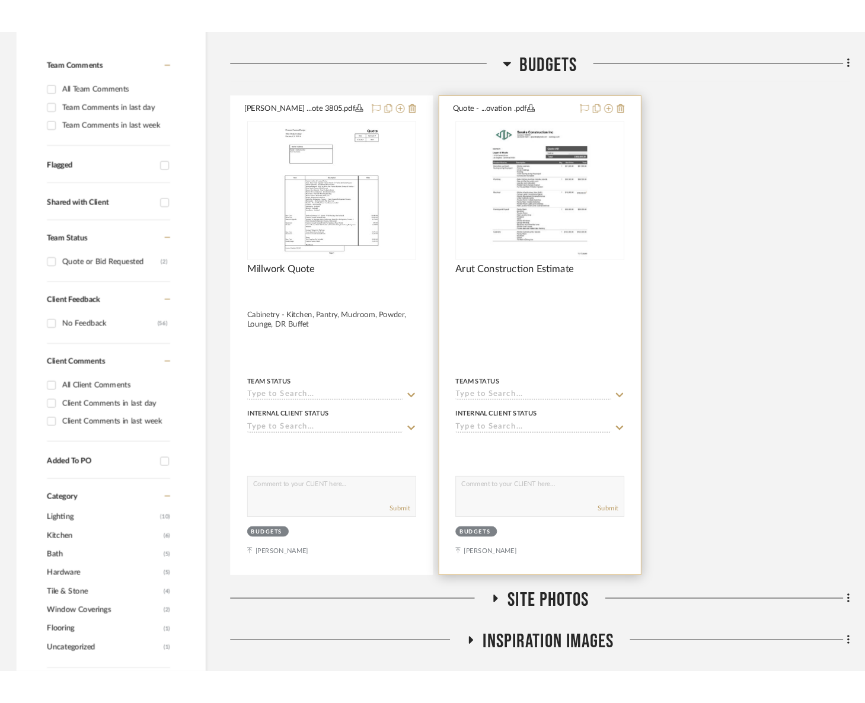
scroll to position [343, 0]
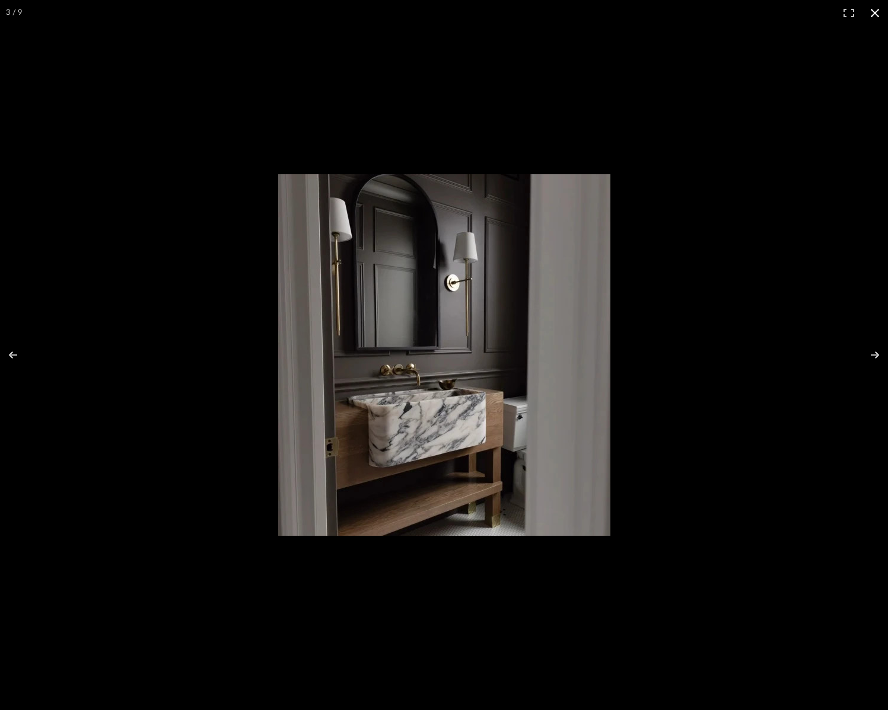
click at [878, 14] on button at bounding box center [875, 13] width 26 height 26
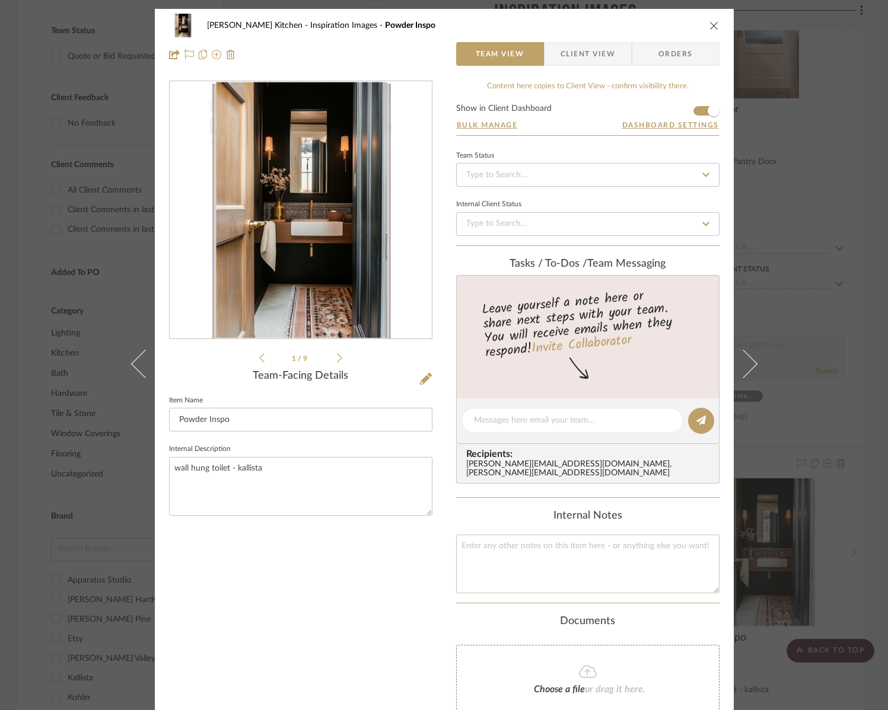
drag, startPoint x: 711, startPoint y: 28, endPoint x: 704, endPoint y: 29, distance: 7.2
click at [711, 28] on icon "close" at bounding box center [713, 25] width 9 height 9
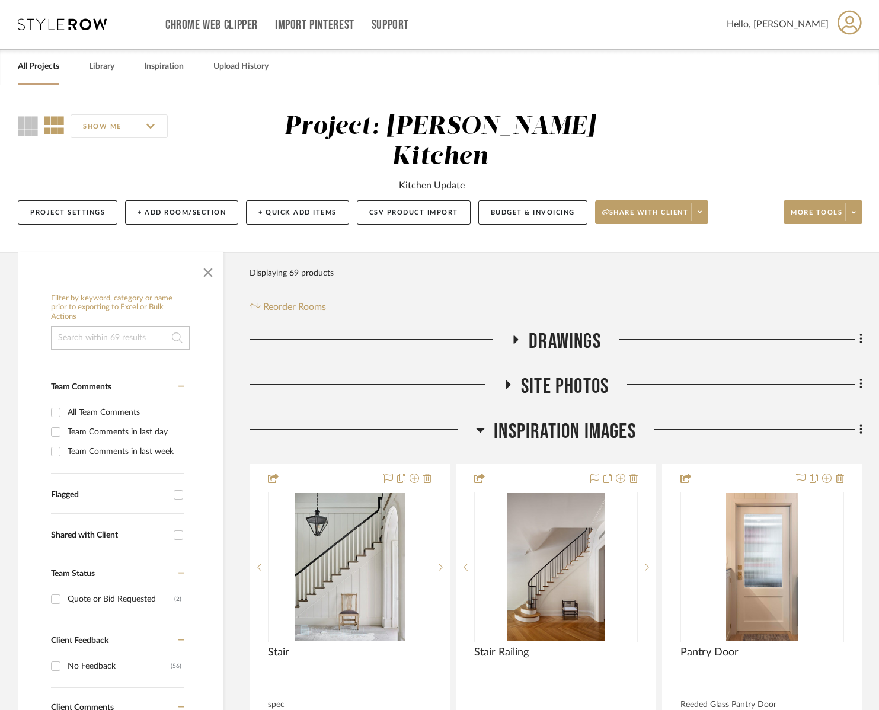
click at [56, 64] on link "All Projects" at bounding box center [39, 67] width 42 height 16
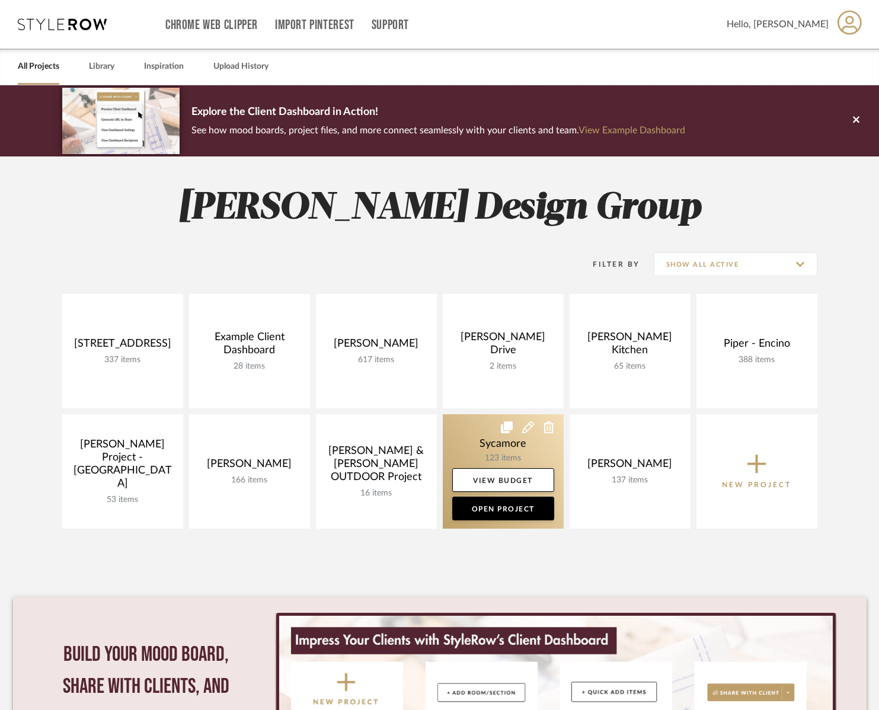
click at [471, 439] on link at bounding box center [503, 471] width 121 height 114
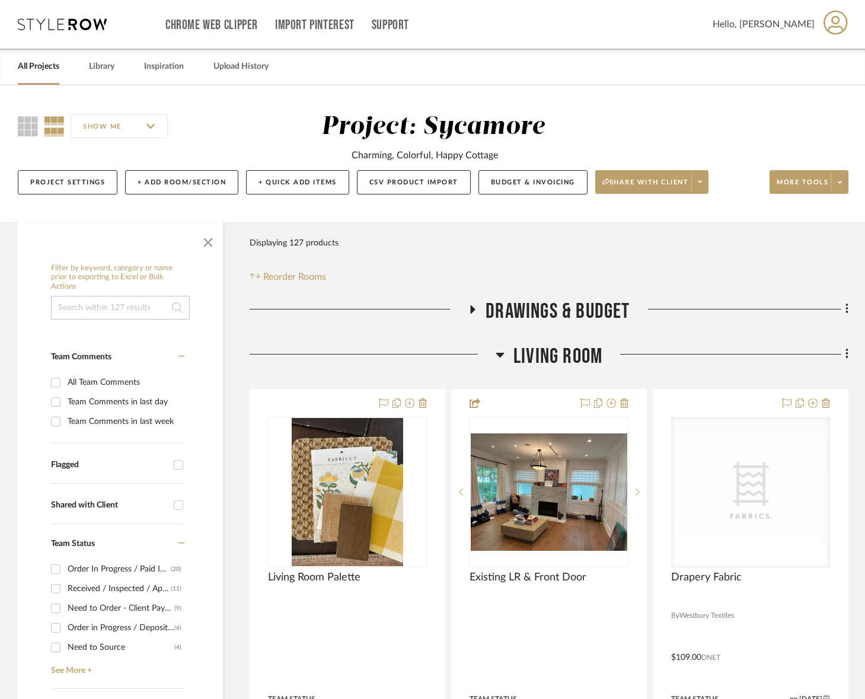
click at [550, 359] on span "Living Room" at bounding box center [558, 356] width 89 height 25
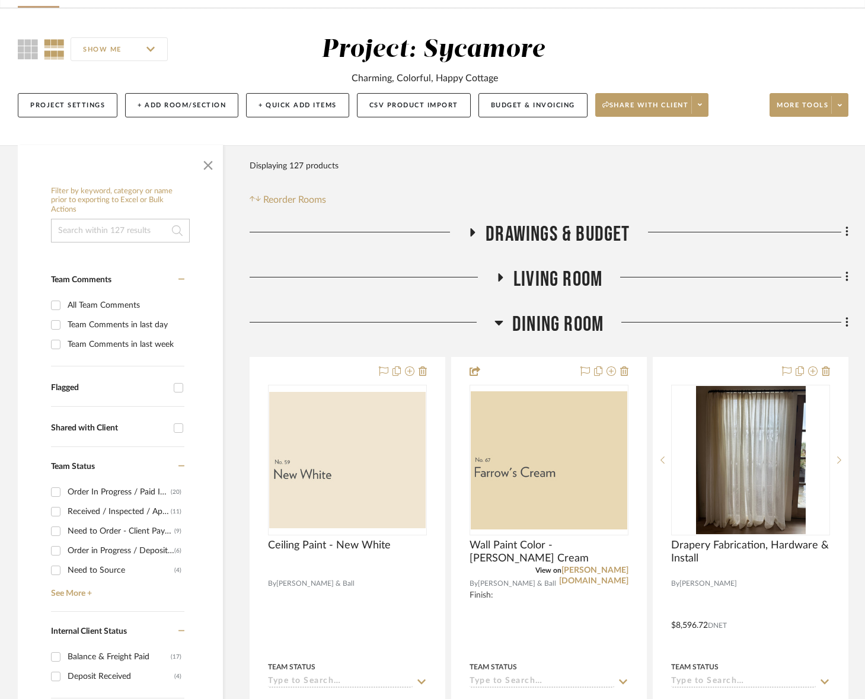
scroll to position [87, 0]
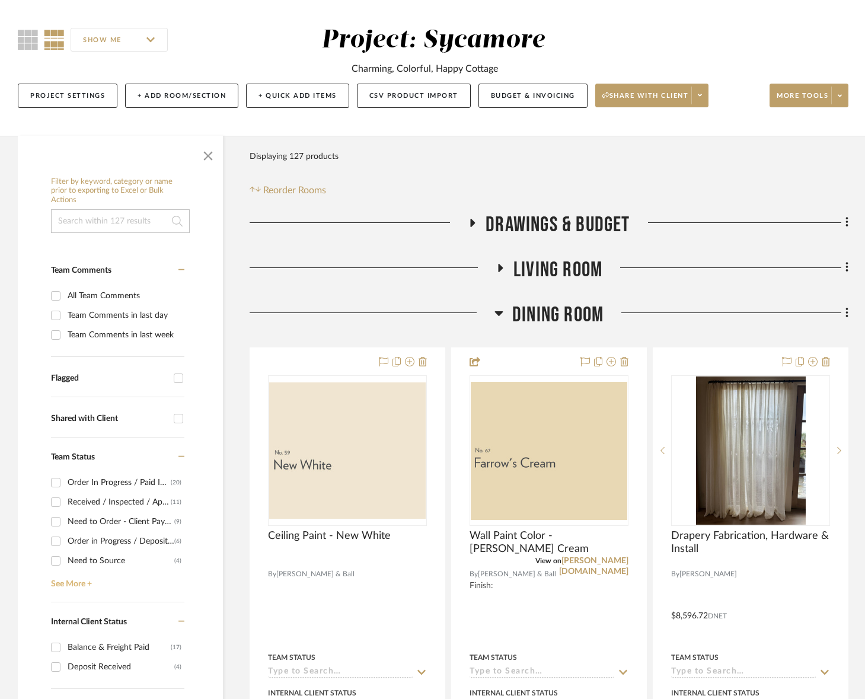
click at [87, 578] on link "See More +" at bounding box center [116, 579] width 136 height 19
click at [90, 521] on div "Need to Order - Client Payment Received" at bounding box center [121, 521] width 107 height 19
click at [65, 521] on input "Need to Order - Client Payment Received (9)" at bounding box center [55, 521] width 19 height 19
checkbox input "true"
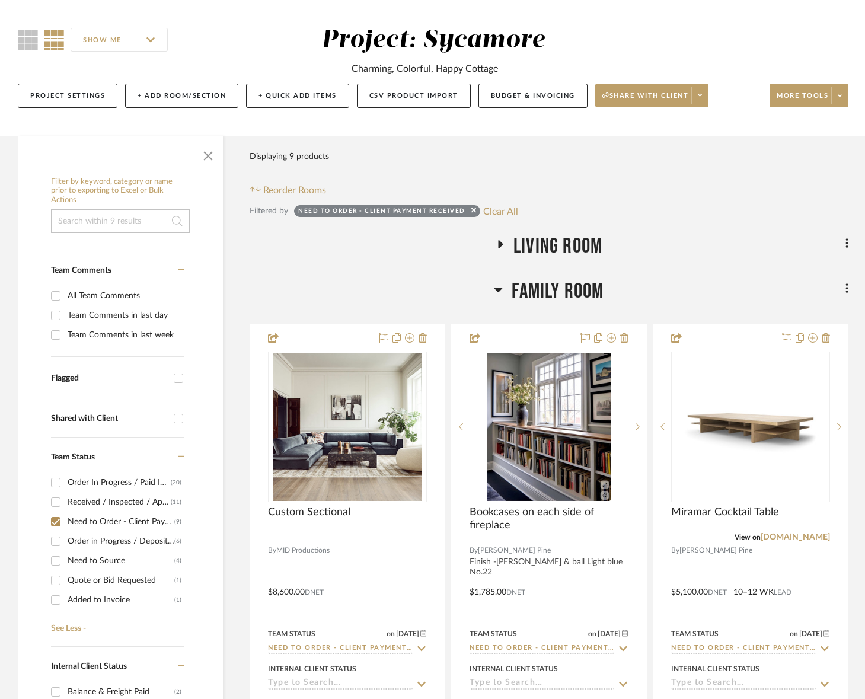
click at [554, 257] on span "Living Room" at bounding box center [558, 246] width 89 height 25
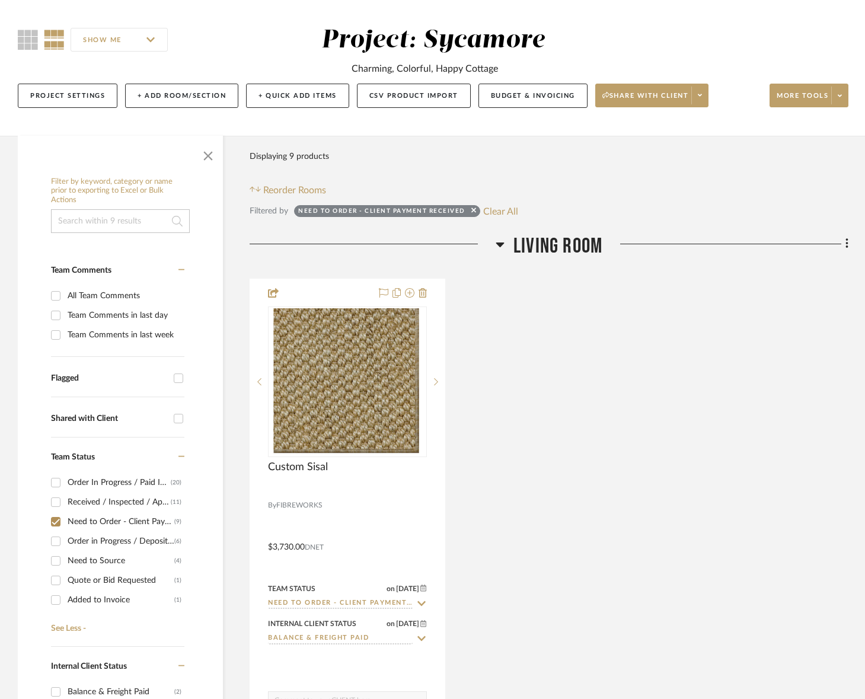
click at [555, 257] on span "Living Room" at bounding box center [558, 246] width 89 height 25
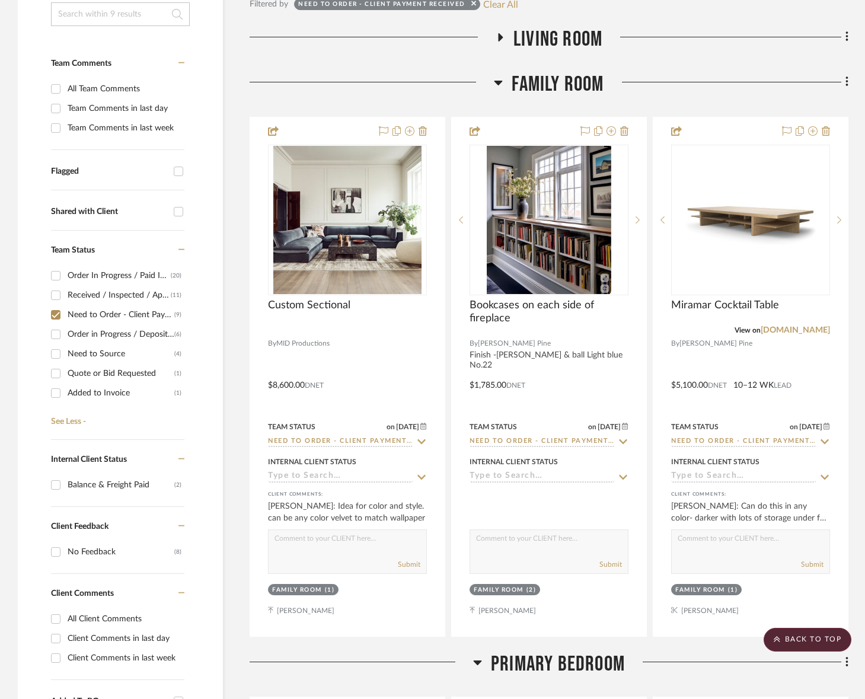
scroll to position [244, 0]
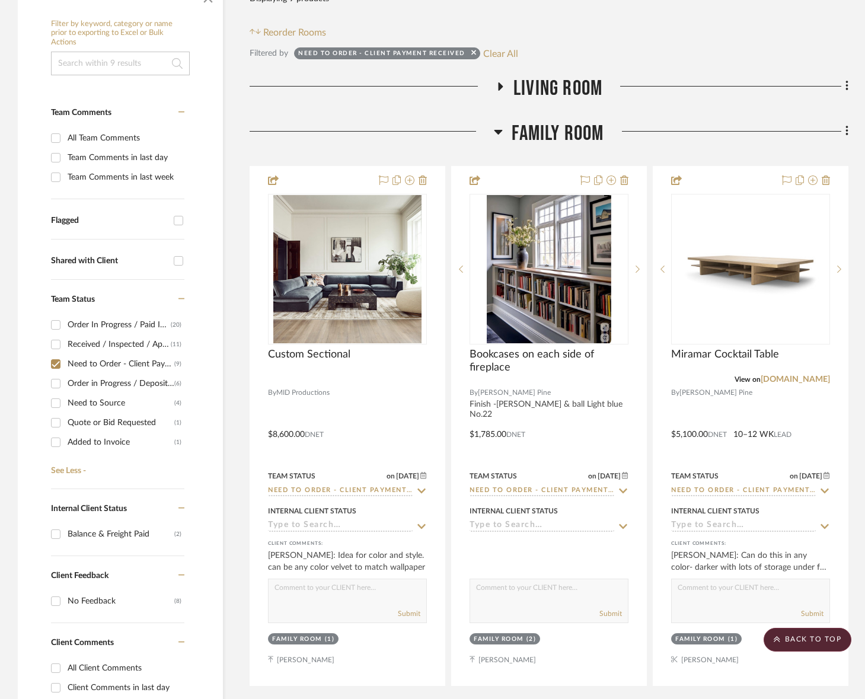
click at [559, 90] on span "Living Room" at bounding box center [558, 88] width 89 height 25
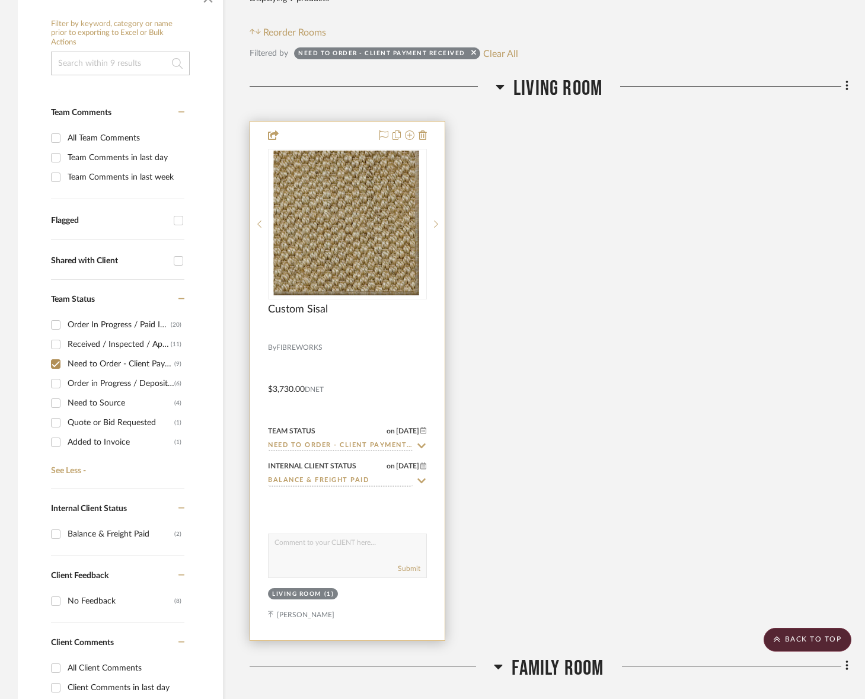
click at [339, 442] on input "Need to Order - Client Payment Received" at bounding box center [340, 446] width 145 height 11
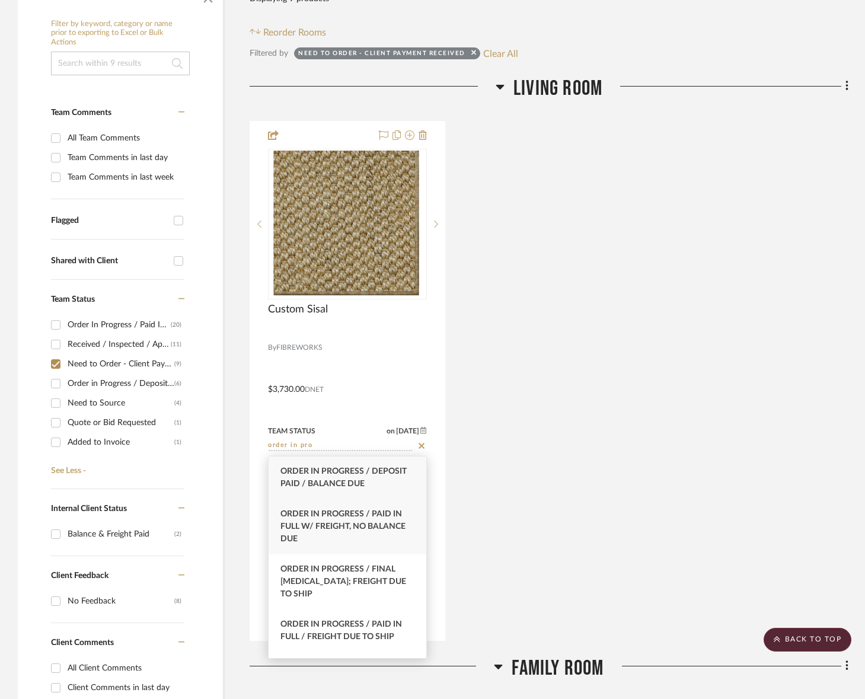
type input "order in pro"
click at [347, 521] on span "Order In Progress / Paid In Full w/ Freight, No Balance due" at bounding box center [342, 526] width 125 height 33
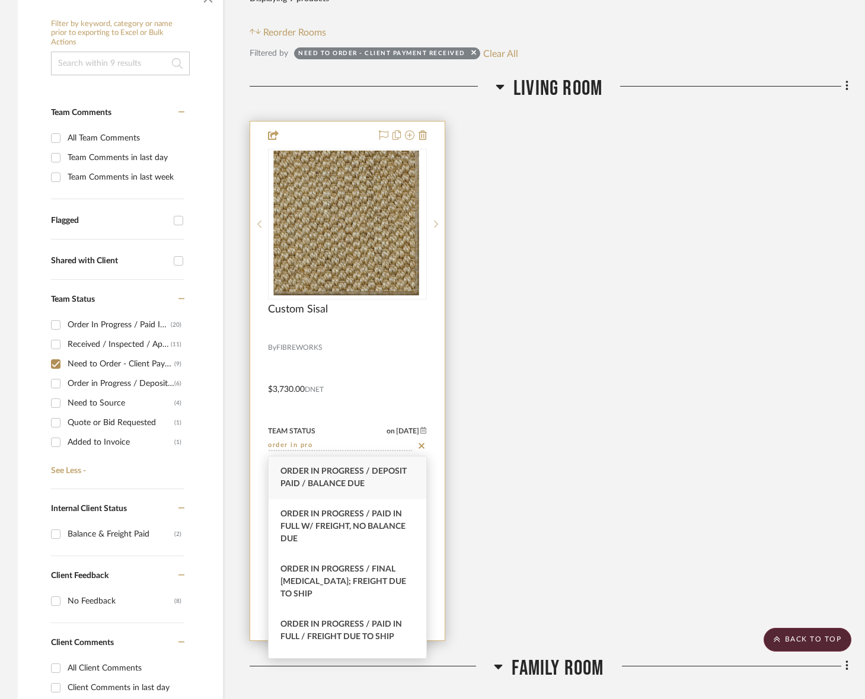
type input "[DATE]"
type input "Order In Progress / Paid In Full w/ Freight, No Balance due"
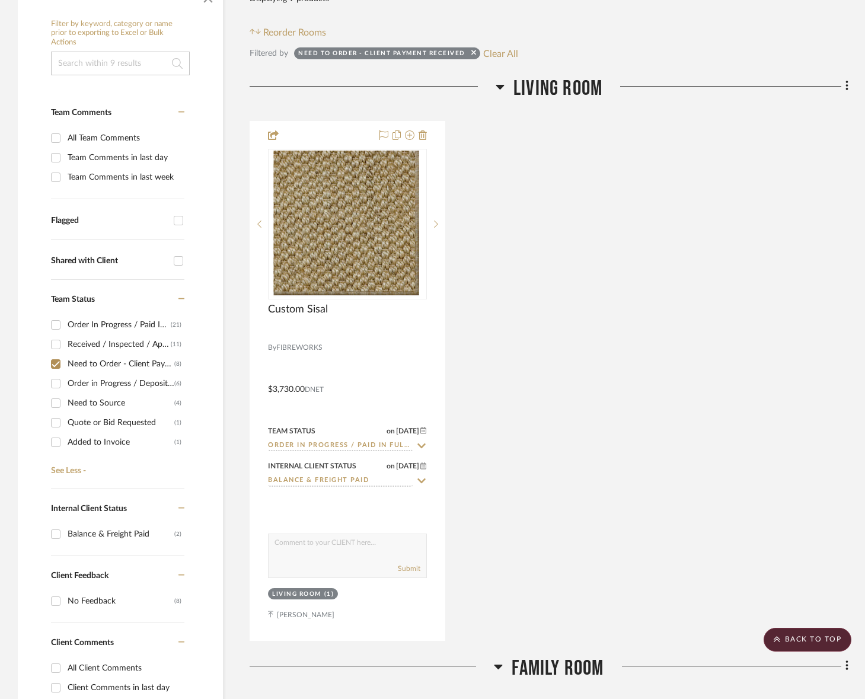
click at [554, 93] on span "Living Room" at bounding box center [558, 88] width 89 height 25
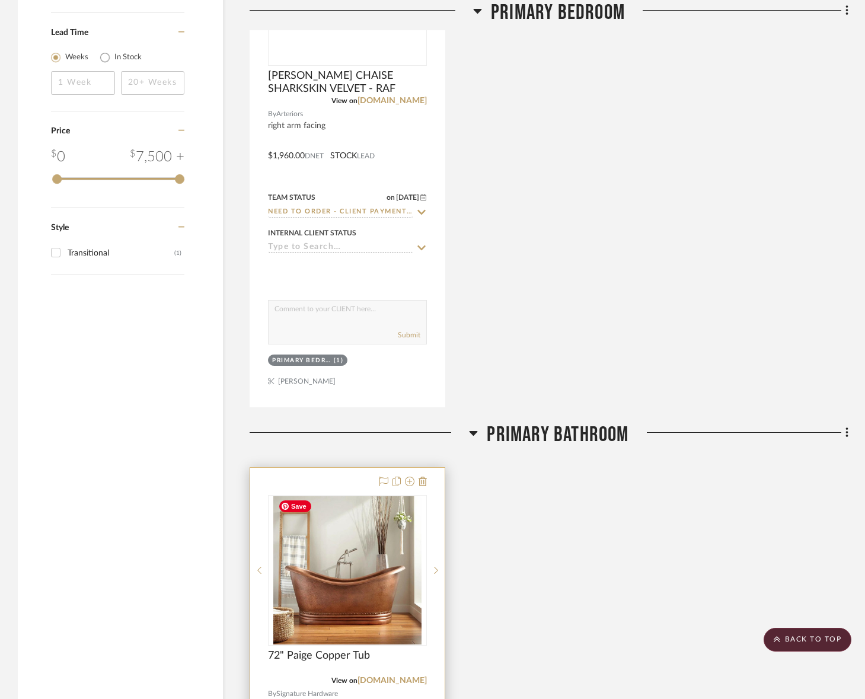
scroll to position [1826, 0]
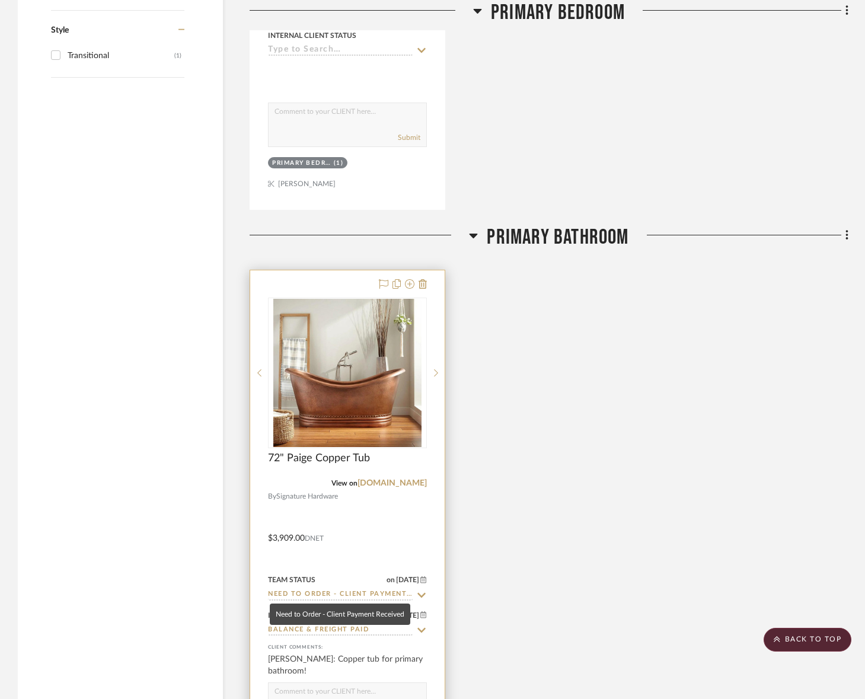
click at [325, 595] on input "Need to Order - Client Payment Received" at bounding box center [340, 594] width 145 height 11
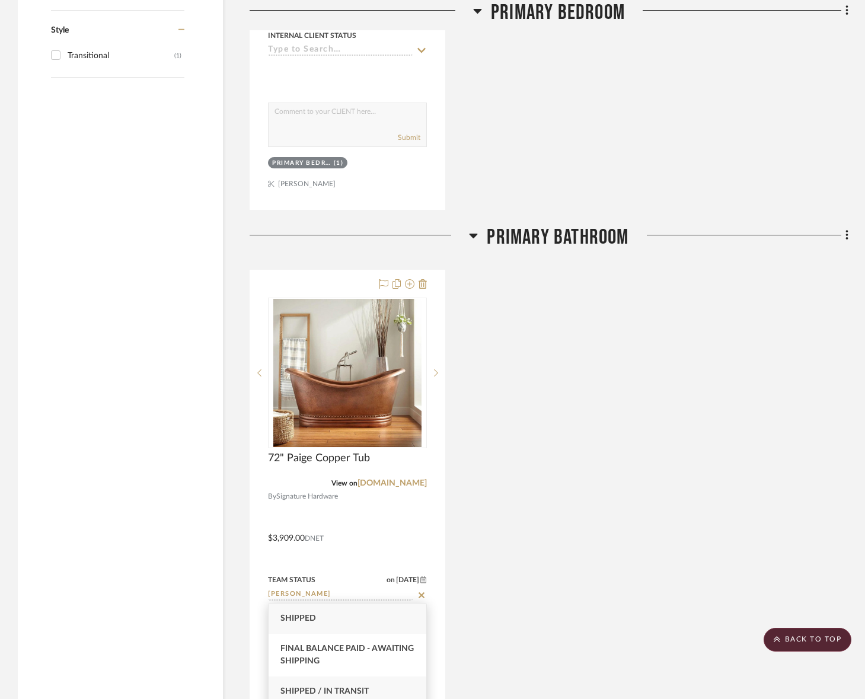
type input "[PERSON_NAME]"
drag, startPoint x: 349, startPoint y: 688, endPoint x: 445, endPoint y: 637, distance: 108.8
click at [349, 688] on span "Shipped / In Transit" at bounding box center [324, 691] width 88 height 8
type input "[DATE]"
type input "Shipped / In Transit"
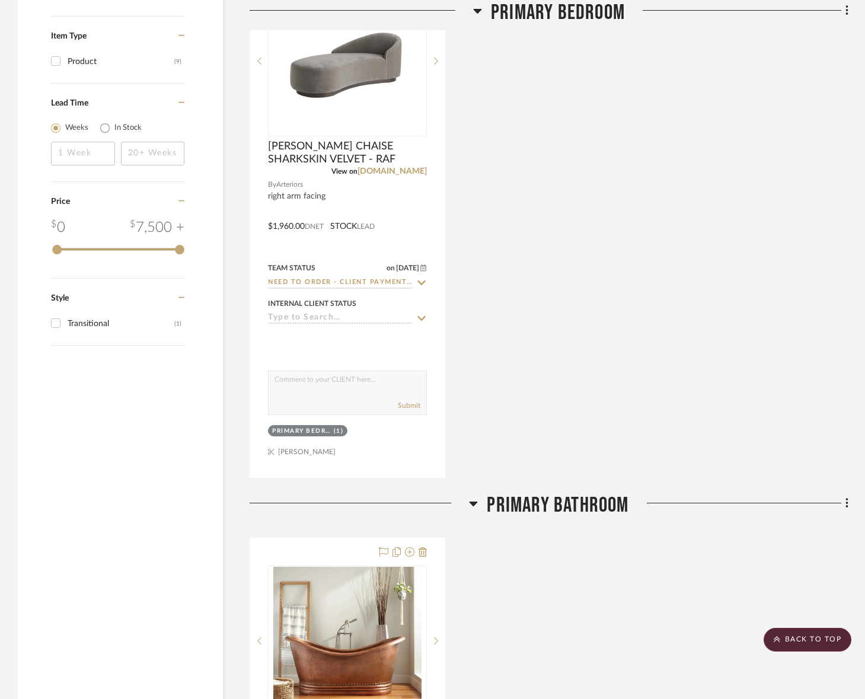
click at [539, 504] on span "Primary Bathroom" at bounding box center [558, 505] width 142 height 25
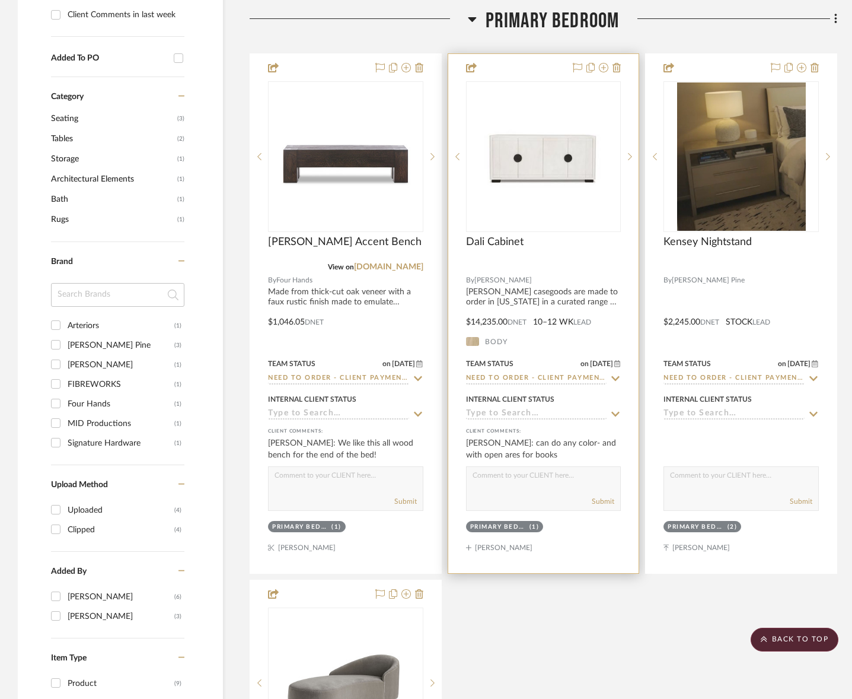
scroll to position [894, 0]
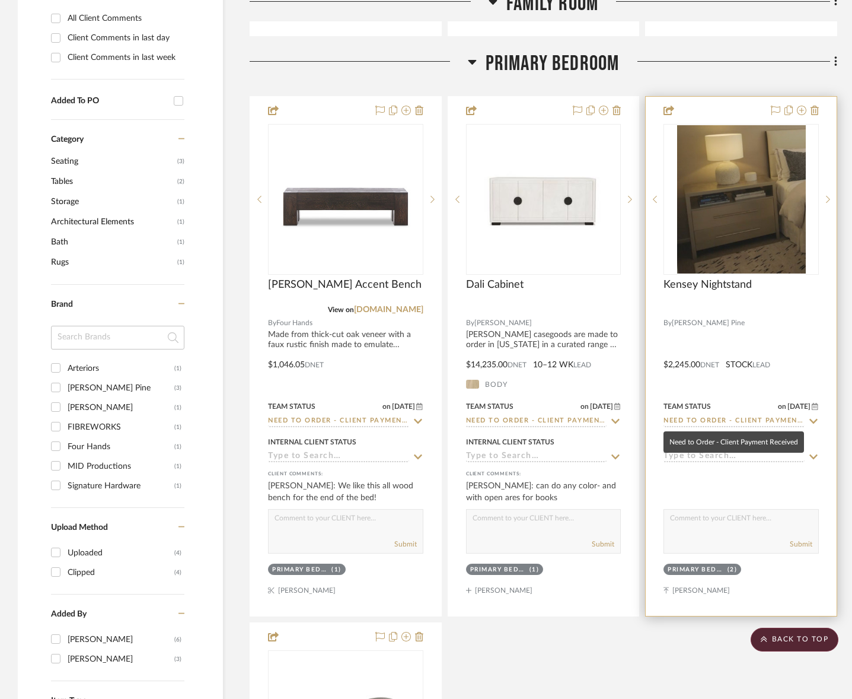
click at [723, 423] on input "Need to Order - Client Payment Received" at bounding box center [734, 421] width 141 height 11
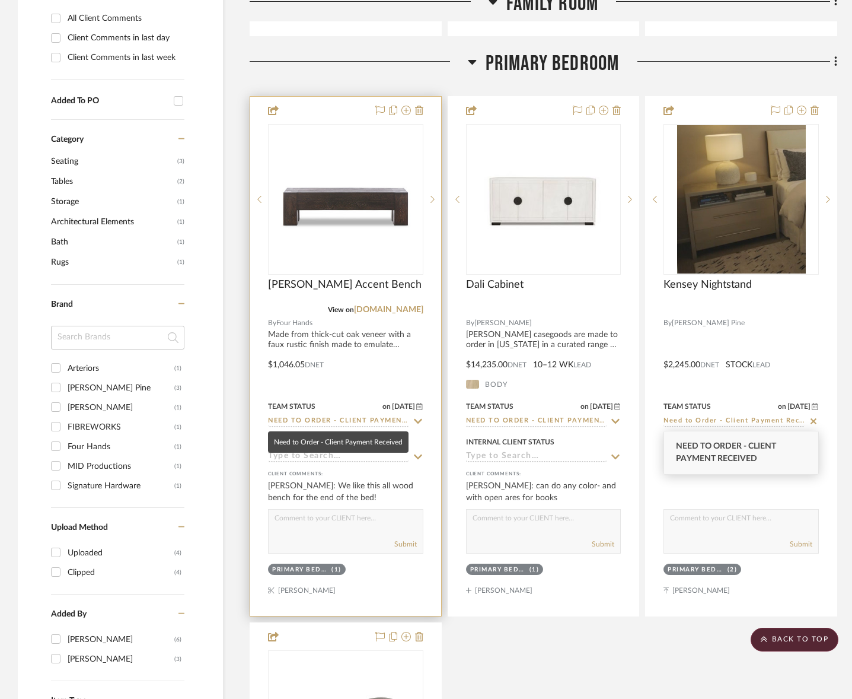
click at [282, 417] on input "Need to Order - Client Payment Received" at bounding box center [338, 421] width 141 height 11
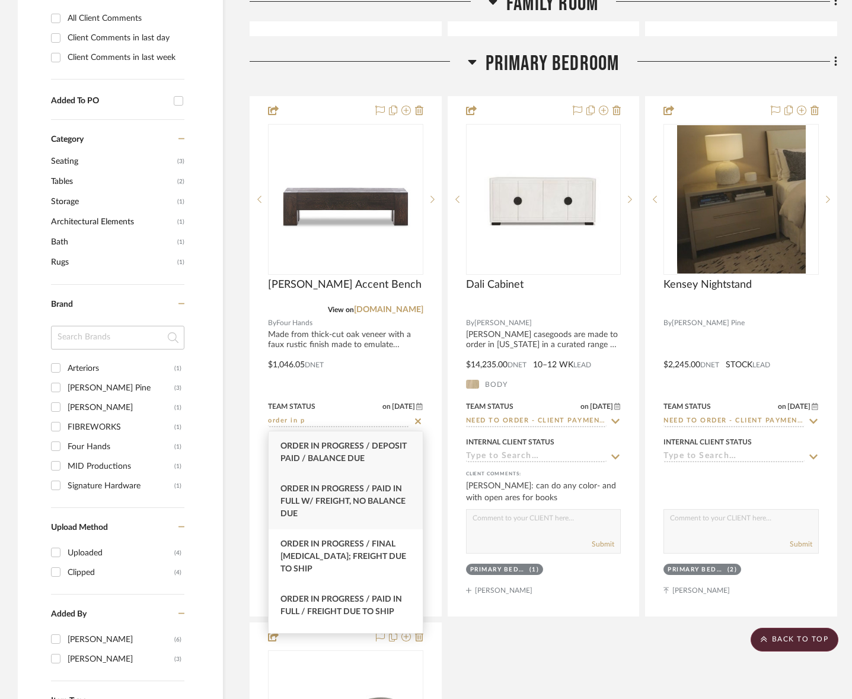
type input "order in p"
click at [323, 502] on span "Order In Progress / Paid In Full w/ Freight, No Balance due" at bounding box center [342, 500] width 125 height 33
type input "[DATE]"
type input "Order In Progress / Paid In Full w/ Freight, No Balance due"
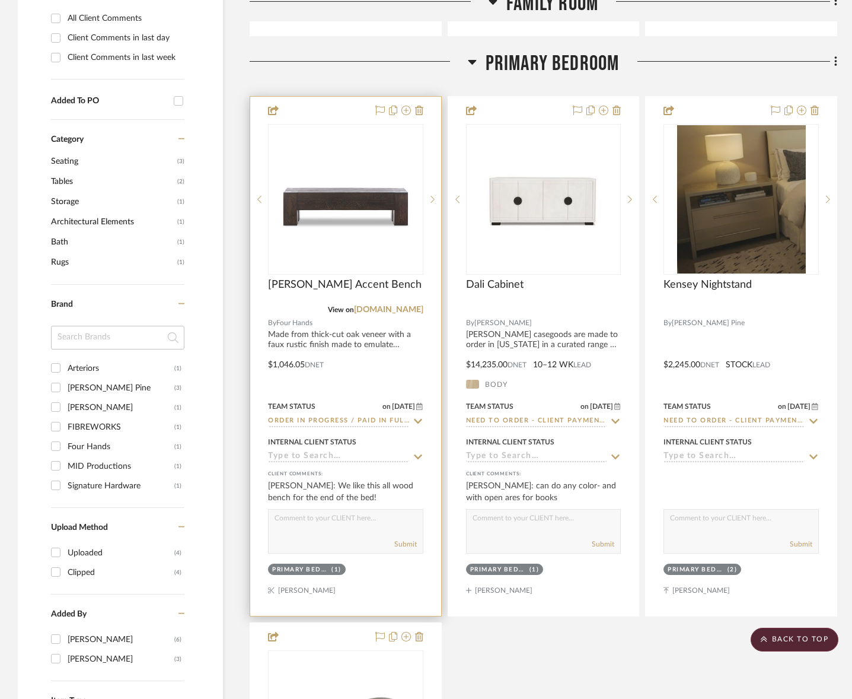
click at [333, 455] on input at bounding box center [338, 456] width 141 height 11
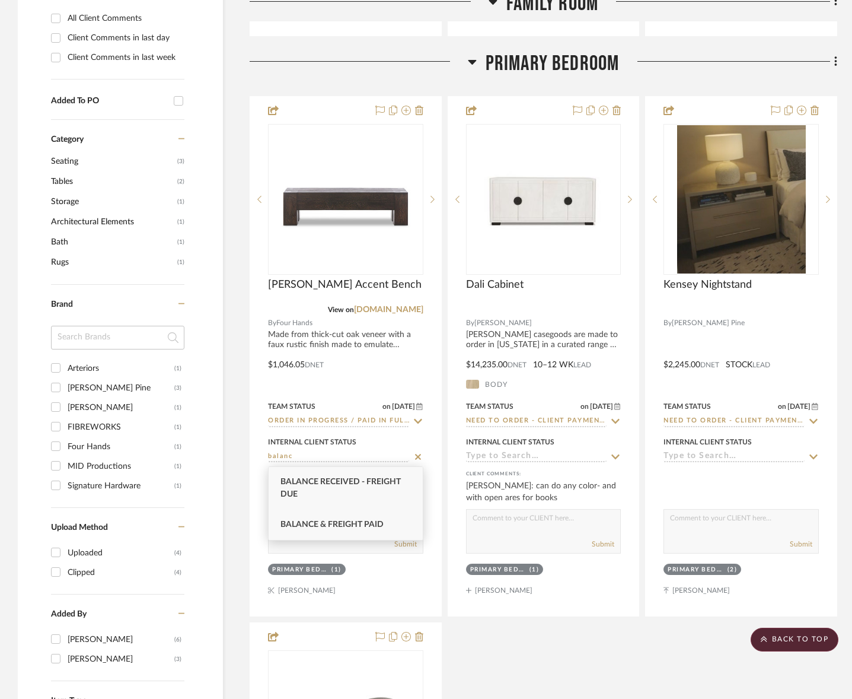
type input "balanc"
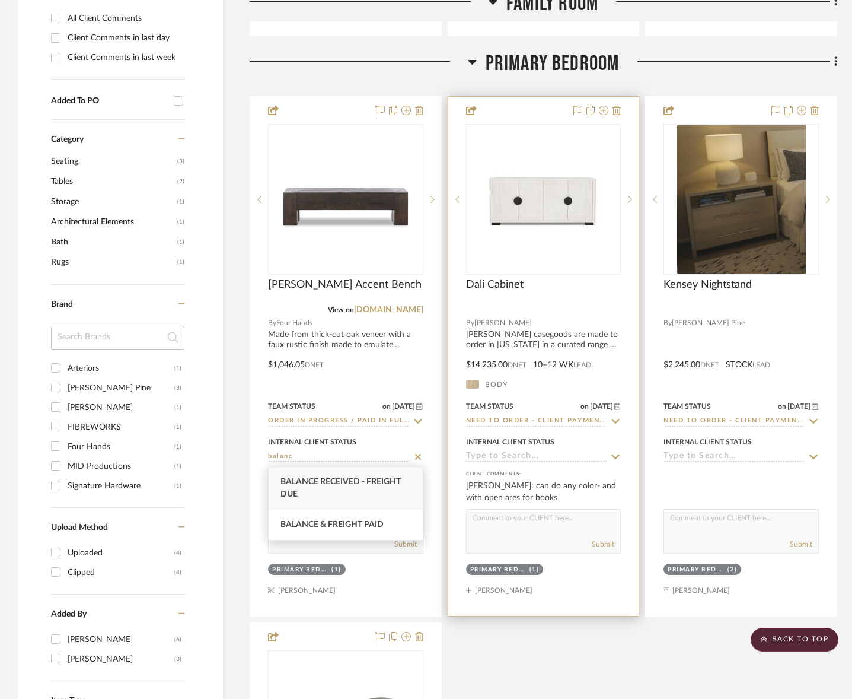
drag, startPoint x: 357, startPoint y: 516, endPoint x: 449, endPoint y: 471, distance: 102.9
click at [357, 516] on div "Balance & Freight Paid" at bounding box center [346, 524] width 154 height 30
type input "[DATE]"
type input "Balance & Freight Paid"
click at [491, 453] on input at bounding box center [536, 456] width 141 height 11
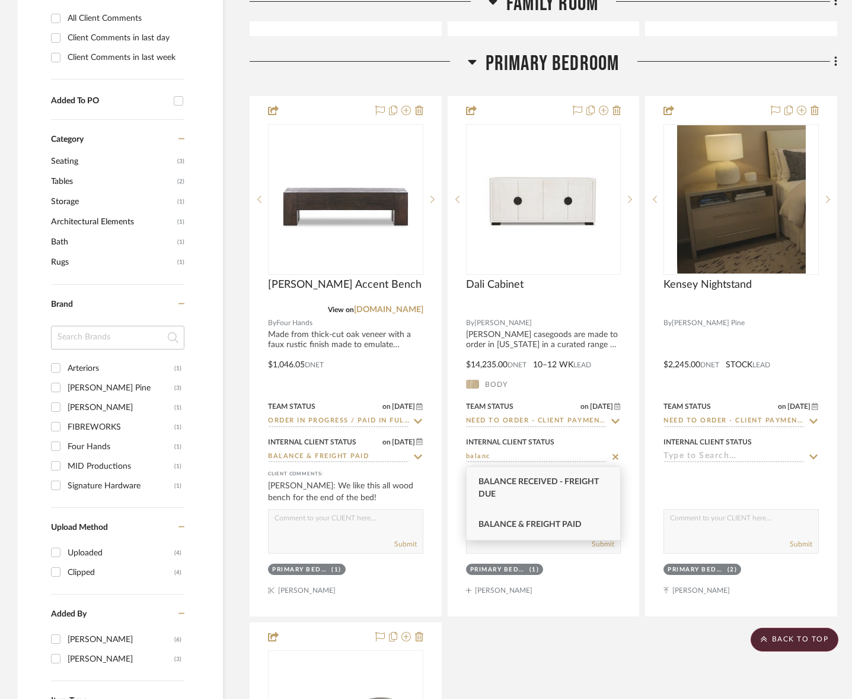
type input "balanc"
drag, startPoint x: 508, startPoint y: 522, endPoint x: 620, endPoint y: 482, distance: 118.5
click at [509, 522] on span "Balance & Freight Paid" at bounding box center [530, 524] width 103 height 8
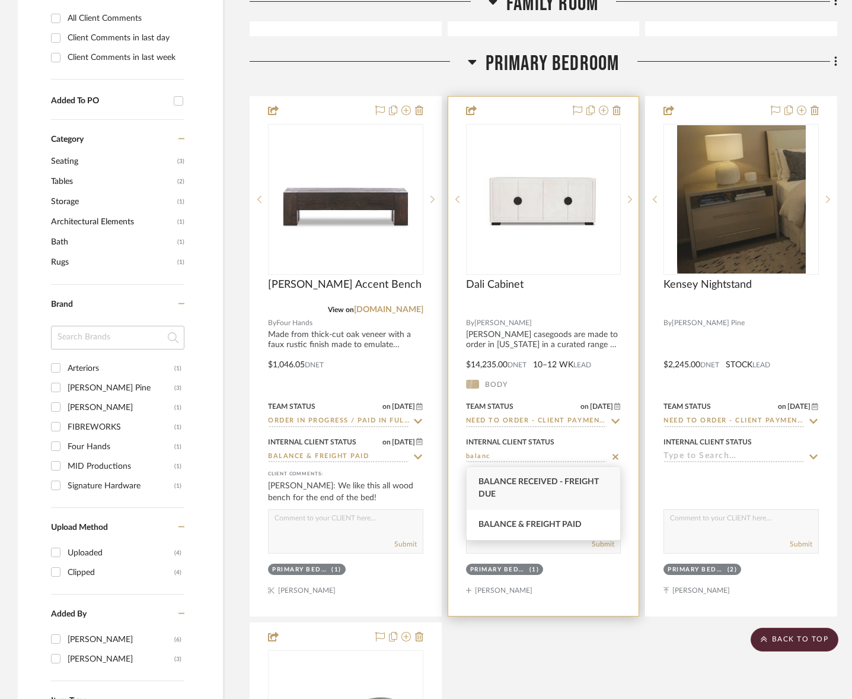
type input "[DATE]"
type input "Balance & Freight Paid"
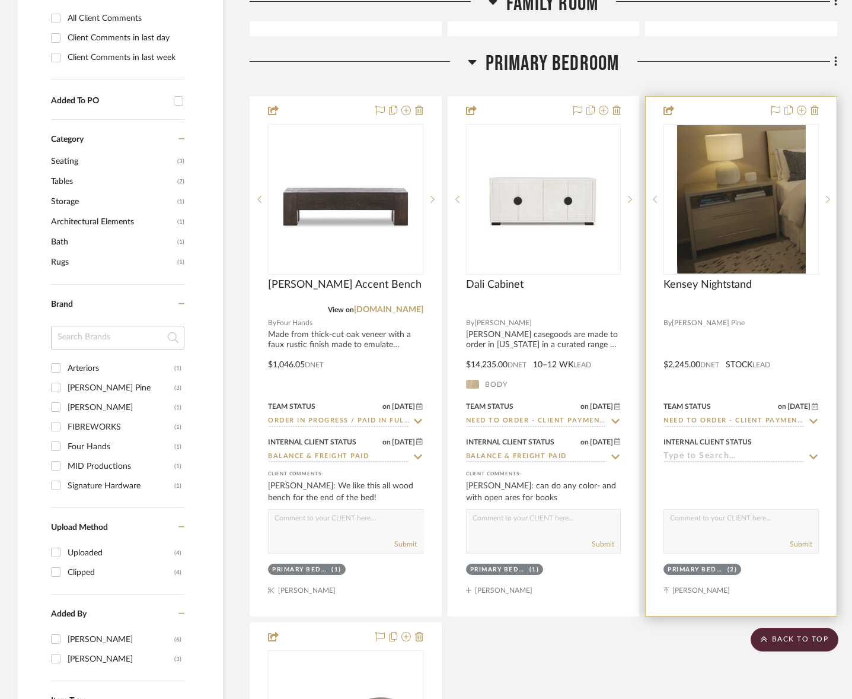
click at [698, 458] on input at bounding box center [734, 456] width 141 height 11
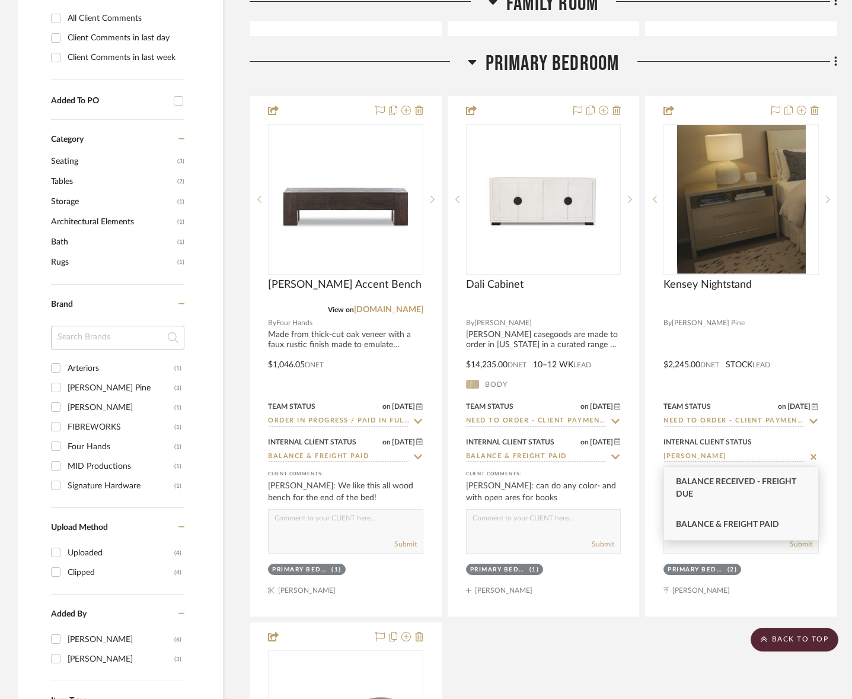
type input "[PERSON_NAME]"
click at [704, 522] on span "Balance & Freight Paid" at bounding box center [727, 524] width 103 height 8
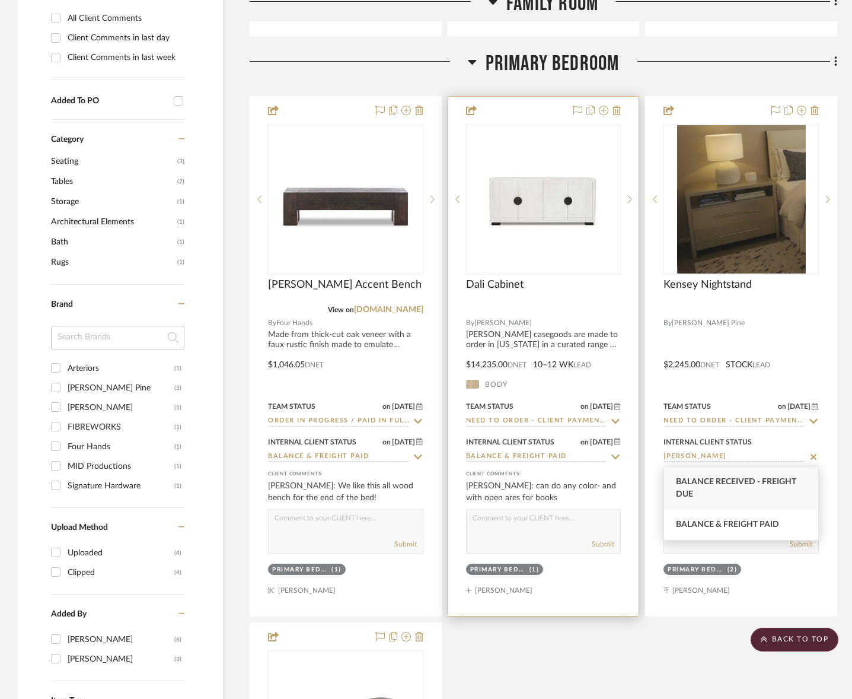
type input "[DATE]"
type input "Balance & Freight Paid"
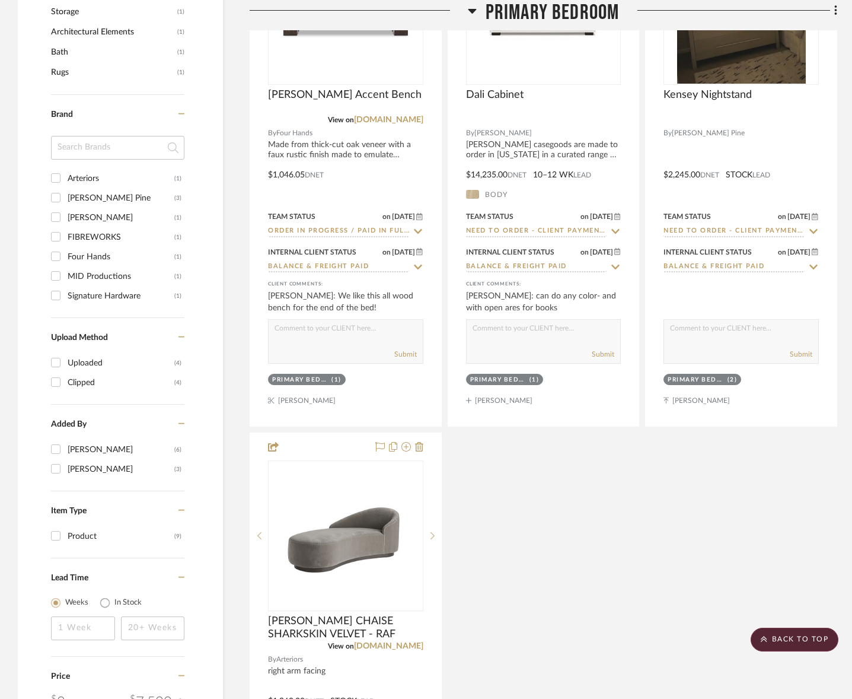
scroll to position [1240, 0]
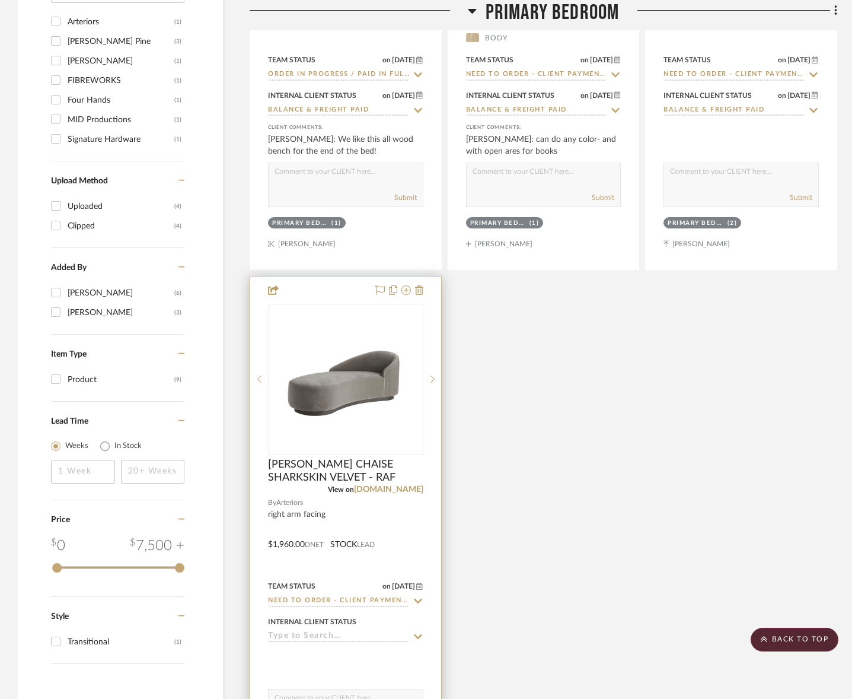
click at [324, 632] on input at bounding box center [338, 636] width 141 height 11
type input "n"
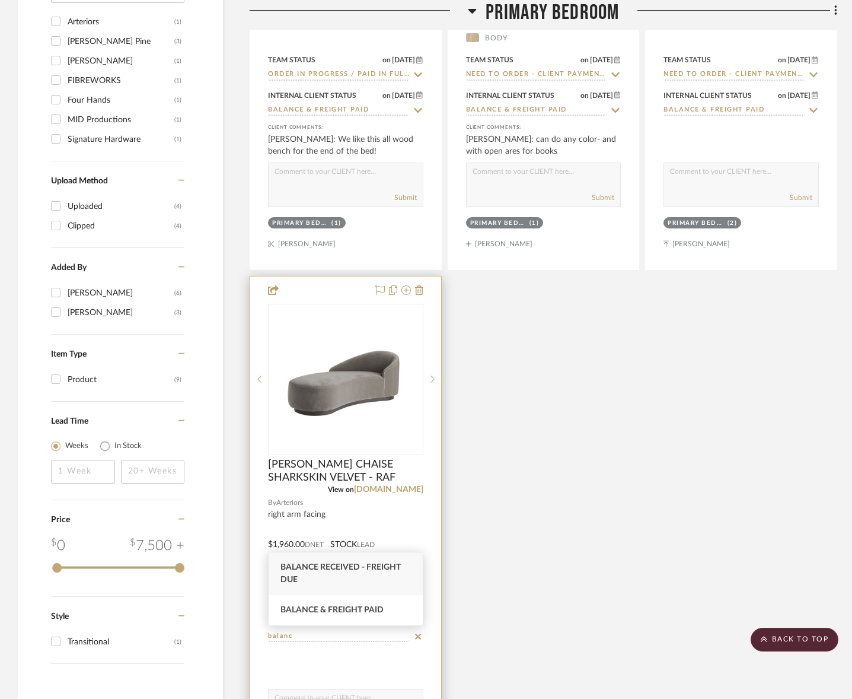
scroll to position [1237, 0]
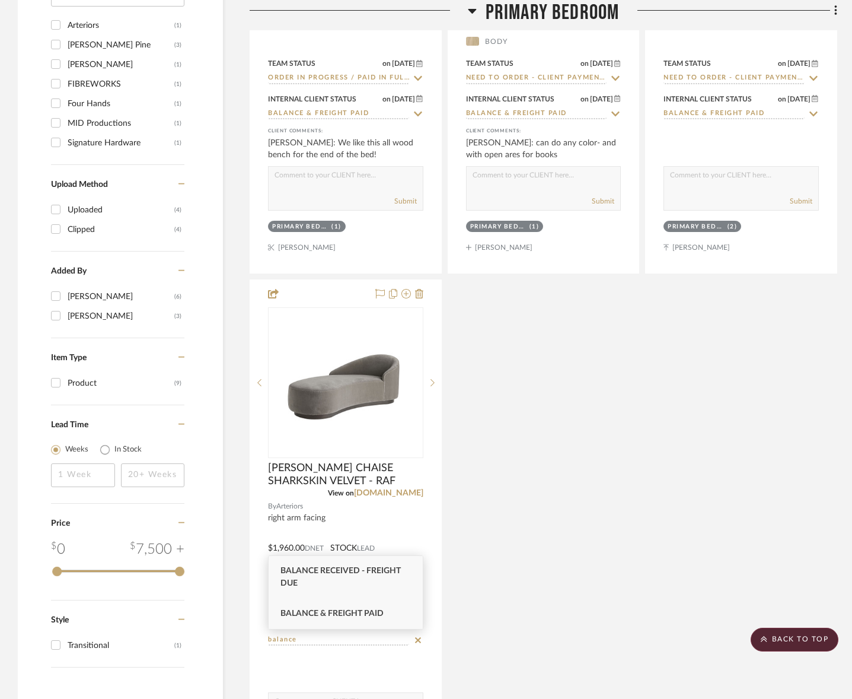
type input "balance"
drag, startPoint x: 347, startPoint y: 619, endPoint x: 463, endPoint y: 695, distance: 138.8
click at [347, 619] on div "Balance & Freight Paid" at bounding box center [346, 613] width 154 height 30
type input "[DATE]"
type input "Balance & Freight Paid"
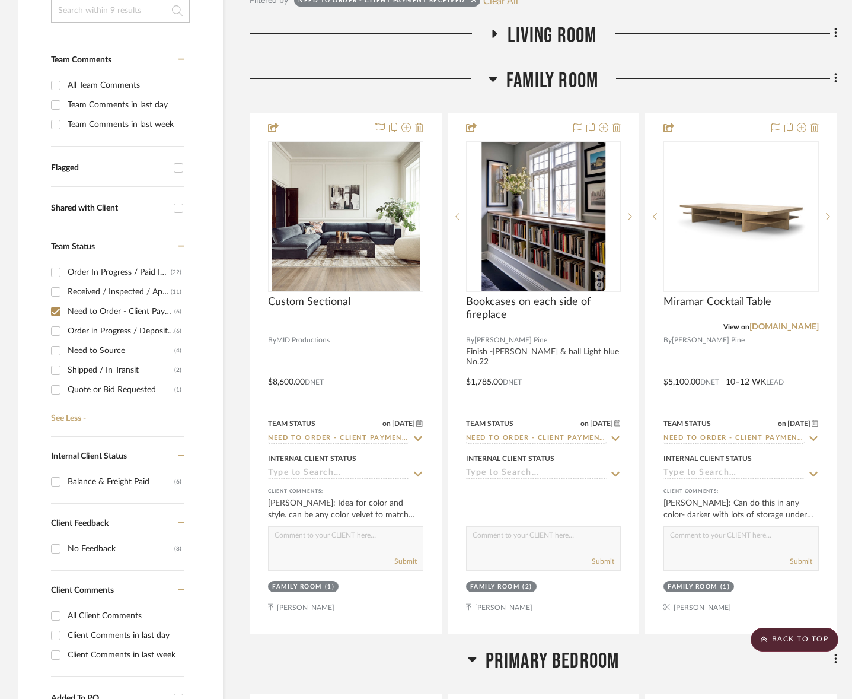
scroll to position [93, 0]
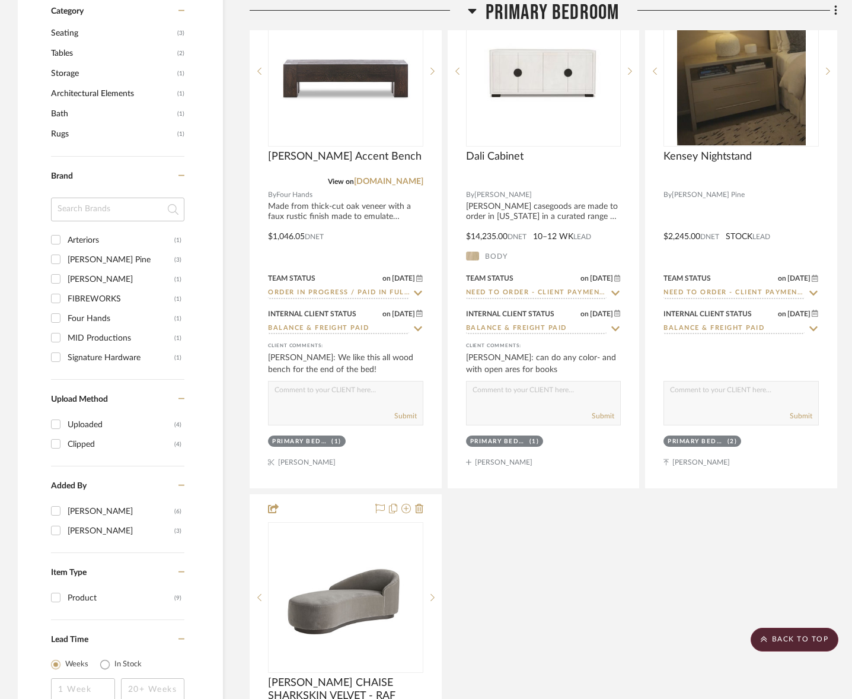
click at [64, 135] on span "Rugs" at bounding box center [112, 134] width 123 height 20
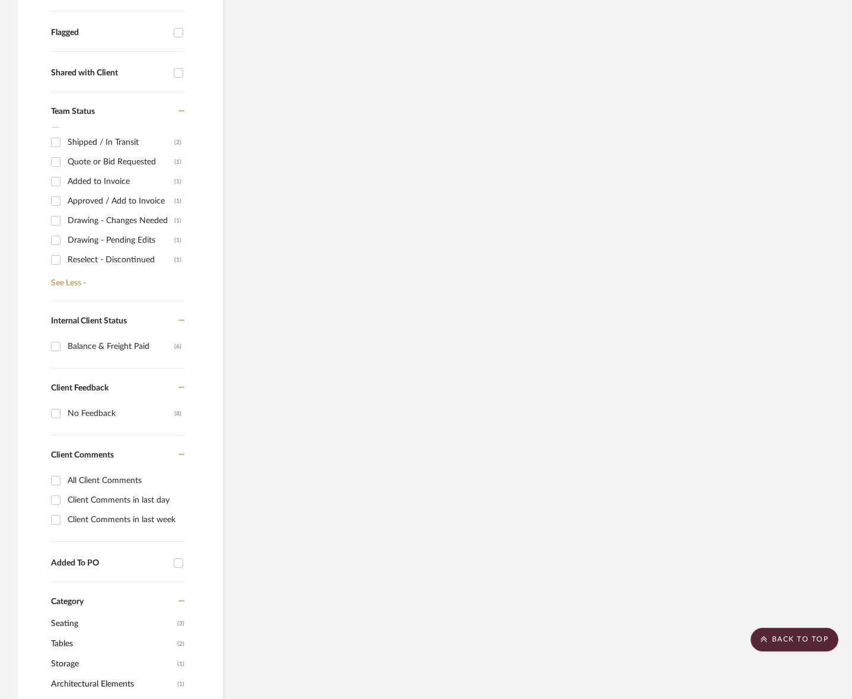
scroll to position [0, 0]
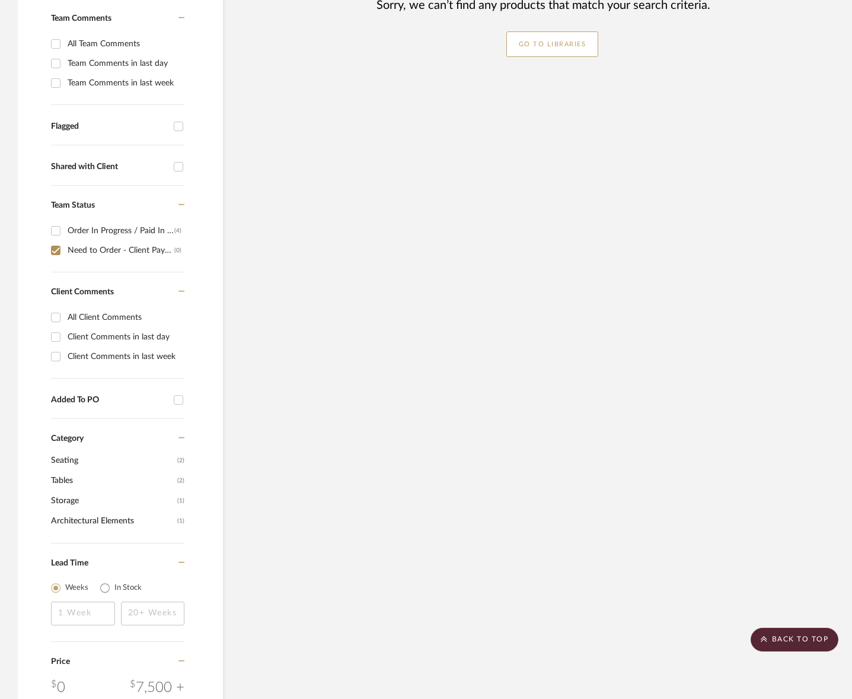
scroll to position [310, 0]
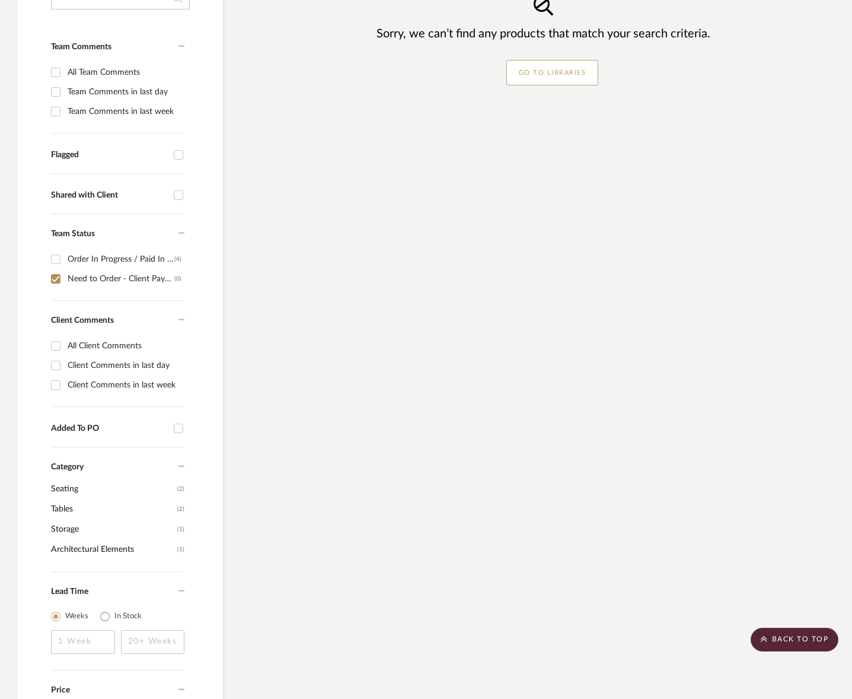
click at [132, 281] on div "Need to Order - Client Payment Received" at bounding box center [121, 278] width 107 height 19
click at [65, 281] on input "Need to Order - Client Payment Received (0)" at bounding box center [55, 278] width 19 height 19
checkbox input "false"
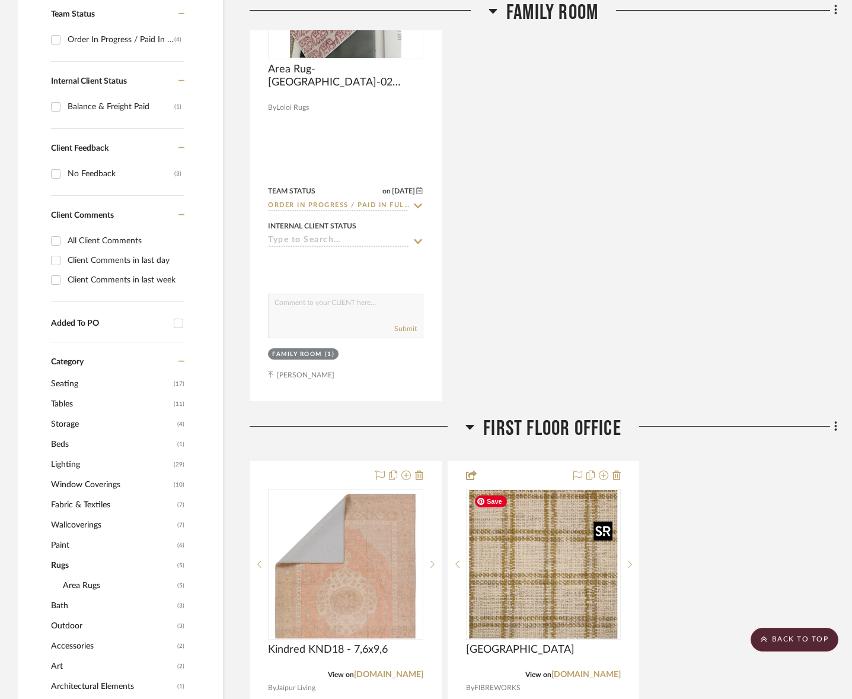
scroll to position [351, 0]
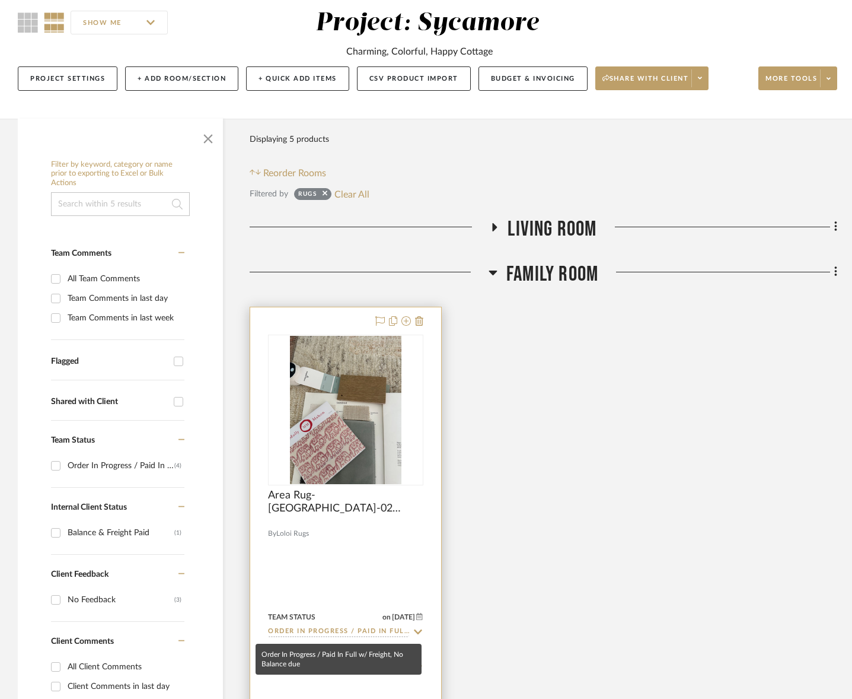
click at [348, 632] on input "Order In Progress / Paid In Full w/ Freight, No Balance due" at bounding box center [338, 631] width 141 height 11
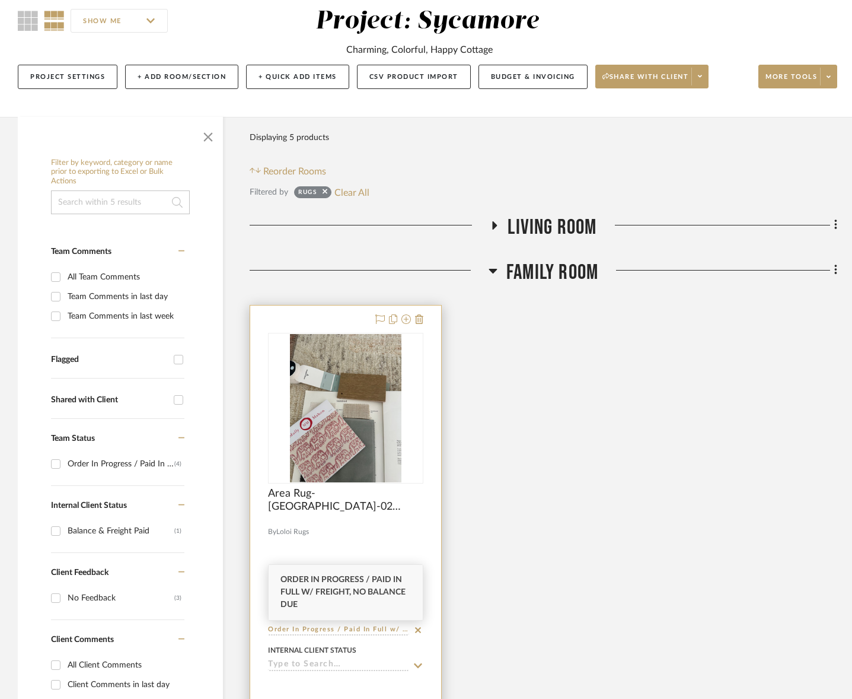
scroll to position [102, 0]
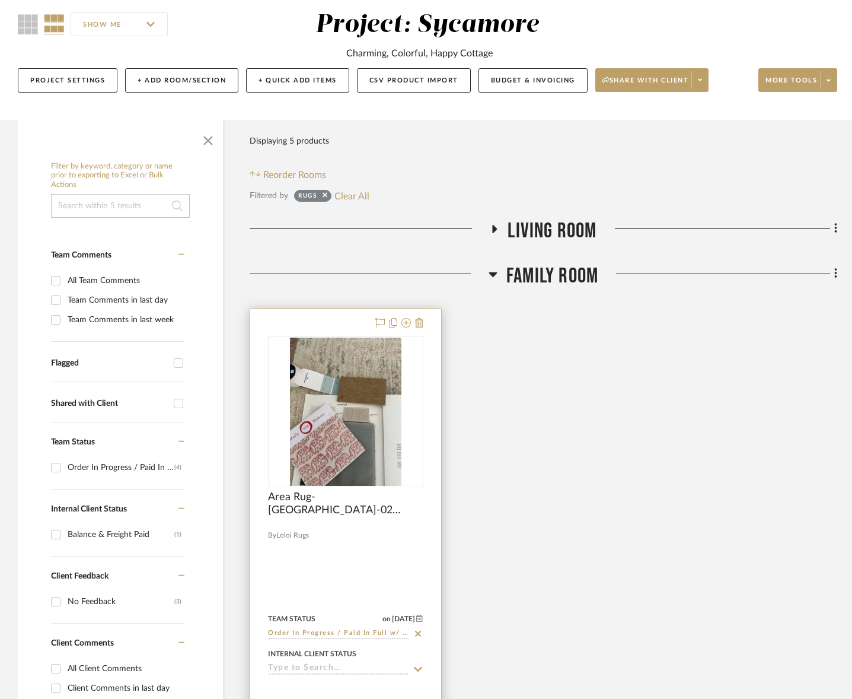
type input "r"
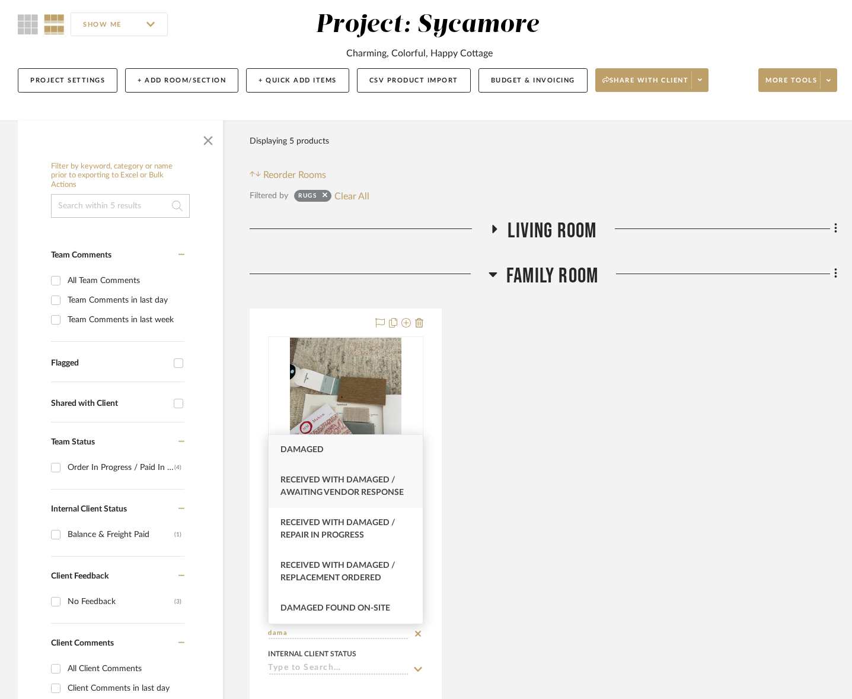
type input "dama"
click at [361, 497] on div "Received with Damaged / Awaiting Vendor Response" at bounding box center [346, 486] width 154 height 43
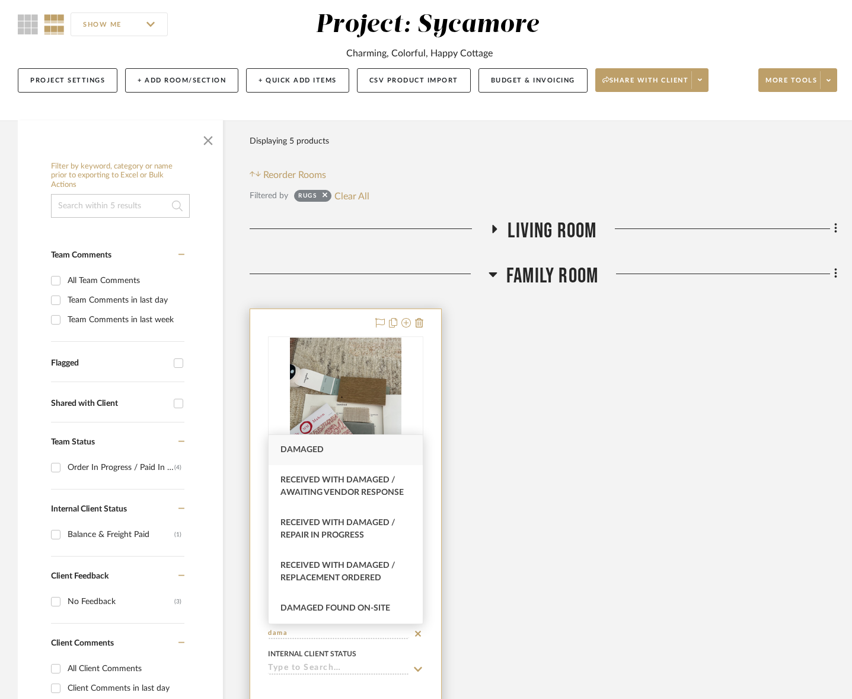
type input "[DATE]"
type input "Received with Damaged / Awaiting Vendor Response"
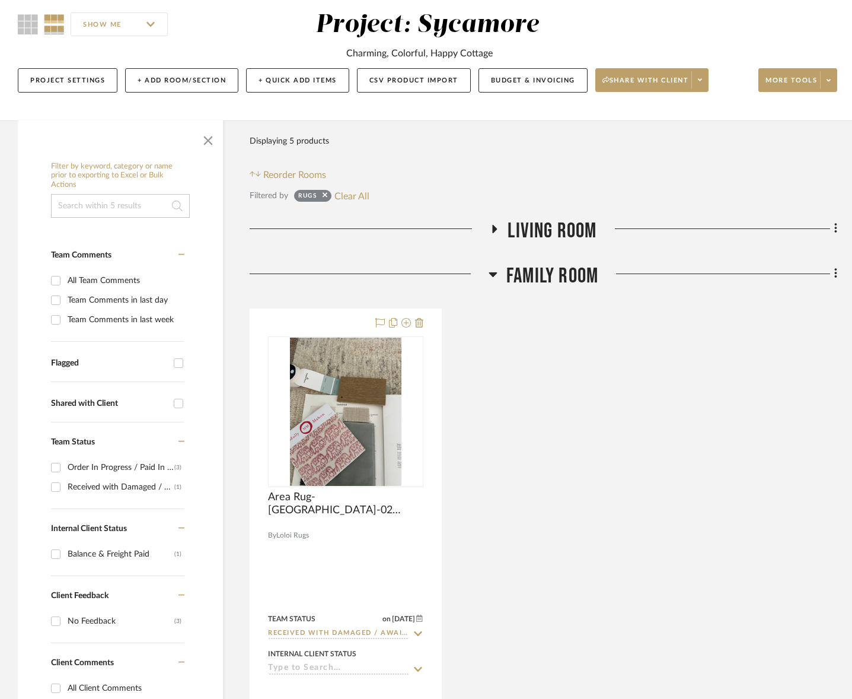
click at [547, 232] on span "Living Room" at bounding box center [552, 230] width 89 height 25
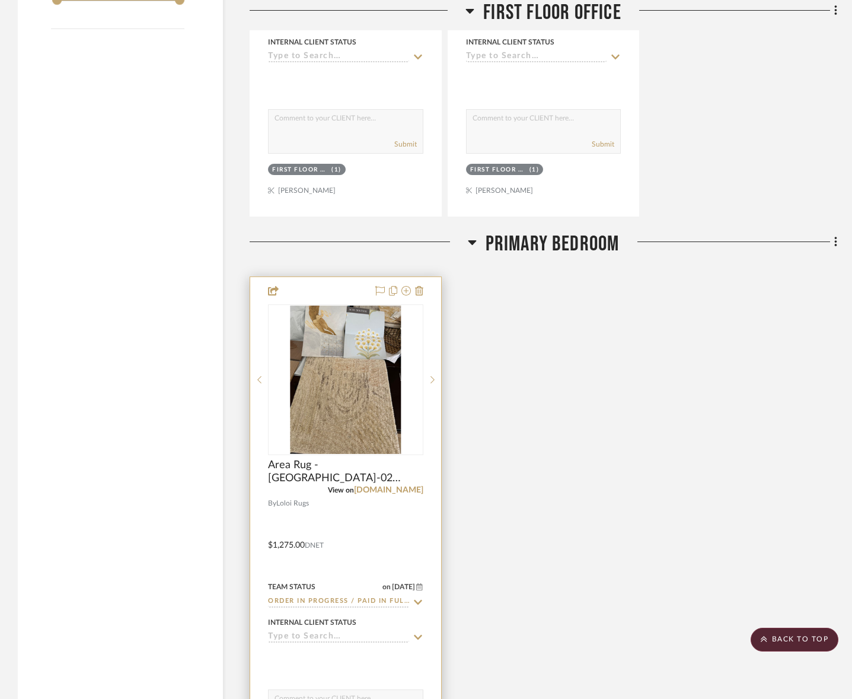
scroll to position [1832, 0]
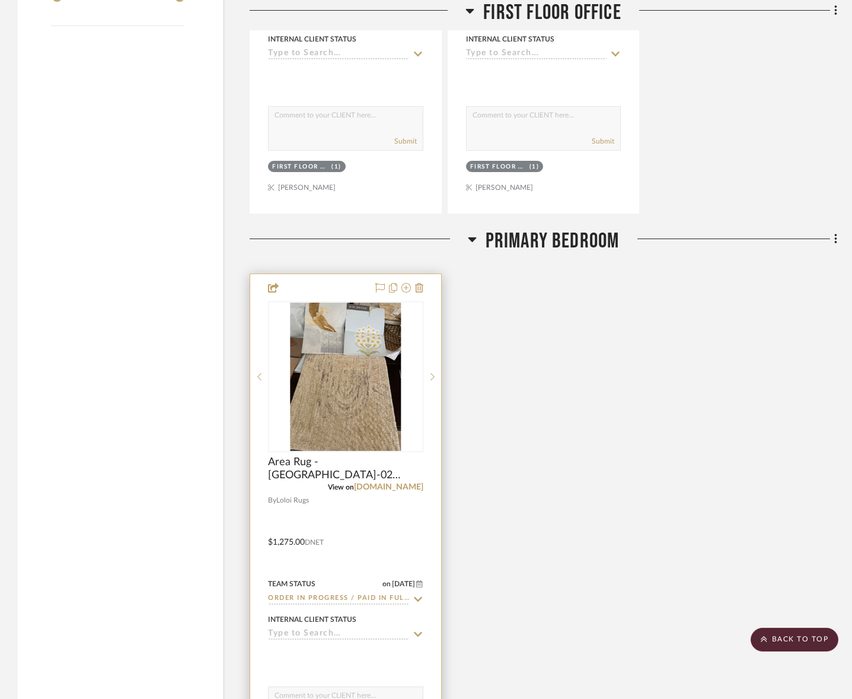
click at [327, 598] on input "Order In Progress / Paid In Full w/ Freight, No Balance due" at bounding box center [338, 598] width 141 height 11
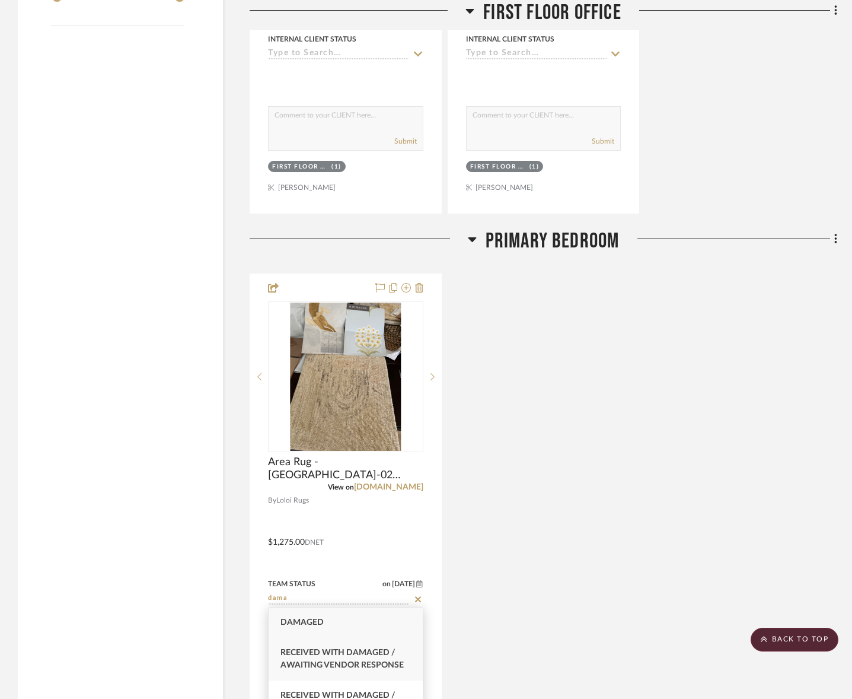
type input "dama"
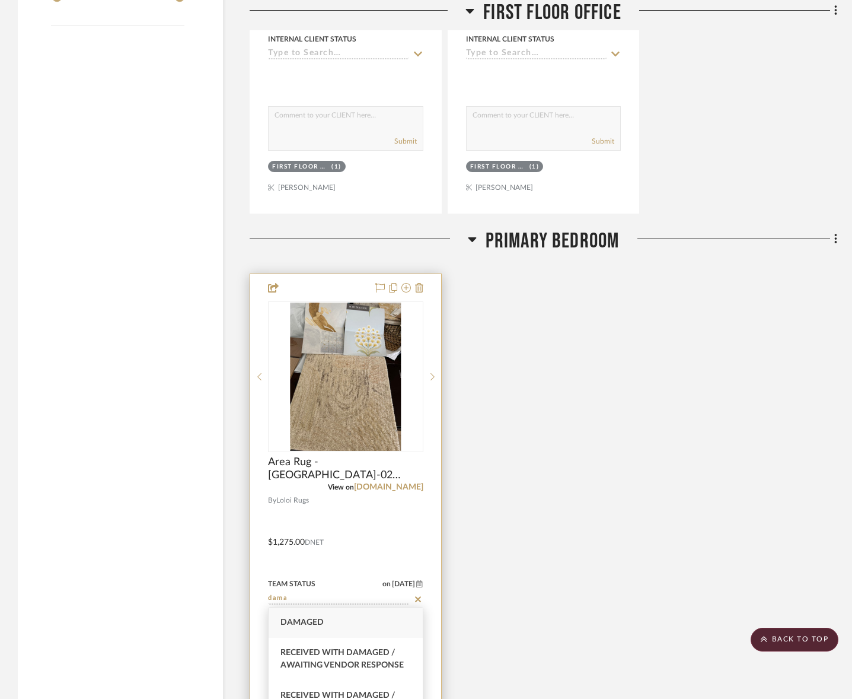
click at [336, 646] on div "Received with Damaged / Awaiting Vendor Response" at bounding box center [346, 658] width 154 height 43
type input "[DATE]"
type input "Received with Damaged / Awaiting Vendor Response"
click at [318, 633] on input at bounding box center [338, 634] width 141 height 11
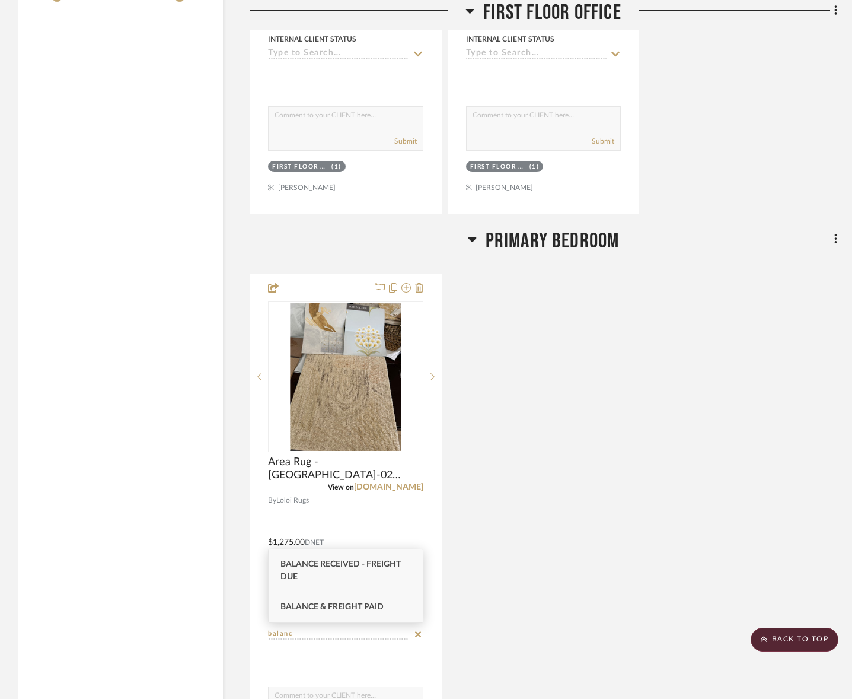
type input "balanc"
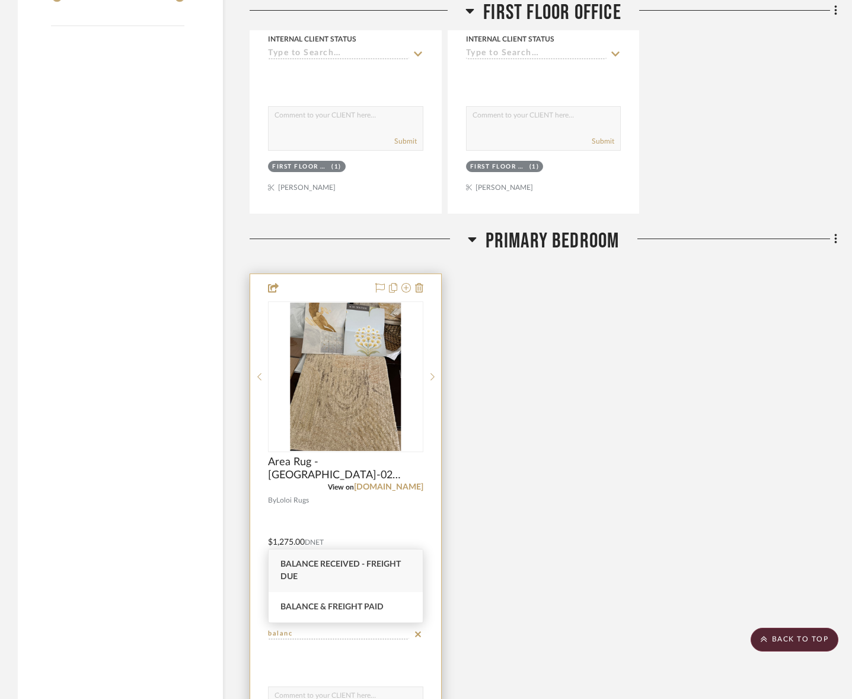
drag, startPoint x: 333, startPoint y: 604, endPoint x: 344, endPoint y: 554, distance: 51.1
click at [333, 604] on span "Balance & Freight Paid" at bounding box center [331, 606] width 103 height 8
type input "[DATE]"
type input "Balance & Freight Paid"
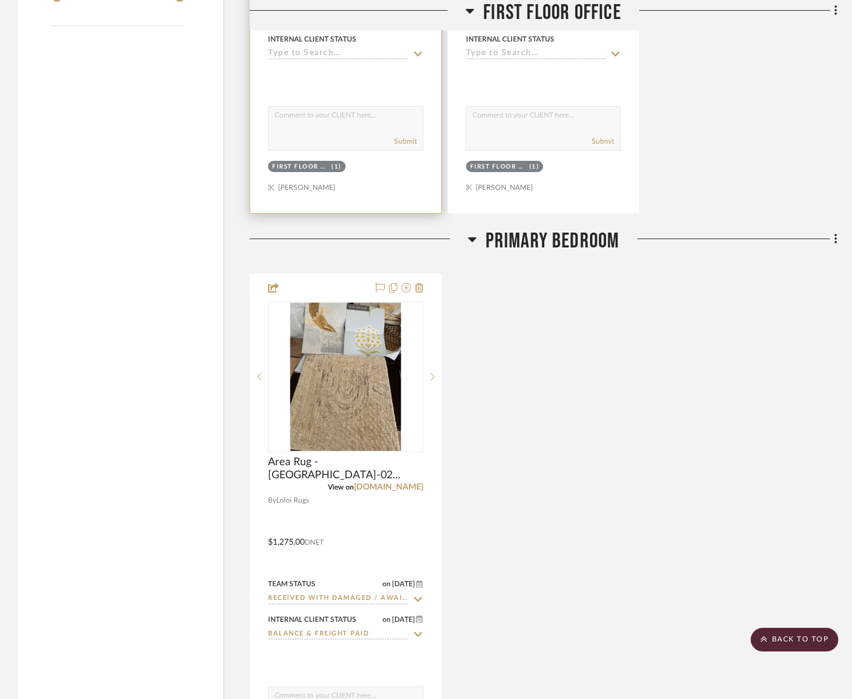
click at [371, 46] on div "Internal Client Status" at bounding box center [345, 45] width 155 height 28
click at [354, 53] on input at bounding box center [338, 54] width 141 height 11
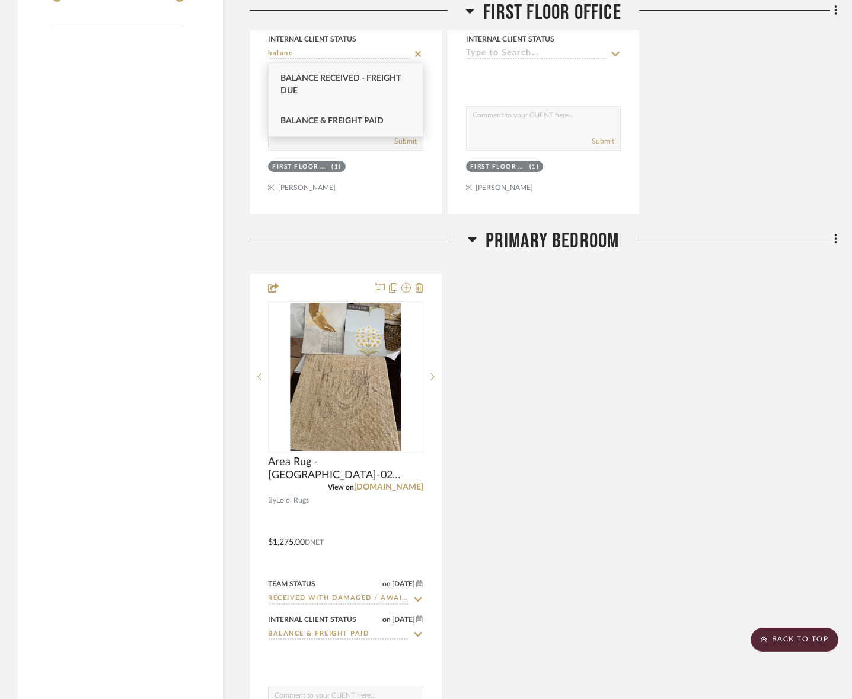
type input "balanc"
click at [356, 119] on span "Balance & Freight Paid" at bounding box center [331, 121] width 103 height 8
type input "[DATE]"
type input "Balance & Freight Paid"
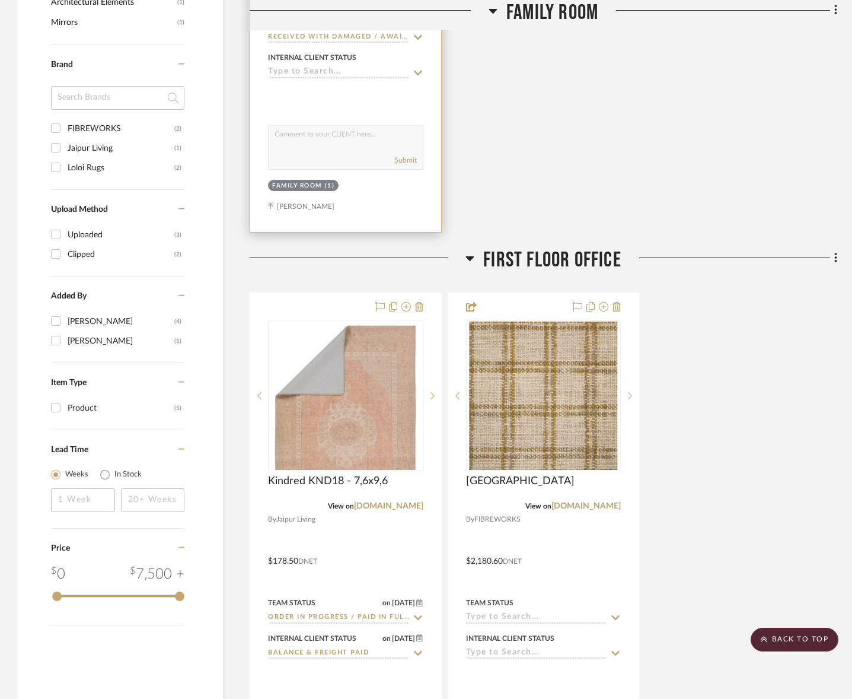
scroll to position [1245, 0]
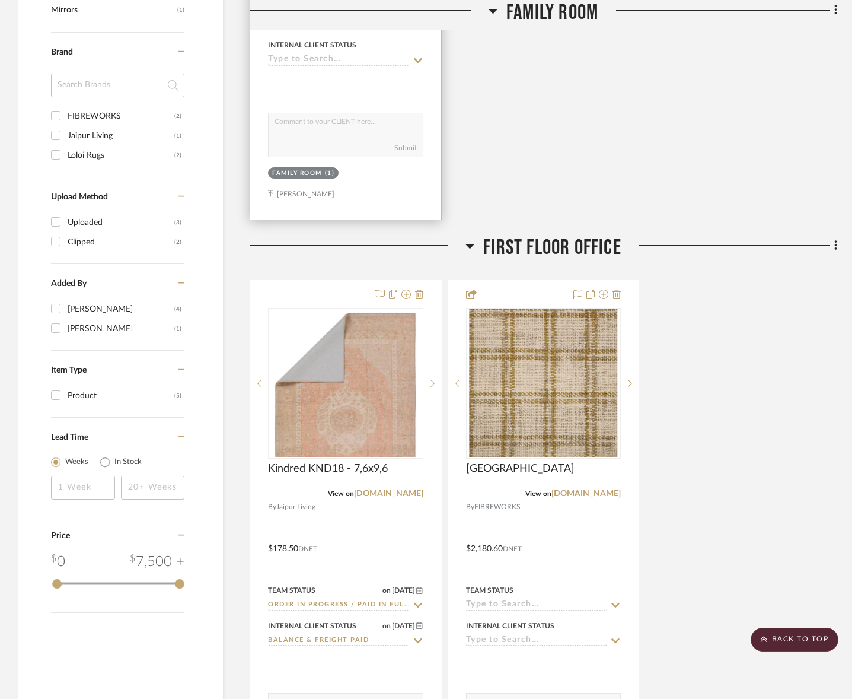
click at [331, 59] on input at bounding box center [338, 60] width 141 height 11
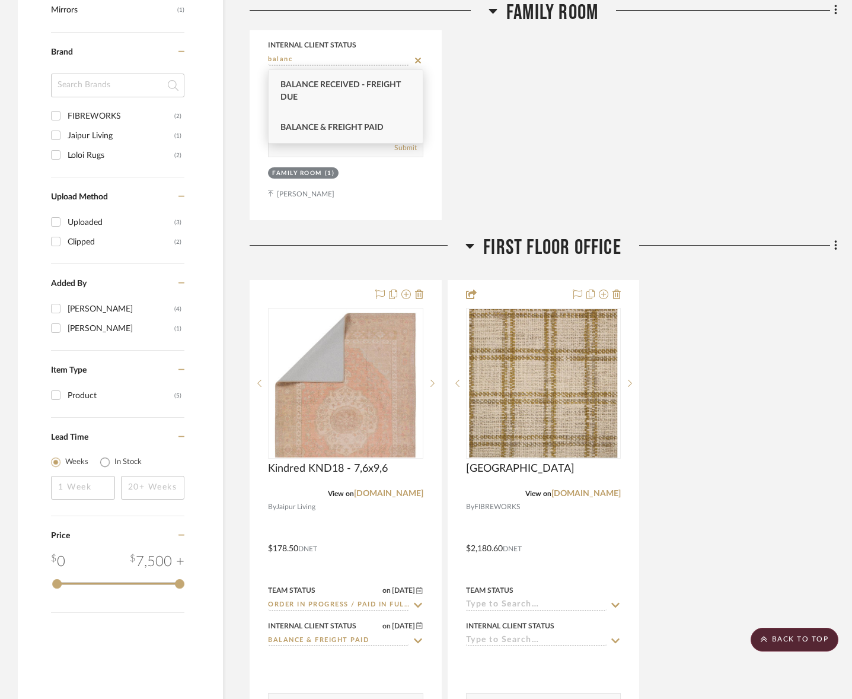
type input "balanc"
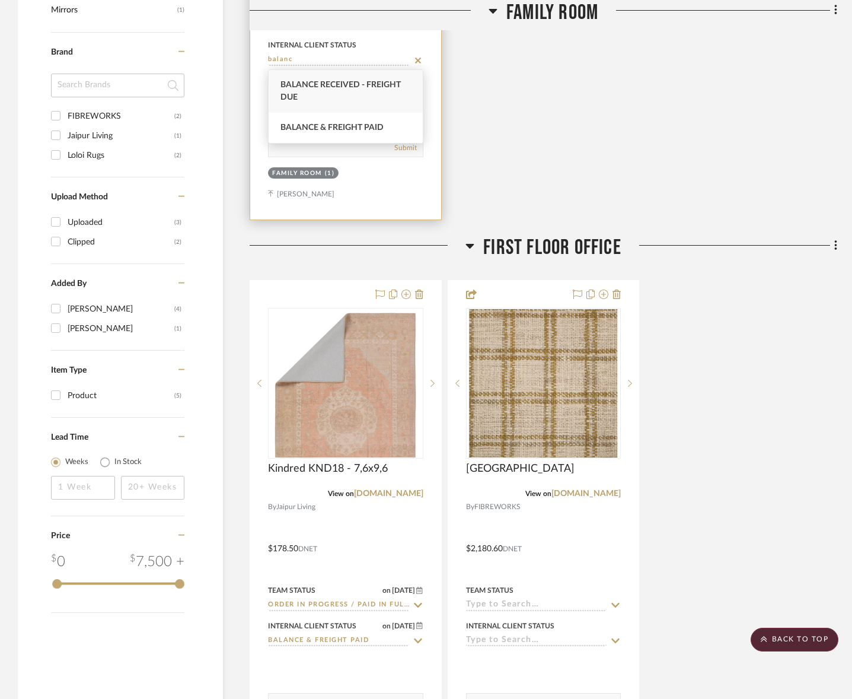
drag, startPoint x: 331, startPoint y: 132, endPoint x: 392, endPoint y: 62, distance: 92.9
click at [331, 132] on span "Balance & Freight Paid" at bounding box center [331, 127] width 103 height 8
type input "[DATE]"
type input "Balance & Freight Paid"
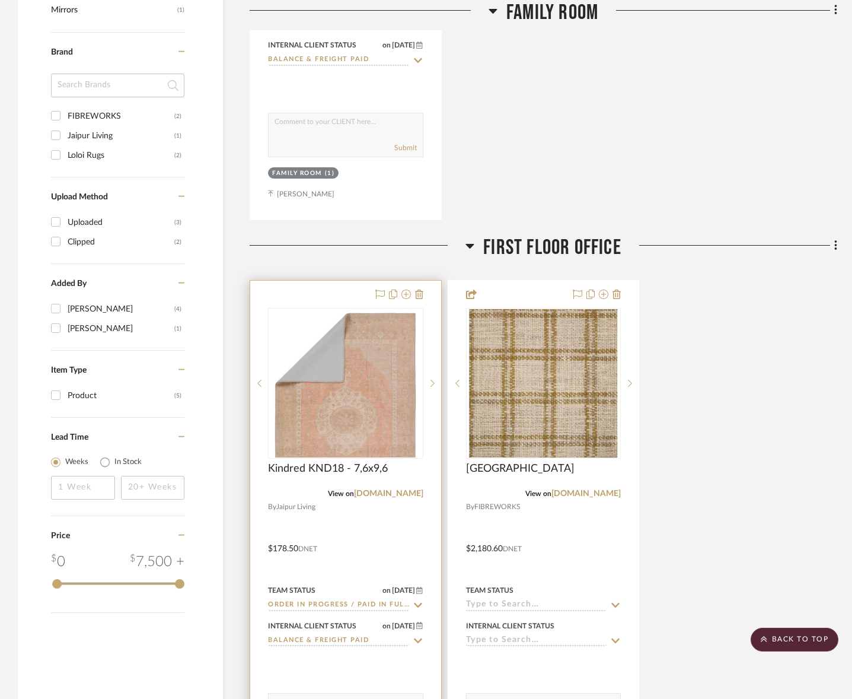
click at [317, 602] on input "Order In Progress / Paid In Full w/ Freight, No Balance due" at bounding box center [338, 604] width 141 height 11
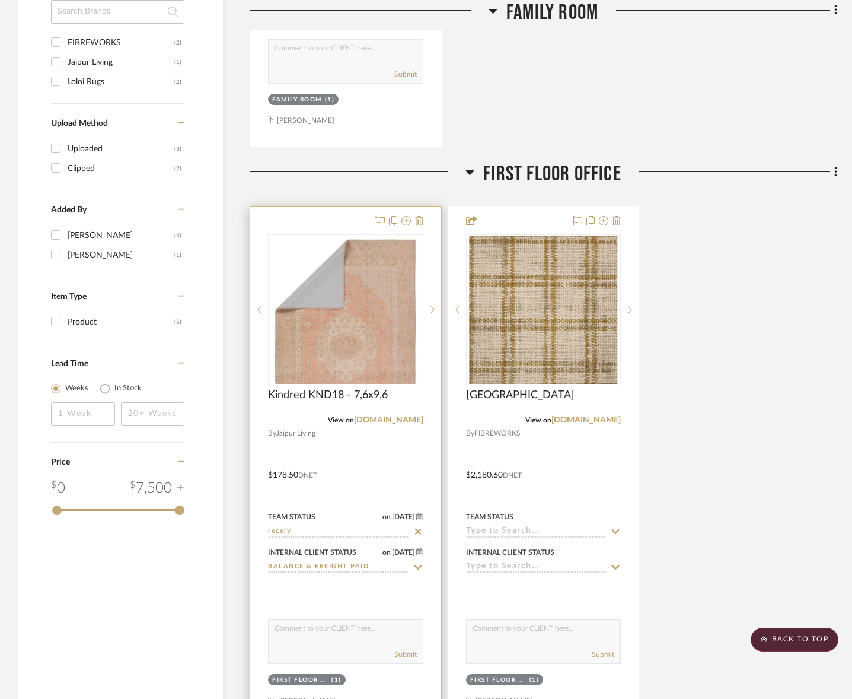
scroll to position [1329, 0]
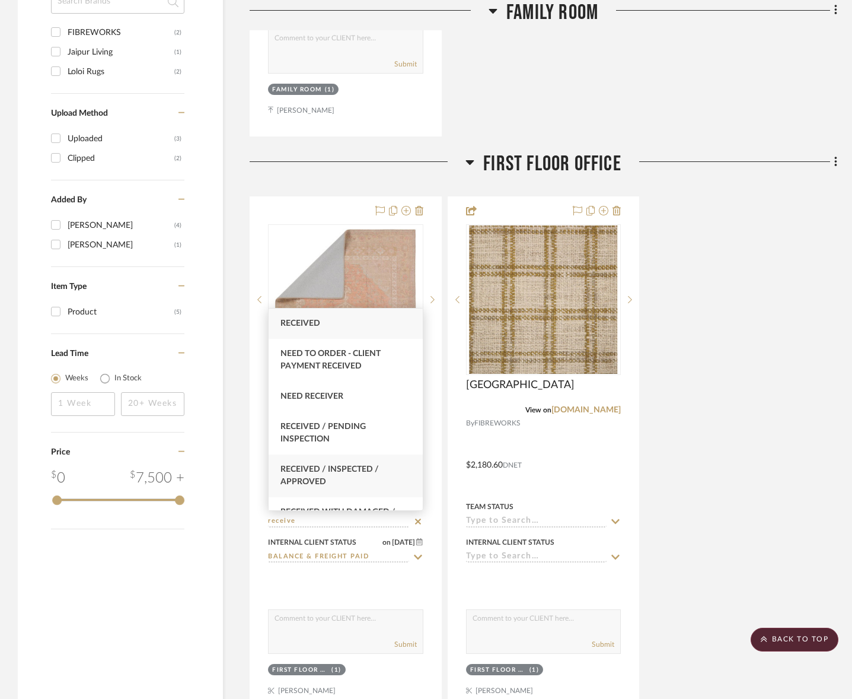
type input "receive"
click at [322, 464] on div "Received / Inspected / Approved" at bounding box center [346, 475] width 154 height 43
type input "[DATE]"
type input "Received / Inspected / Approved"
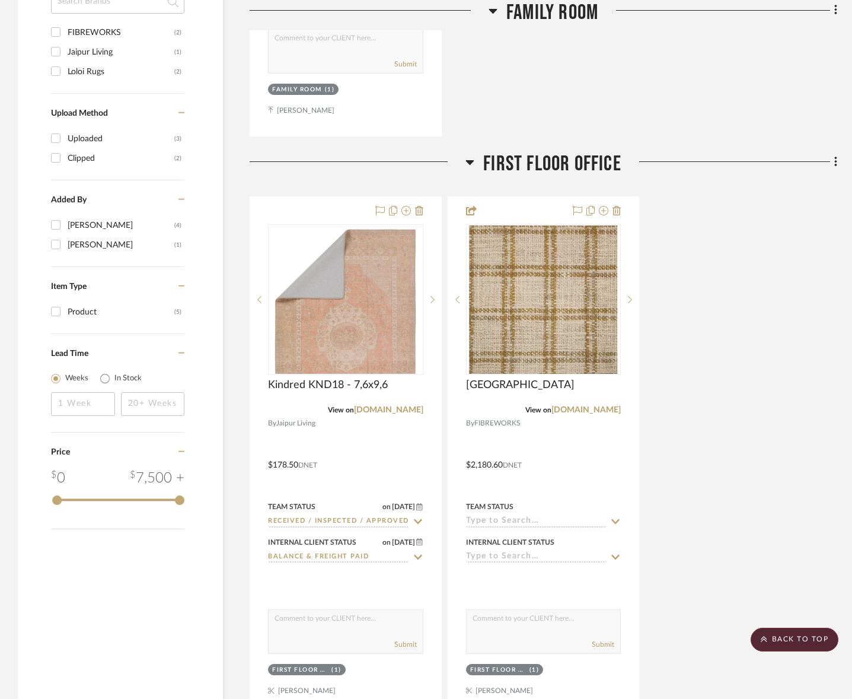
scroll to position [1348, 0]
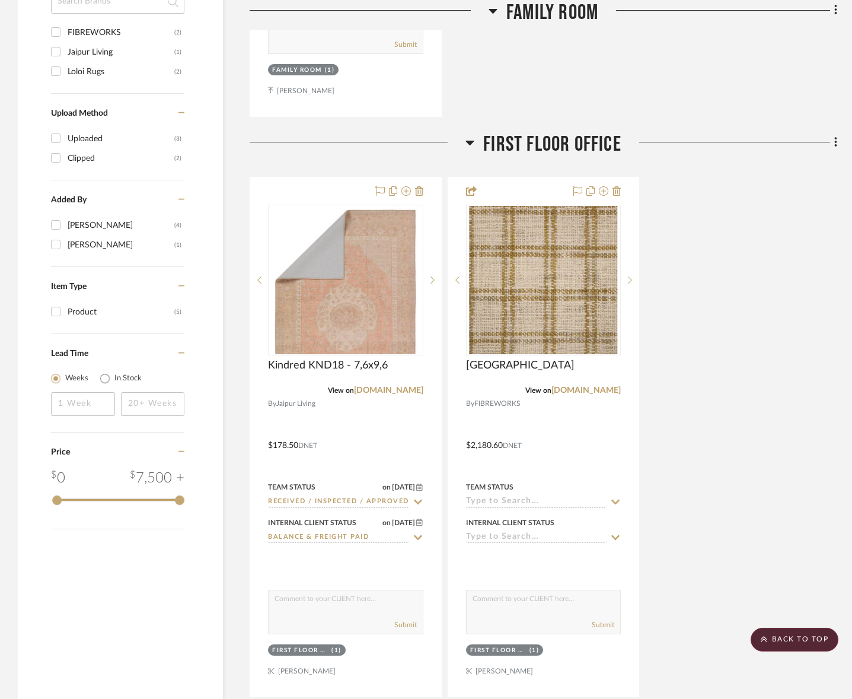
click at [649, 465] on div "Kindred KND18 - 7,6x9,6 View on [DOMAIN_NAME] By Jaipur Living $178.50 DNET Tea…" at bounding box center [544, 437] width 588 height 520
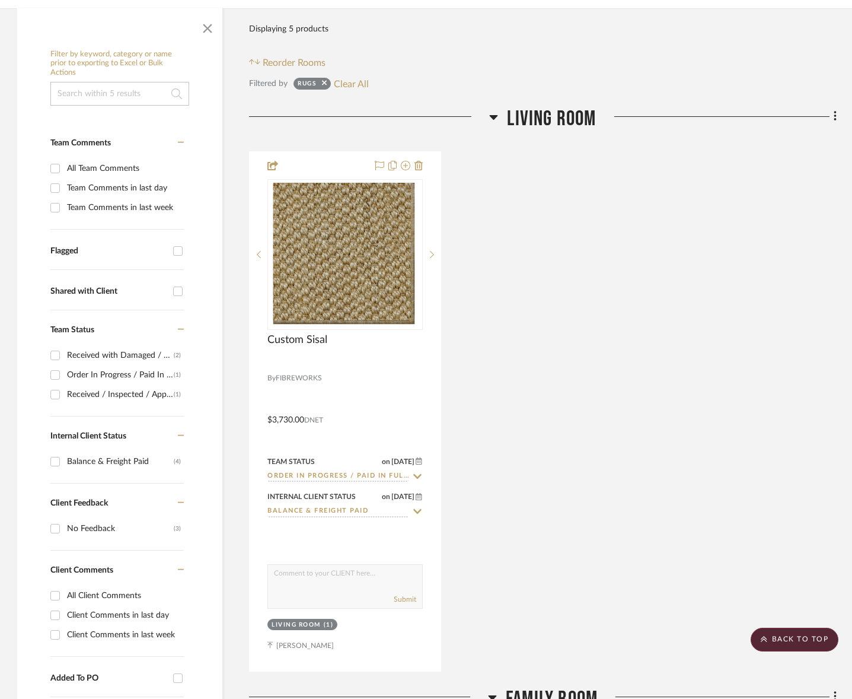
scroll to position [0, 1]
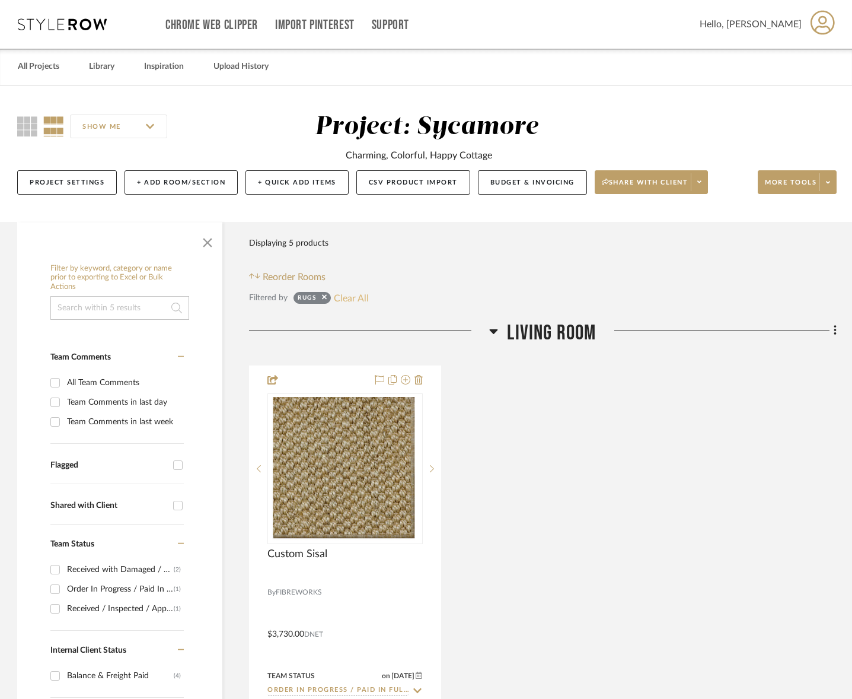
click at [364, 300] on button "Clear All" at bounding box center [351, 297] width 35 height 15
